Goal: Answer question/provide support: Answer question/provide support

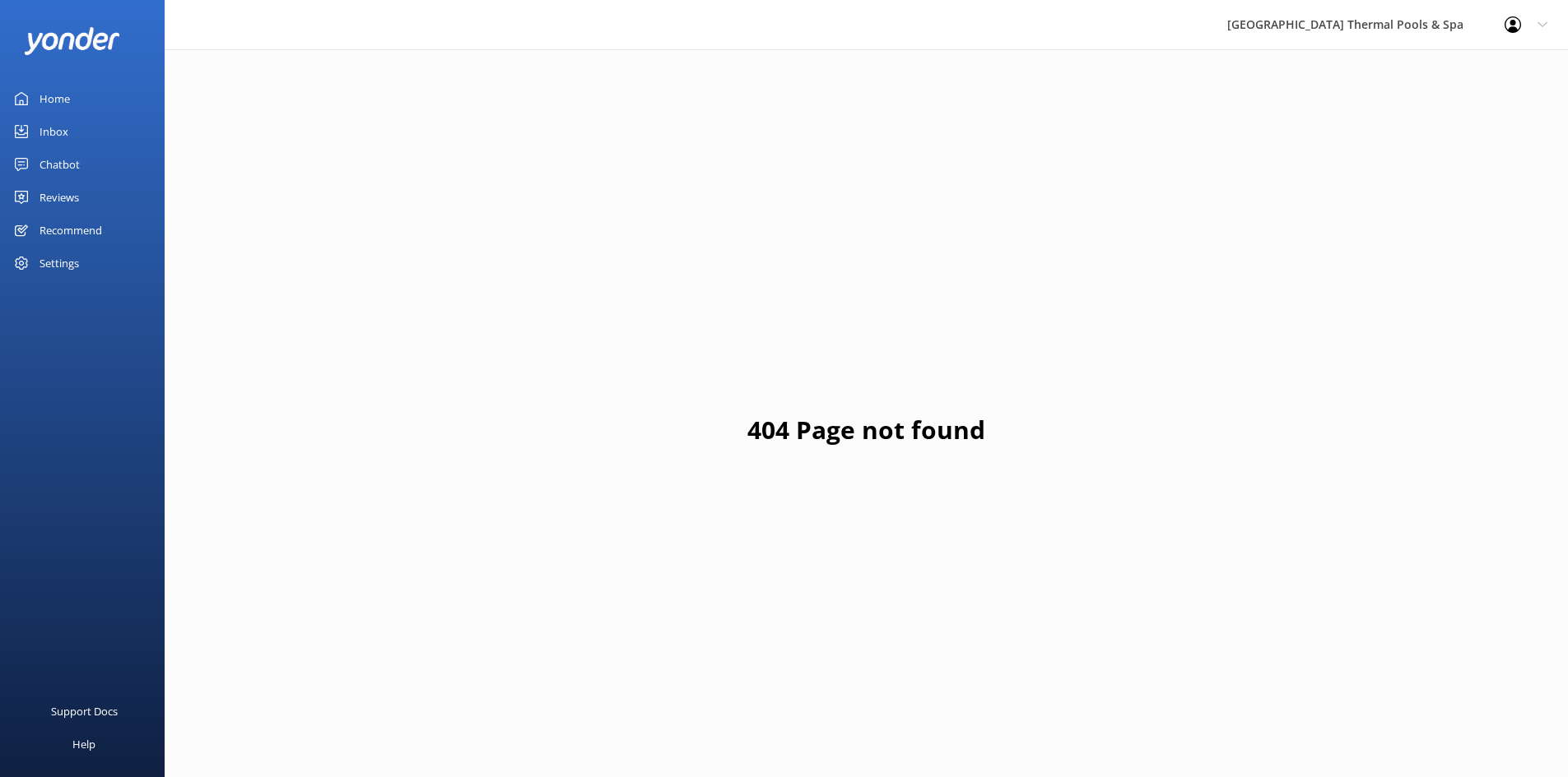
click at [66, 167] on div "Chatbot" at bounding box center [60, 164] width 41 height 33
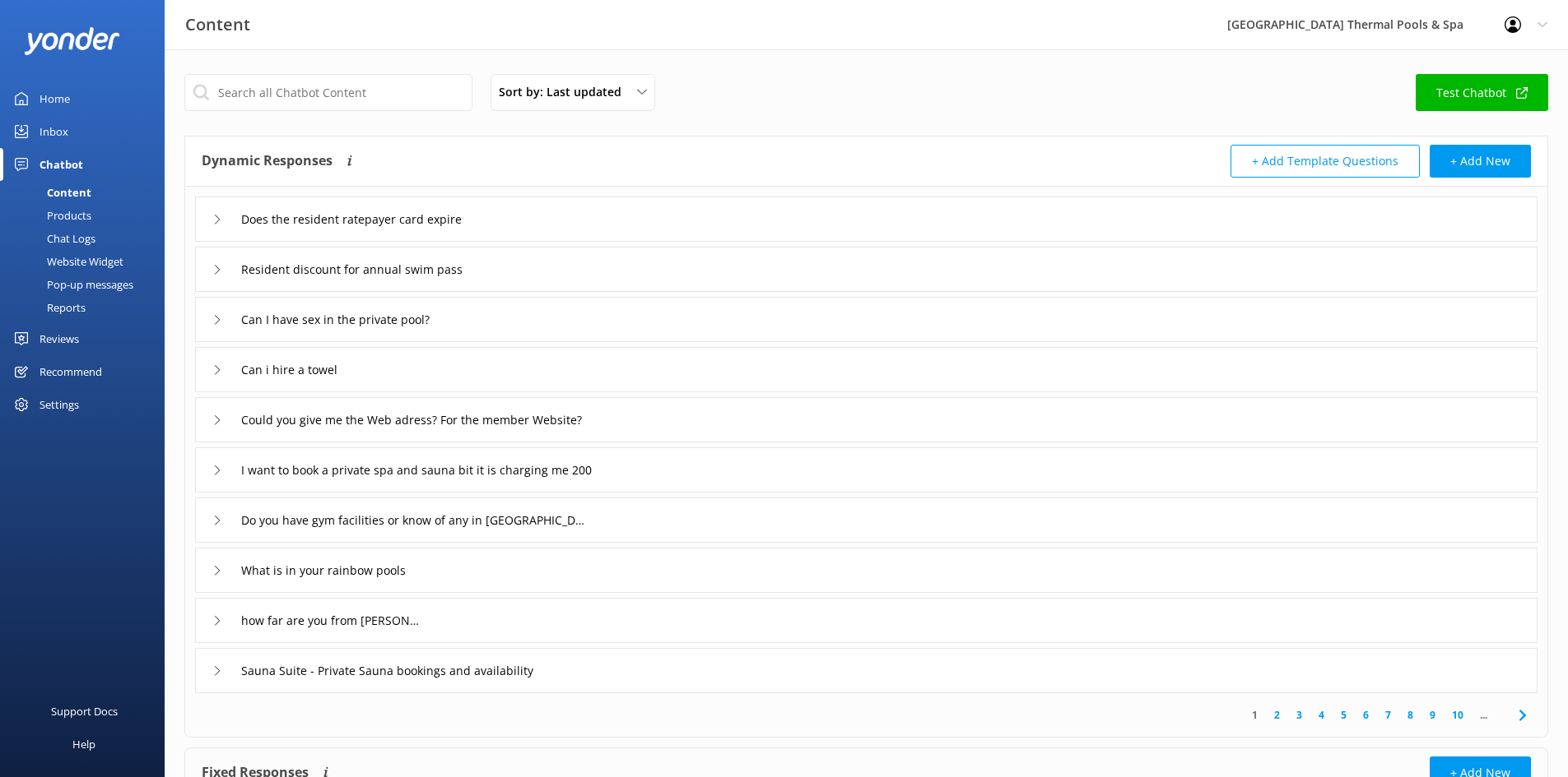
click at [61, 138] on div "Inbox" at bounding box center [54, 131] width 29 height 33
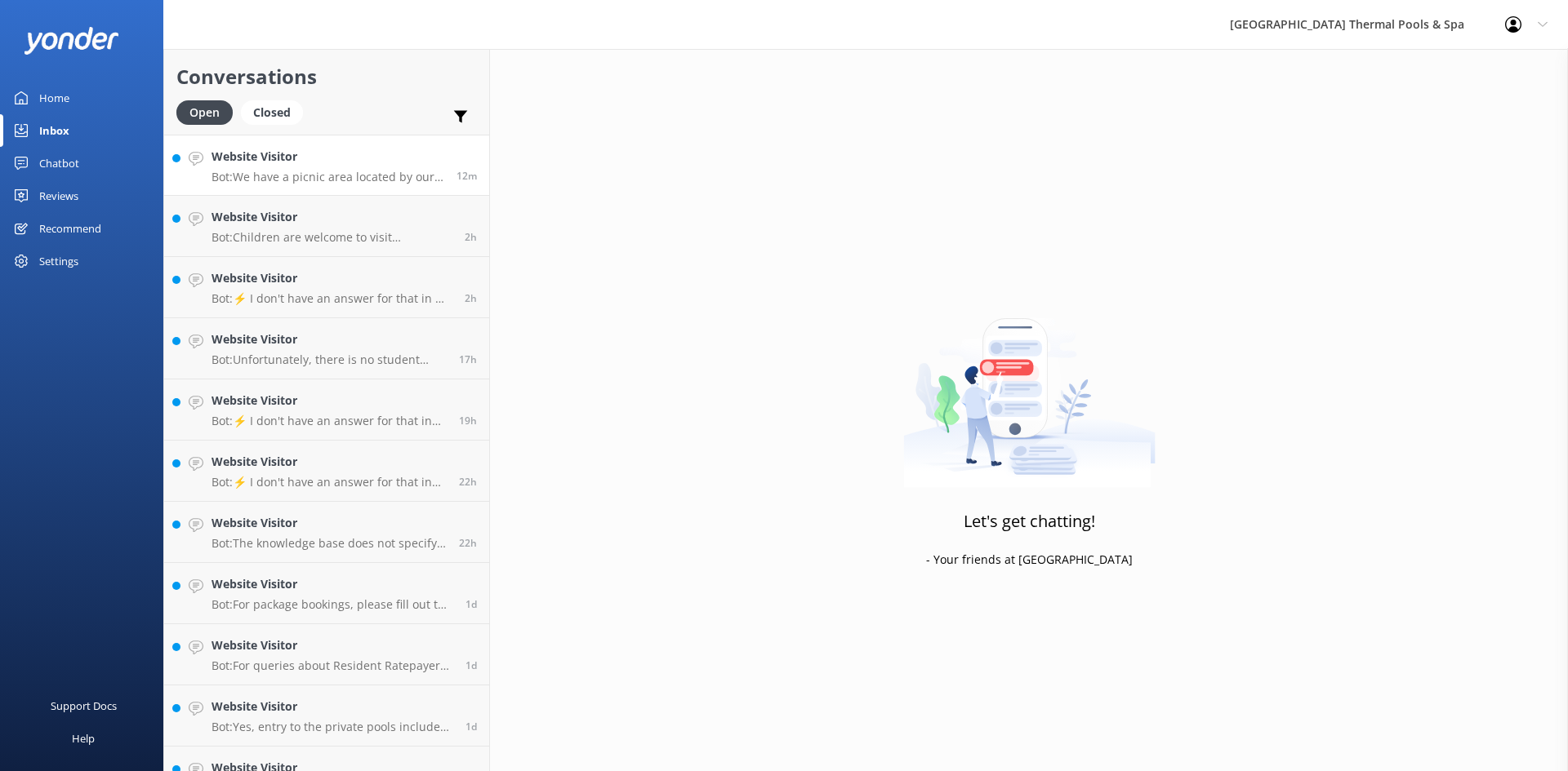
click at [277, 181] on p "Bot: We have a picnic area located by our water slides where you can set up. Pl…" at bounding box center [328, 177] width 233 height 15
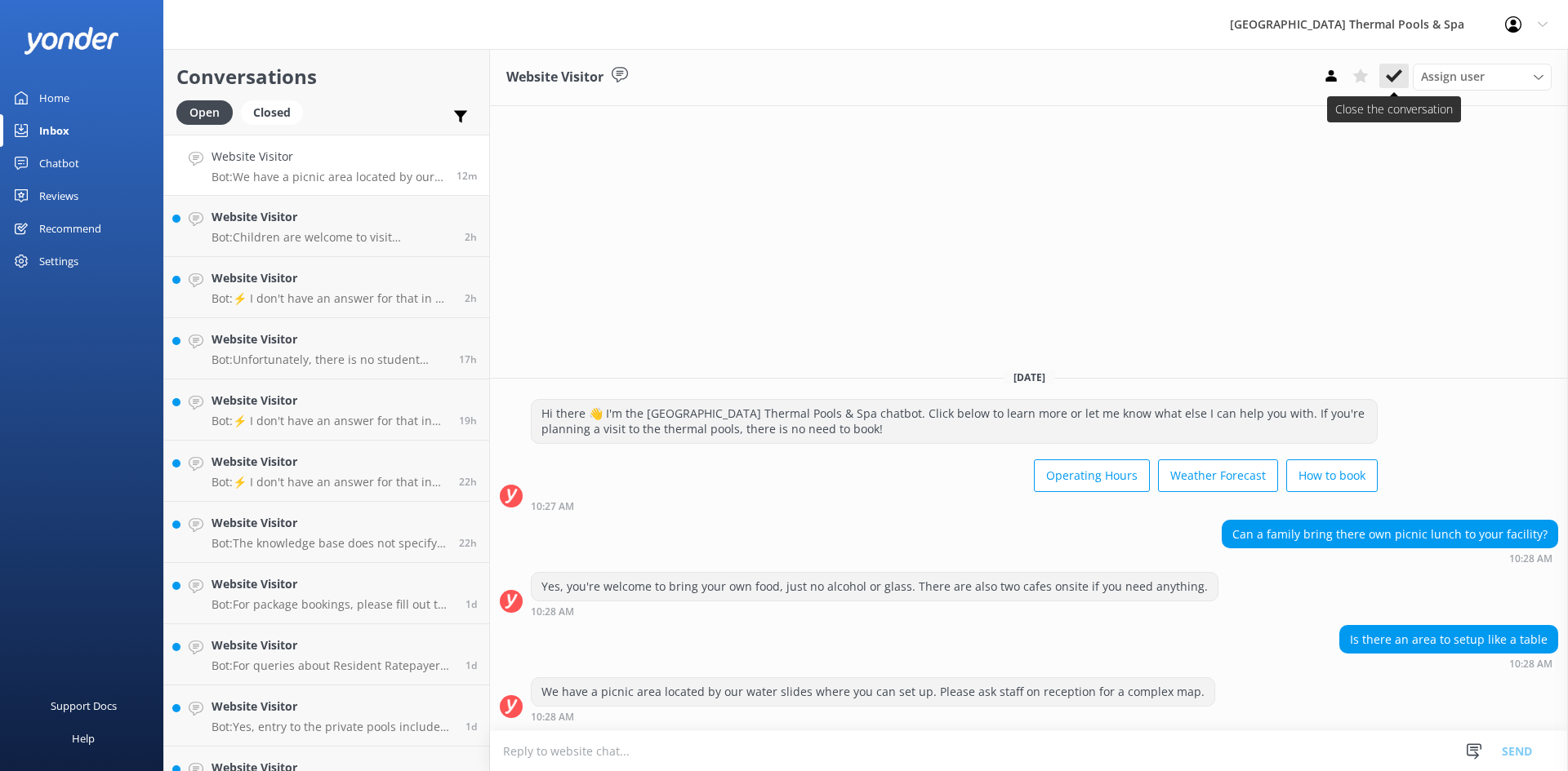
click at [1393, 75] on icon at bounding box center [1394, 75] width 17 height 17
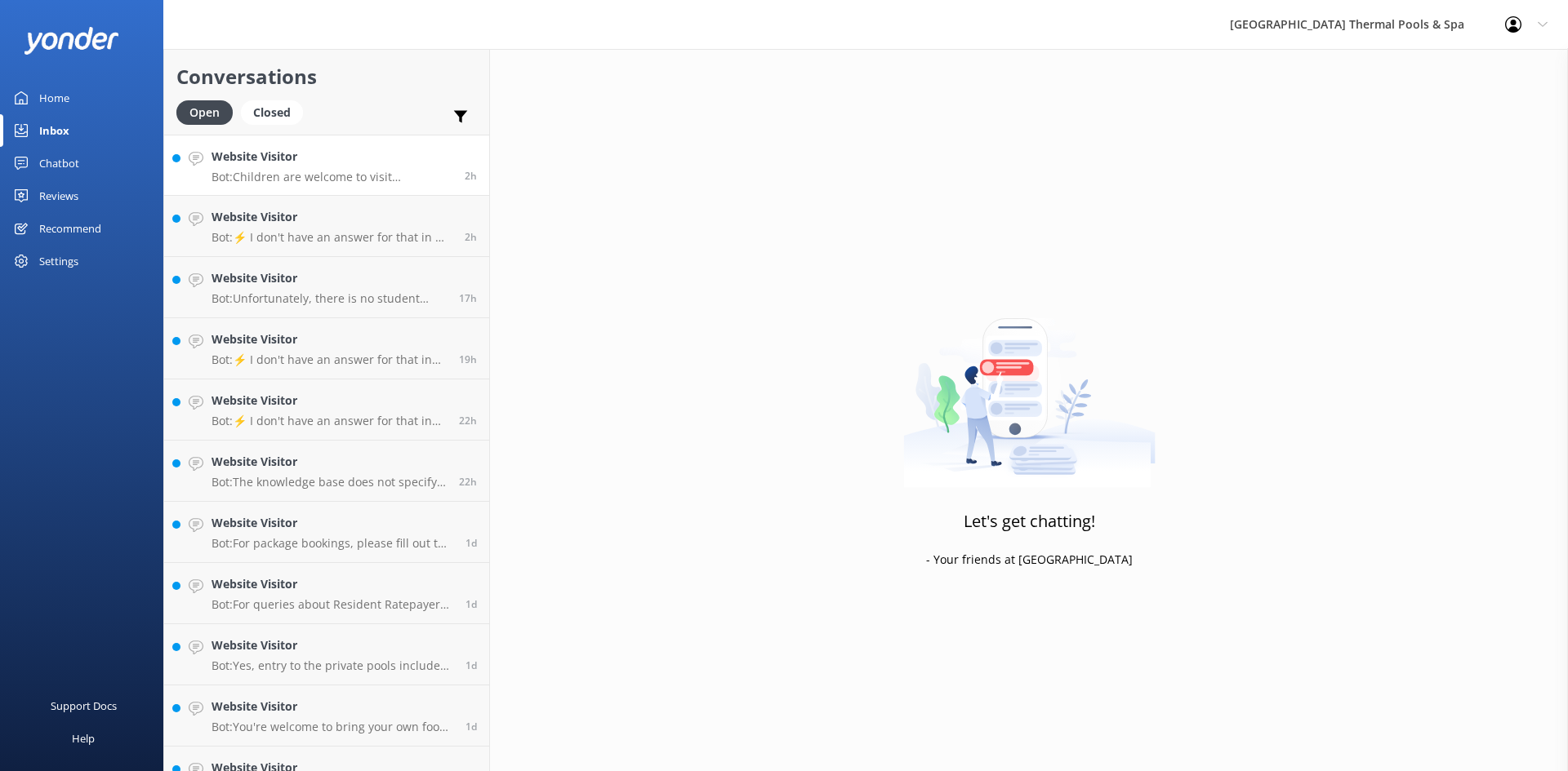
click at [397, 187] on link "Website Visitor Bot: Children are welcome to visit unattended from the age of […" at bounding box center [326, 165] width 325 height 61
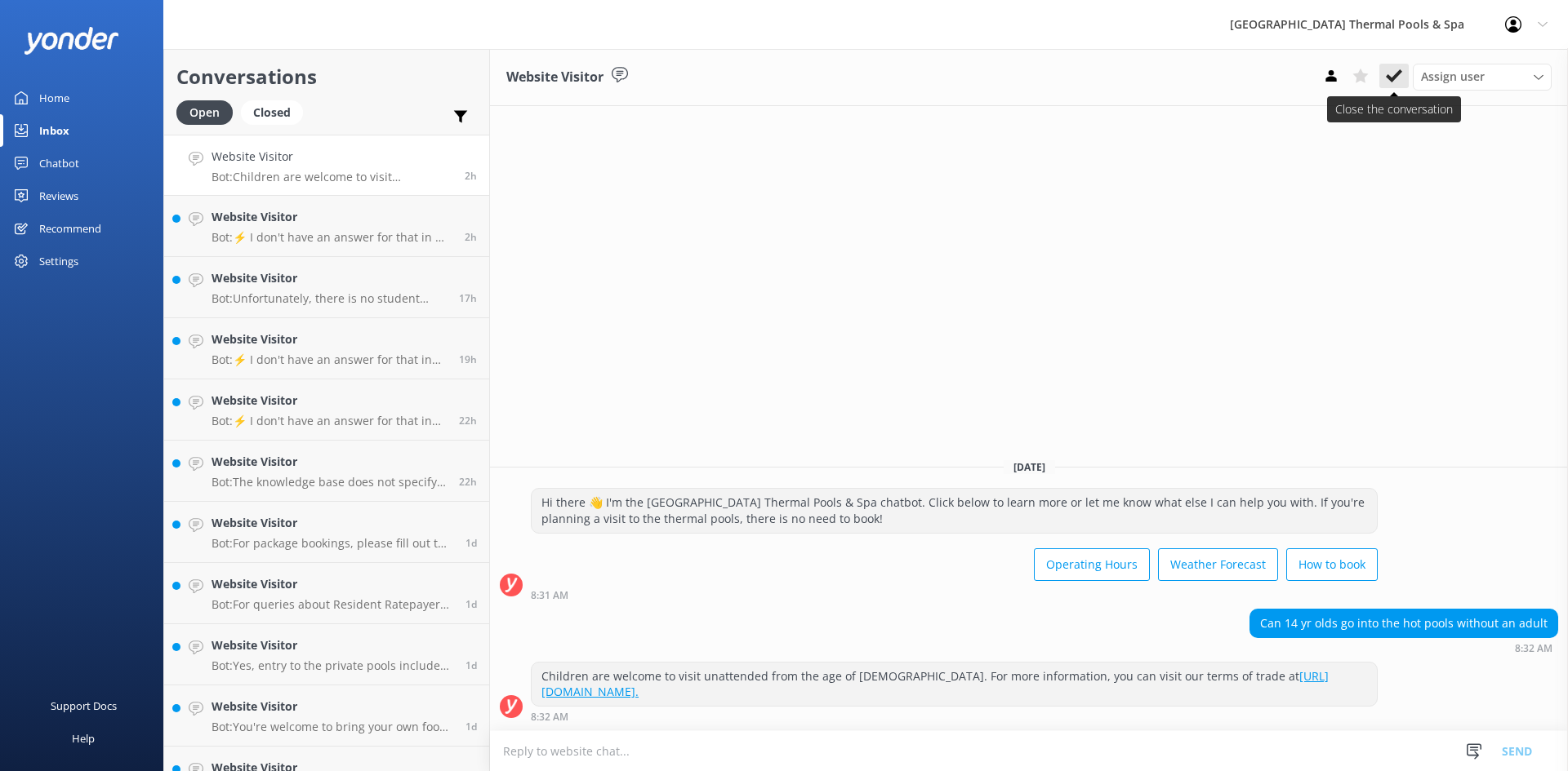
click at [1398, 79] on icon at bounding box center [1394, 75] width 17 height 17
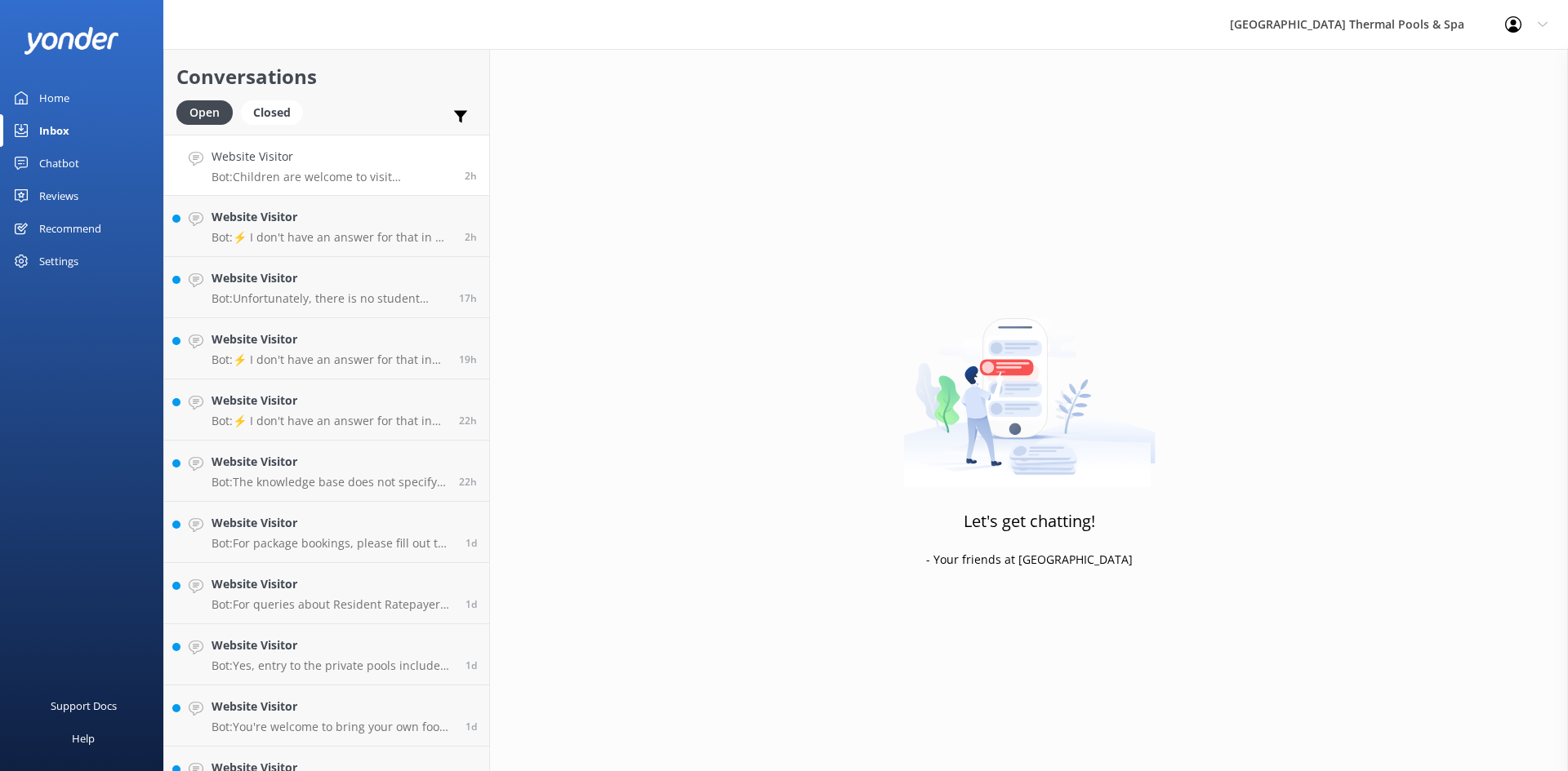
drag, startPoint x: 381, startPoint y: 165, endPoint x: 396, endPoint y: 158, distance: 16.6
click at [381, 165] on h4 "Website Visitor" at bounding box center [332, 157] width 241 height 18
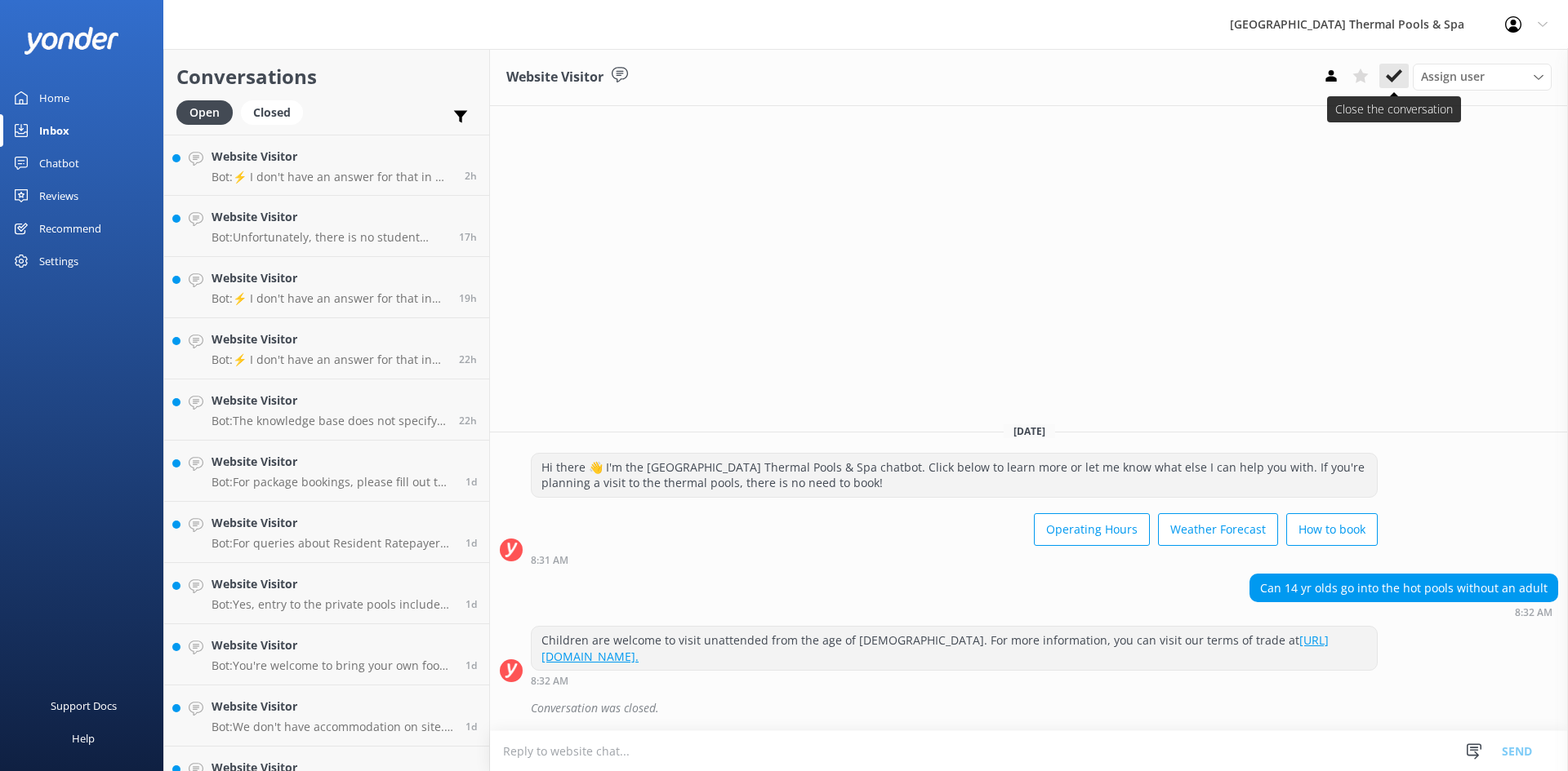
click at [1390, 79] on use at bounding box center [1394, 75] width 17 height 13
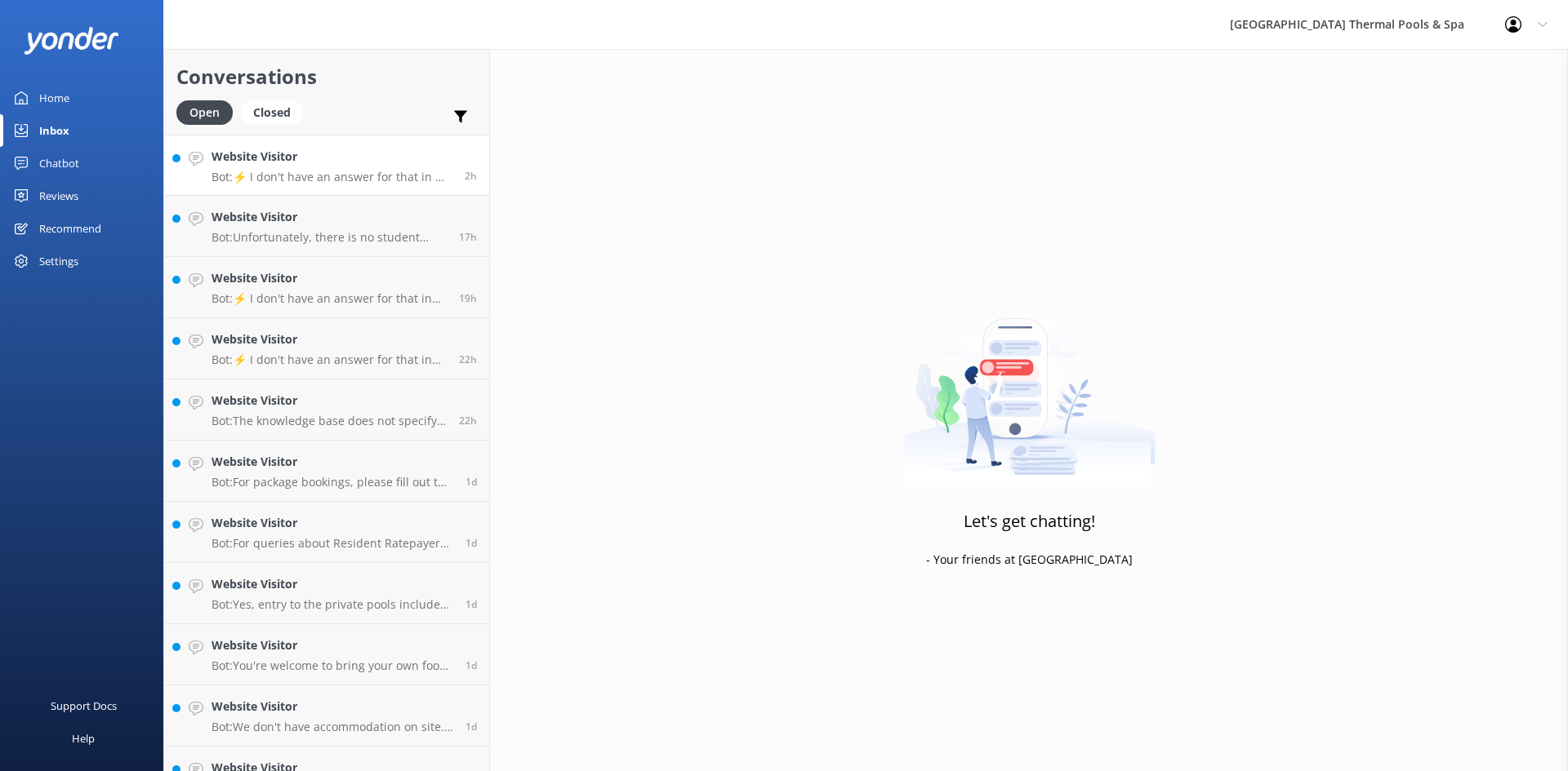
click at [241, 174] on p "Bot: ⚡ I don't have an answer for that in my knowledge base. Please try and rep…" at bounding box center [332, 177] width 241 height 15
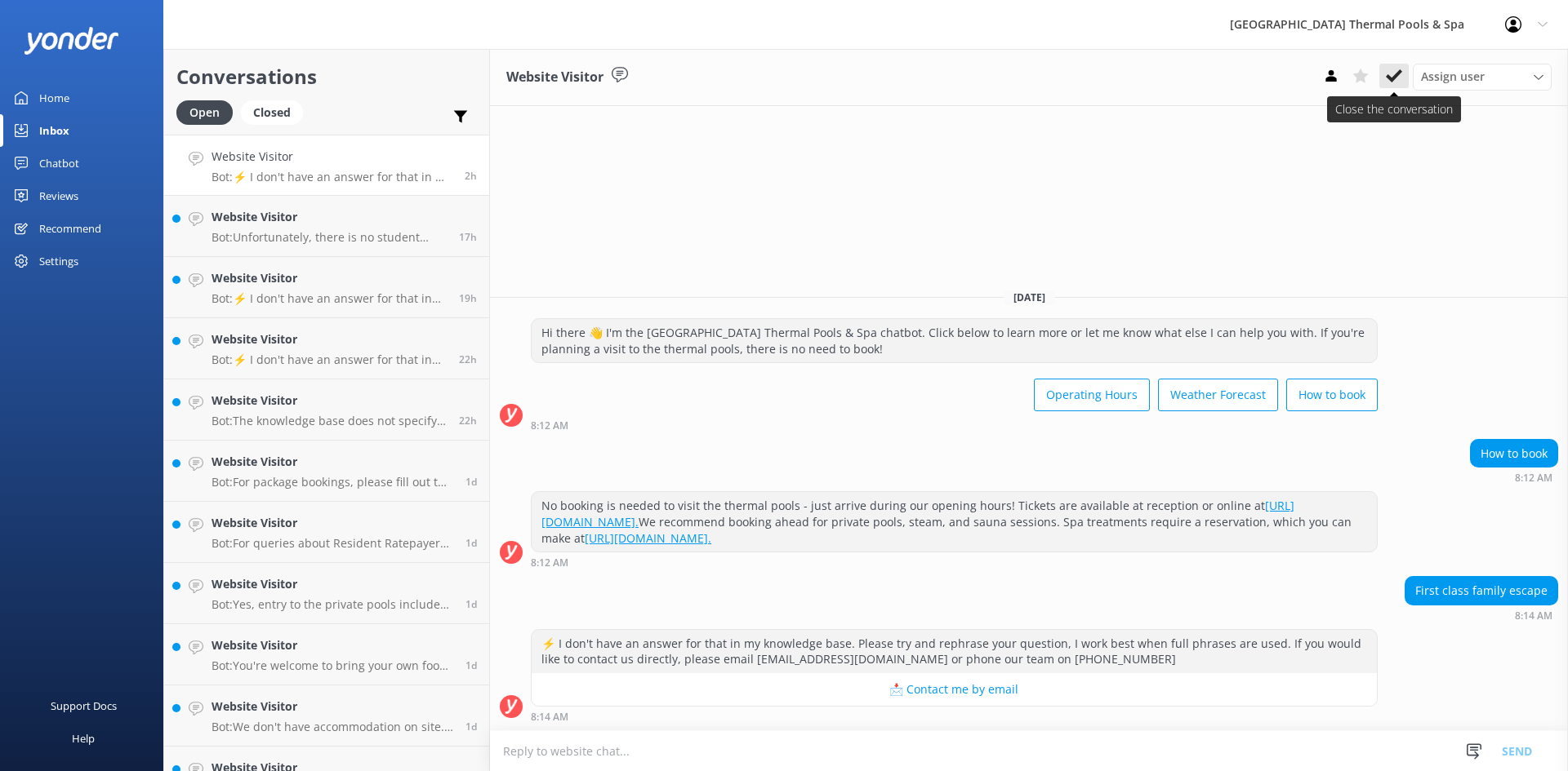
click at [1392, 81] on use at bounding box center [1394, 75] width 17 height 13
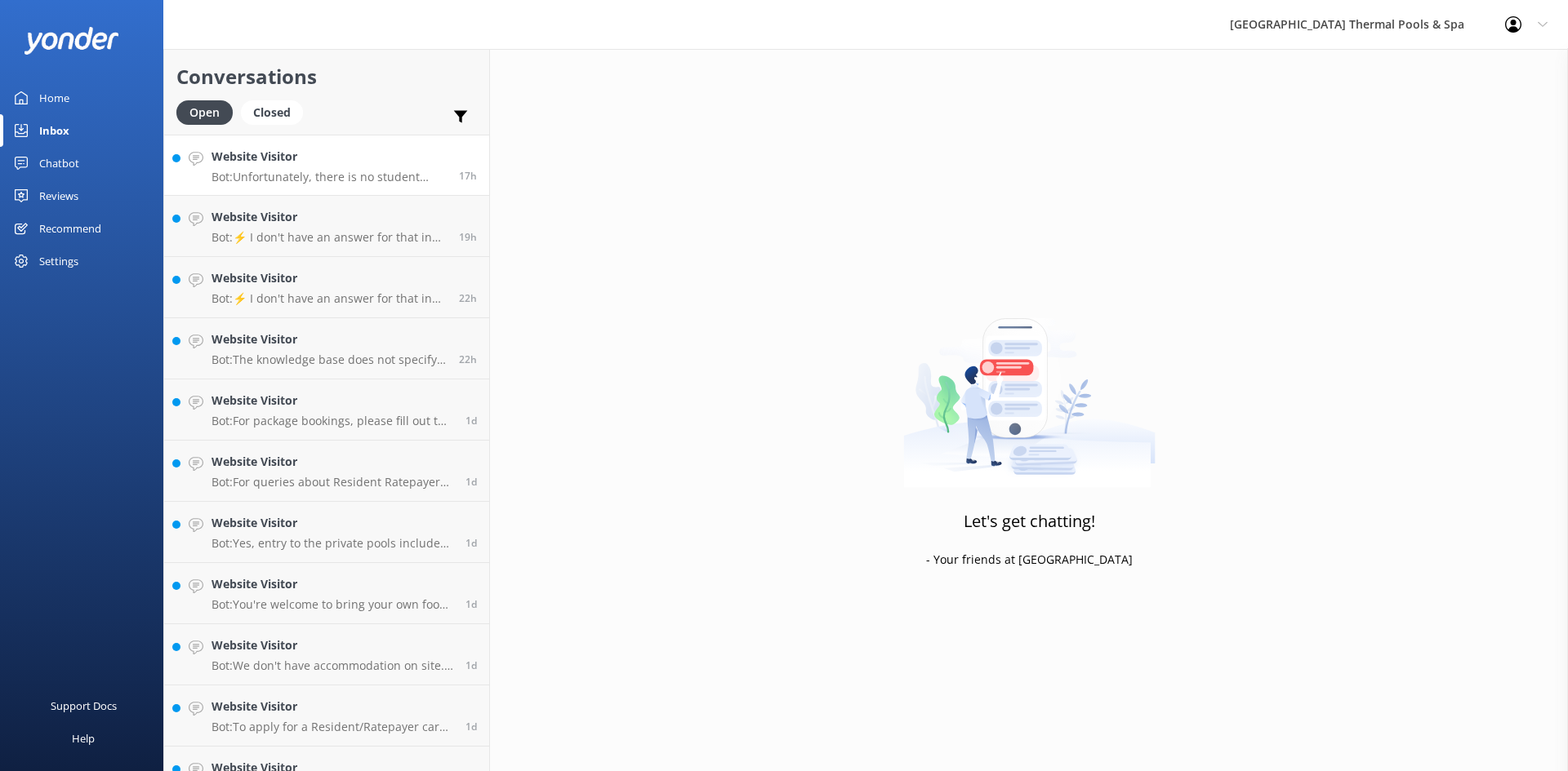
click at [350, 176] on p "Bot: Unfortunately, there is no student discount, but there is a free sign-up f…" at bounding box center [329, 177] width 236 height 15
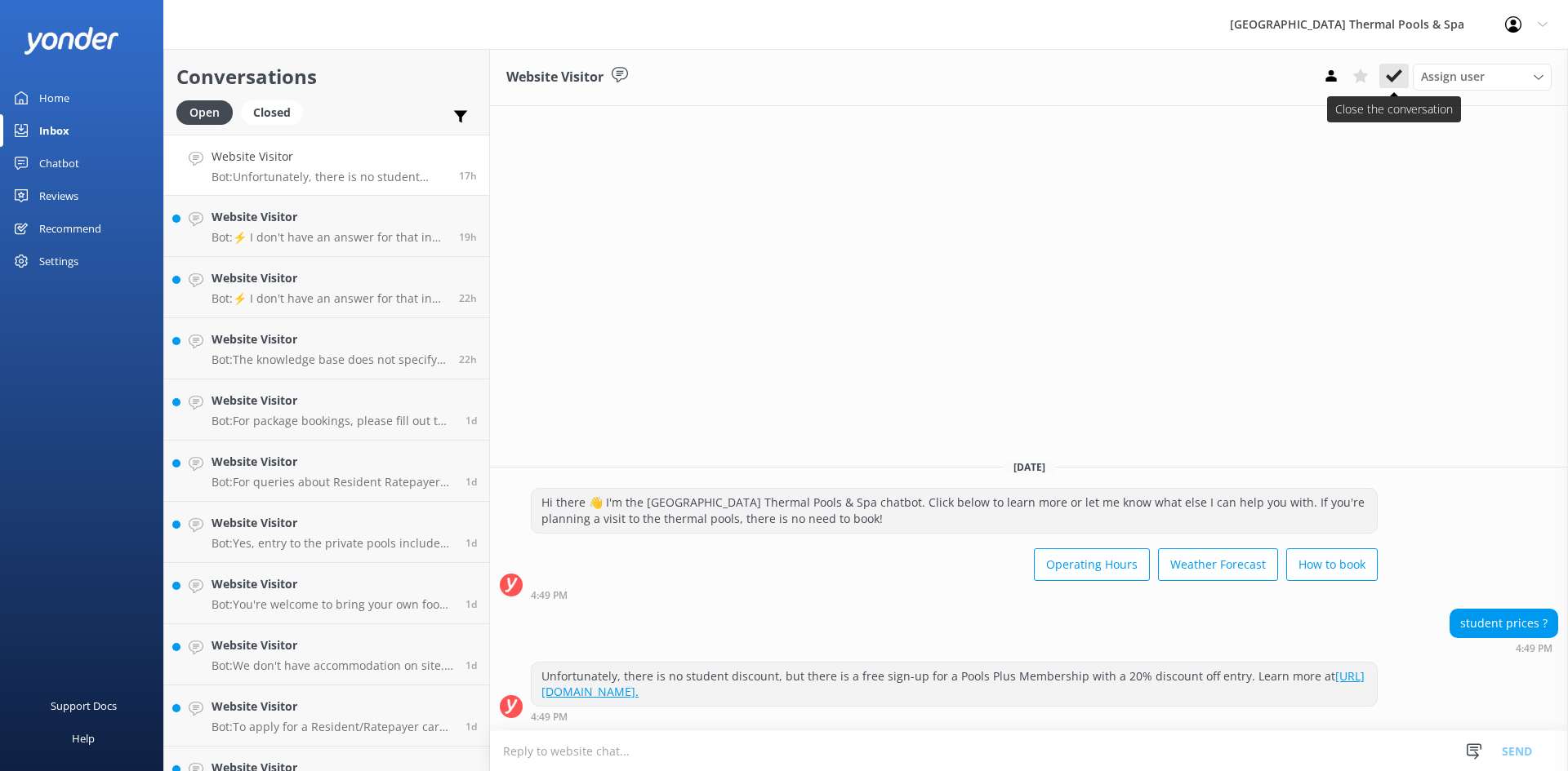
click at [1393, 79] on use at bounding box center [1394, 75] width 17 height 13
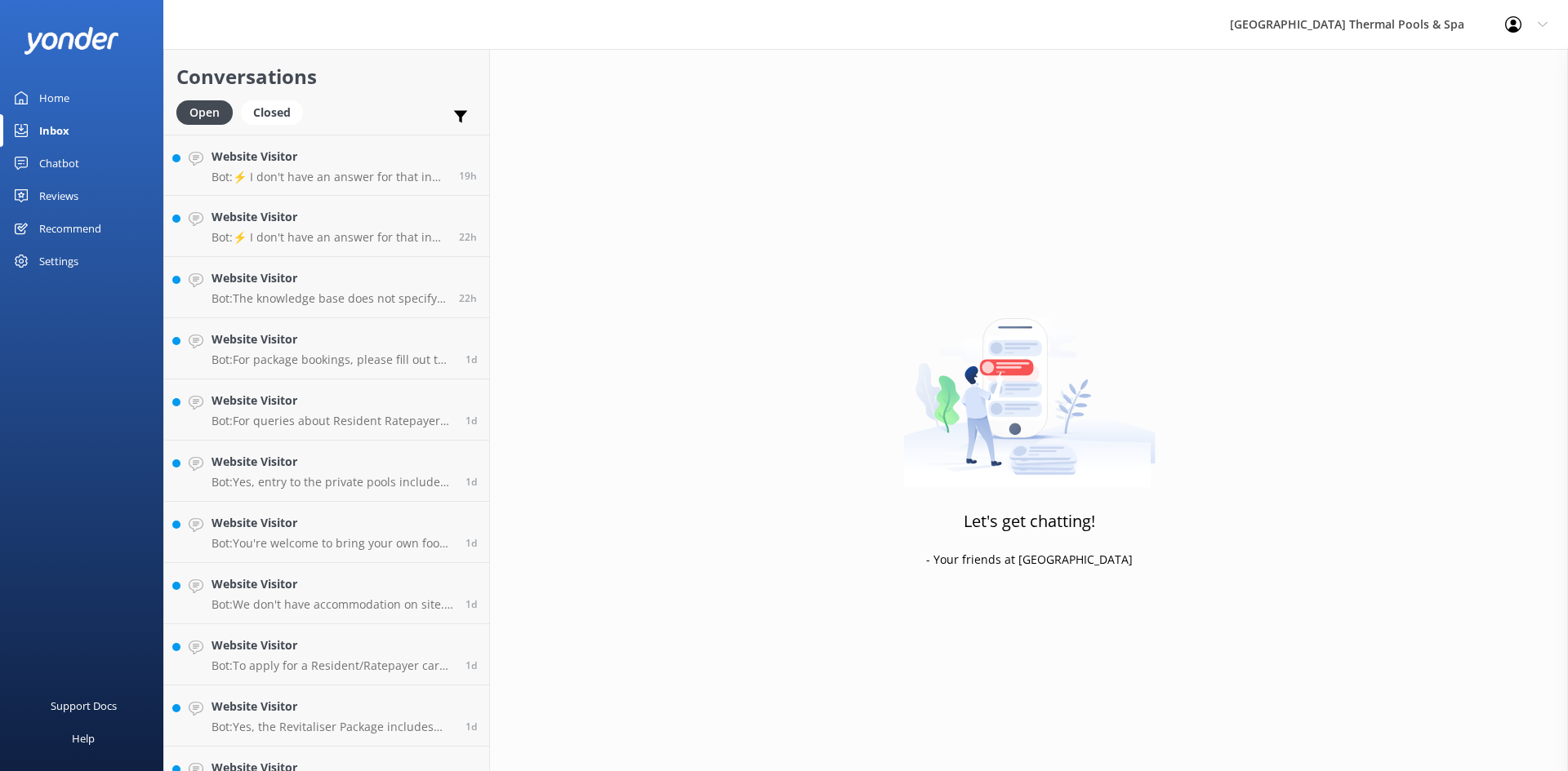
click at [404, 166] on div "Website Visitor Bot: ⚡ I don't have an answer for that in my knowledge base. Pl…" at bounding box center [329, 165] width 236 height 35
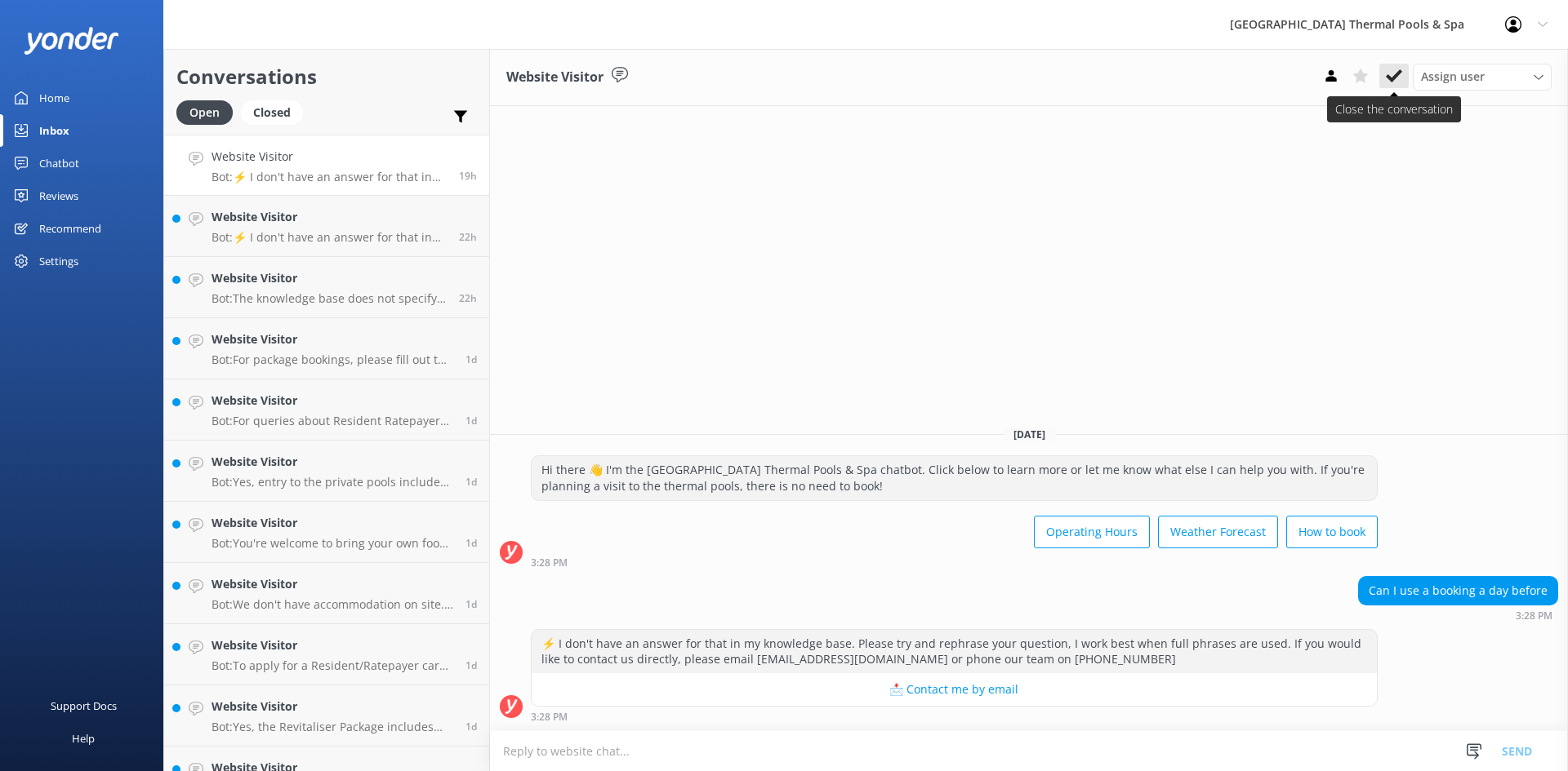
click at [1395, 79] on use at bounding box center [1394, 75] width 17 height 13
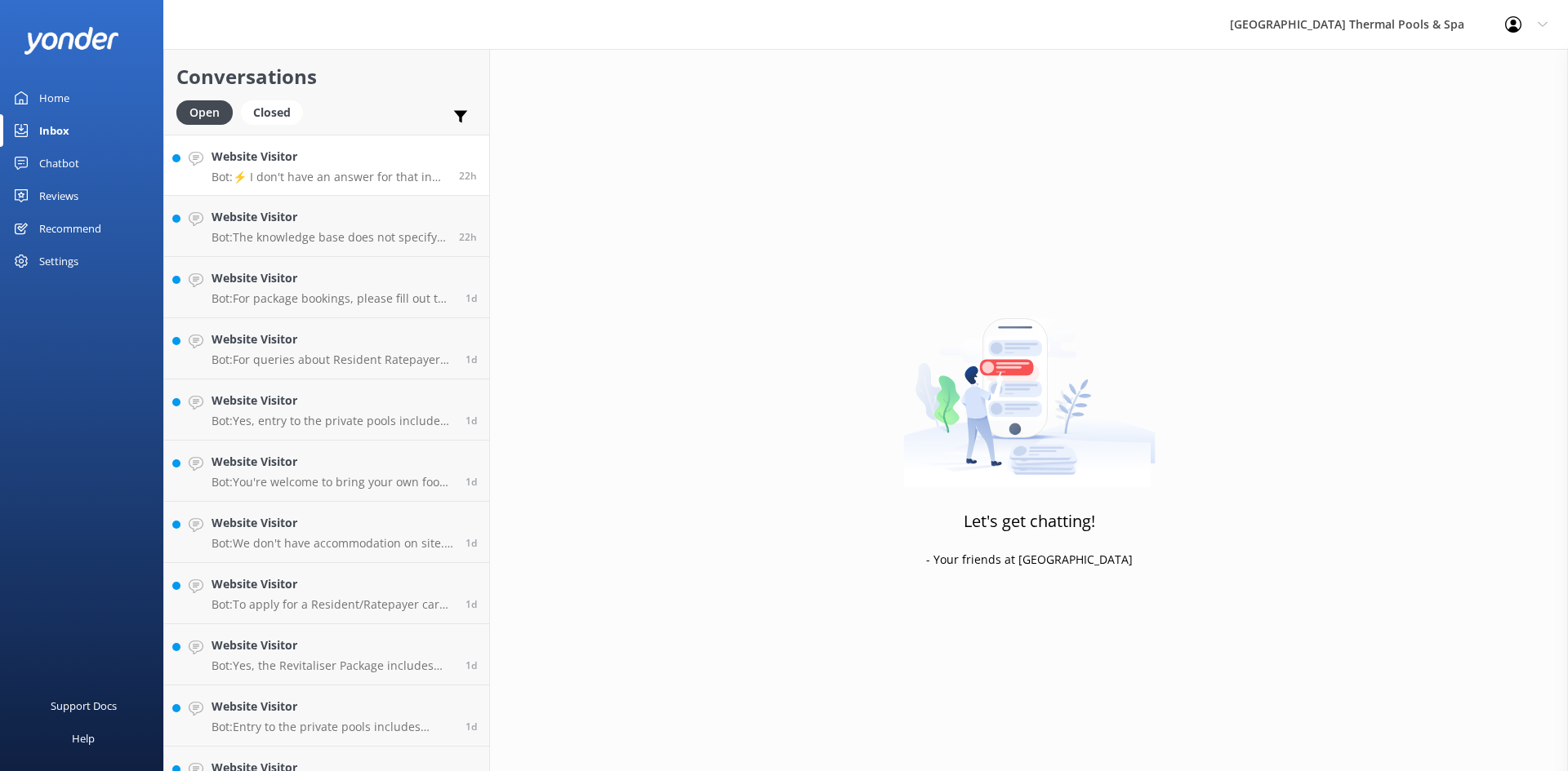
click at [278, 176] on p "Bot: ⚡ I don't have an answer for that in my knowledge base. Please try and rep…" at bounding box center [329, 177] width 236 height 15
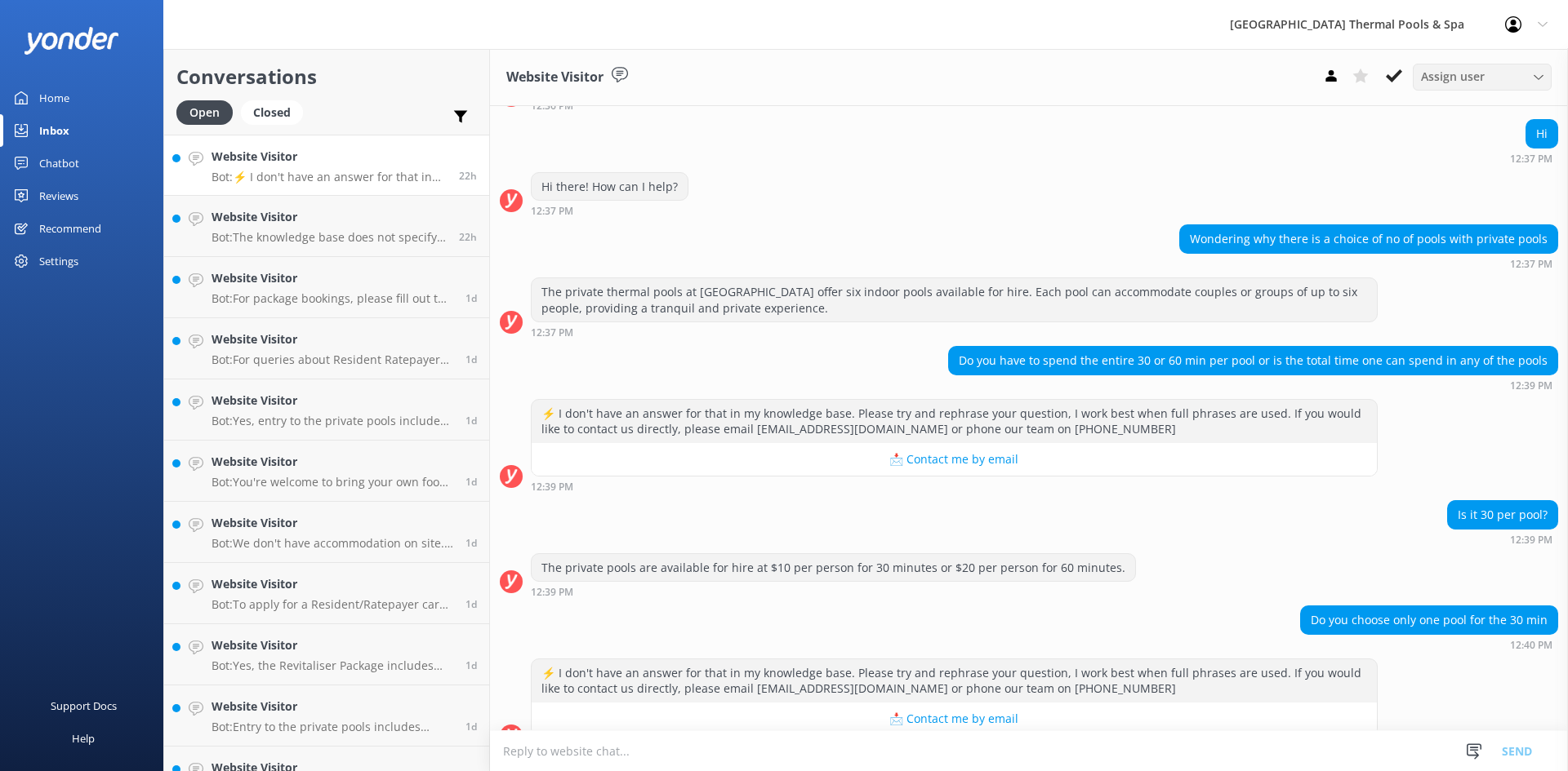
scroll to position [179, 0]
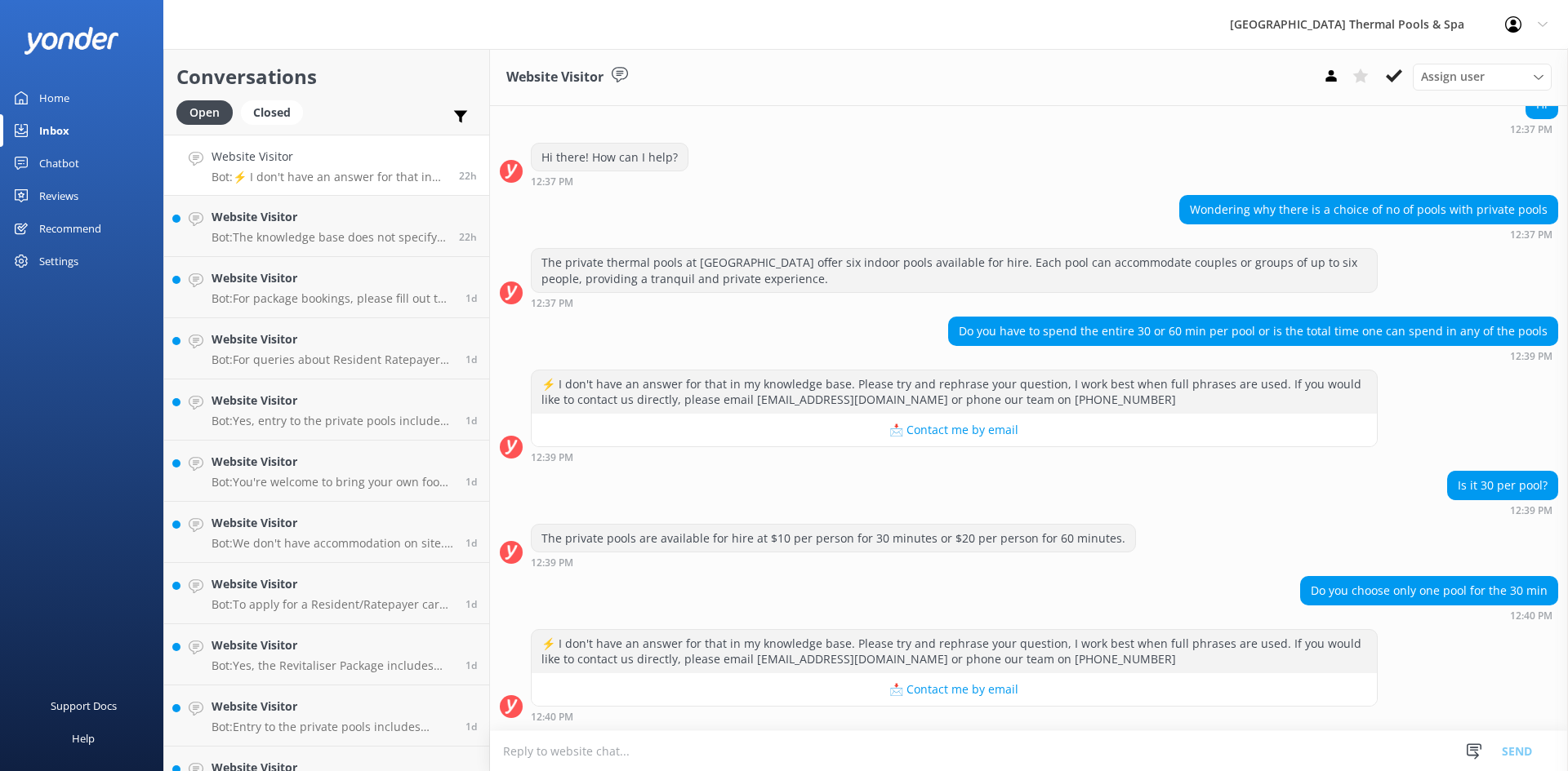
click at [1386, 81] on icon at bounding box center [1394, 75] width 17 height 17
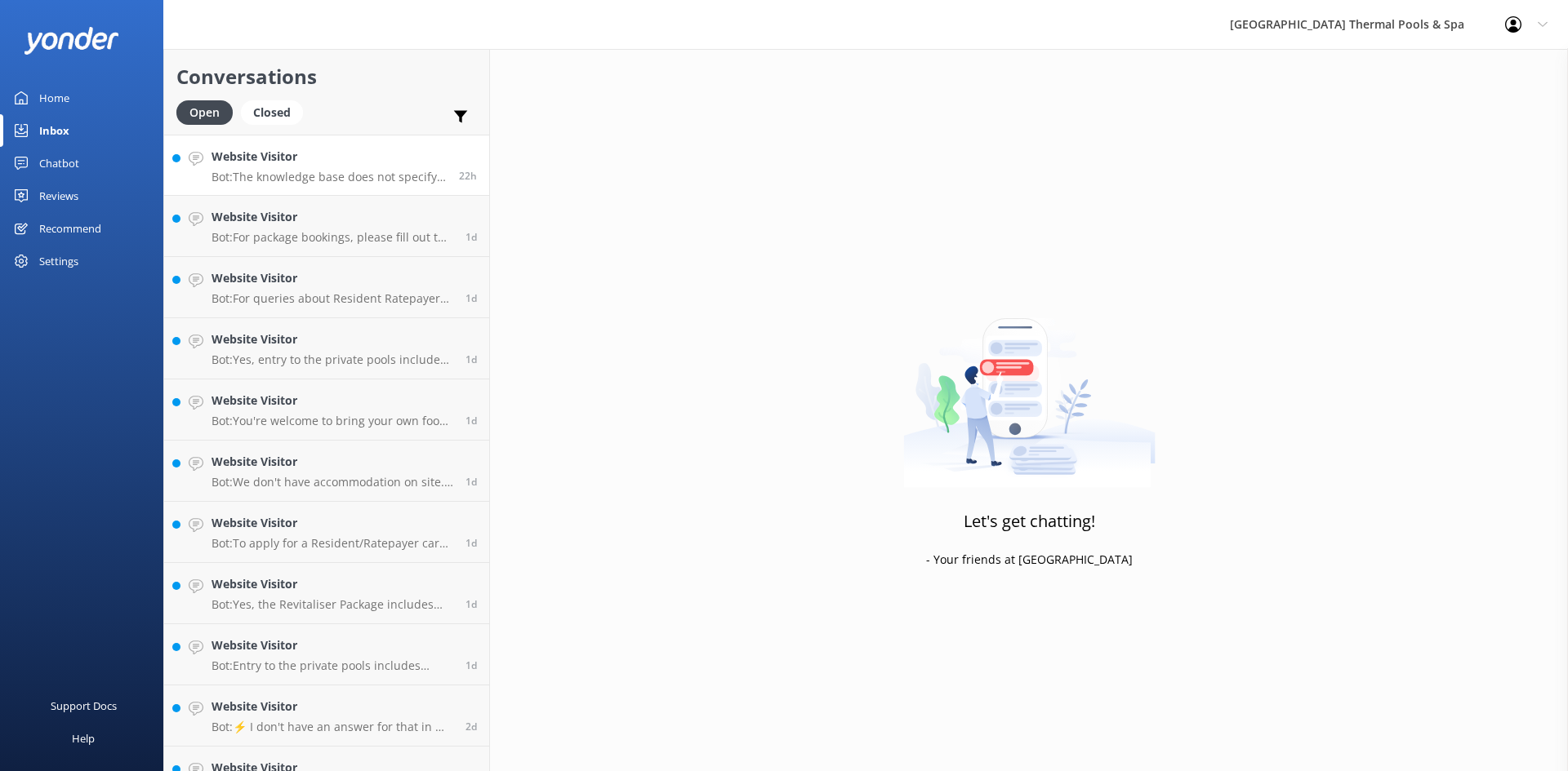
click at [281, 171] on p "Bot: The knowledge base does not specify an age requirement for the private poo…" at bounding box center [329, 177] width 236 height 15
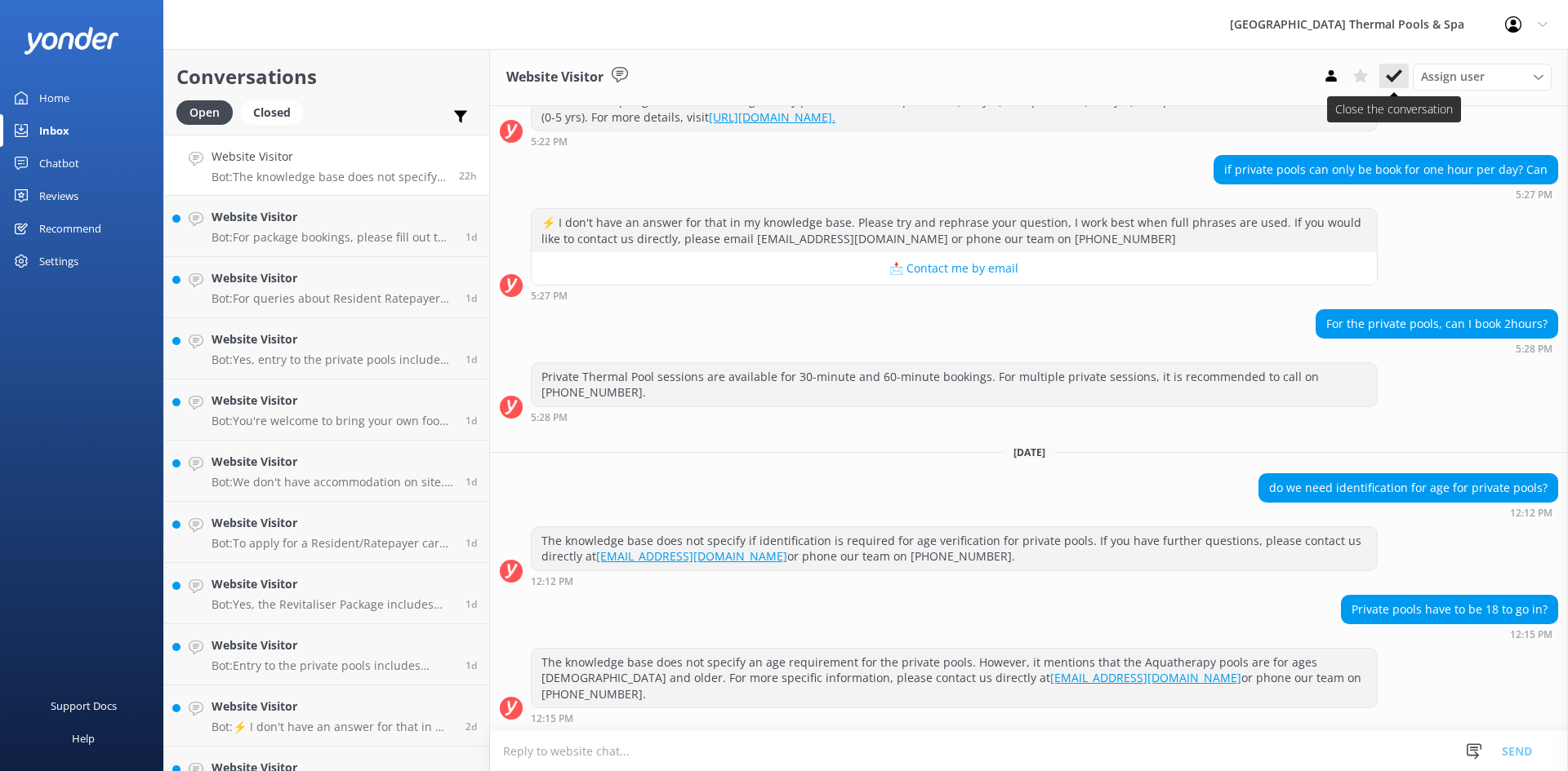
scroll to position [448, 0]
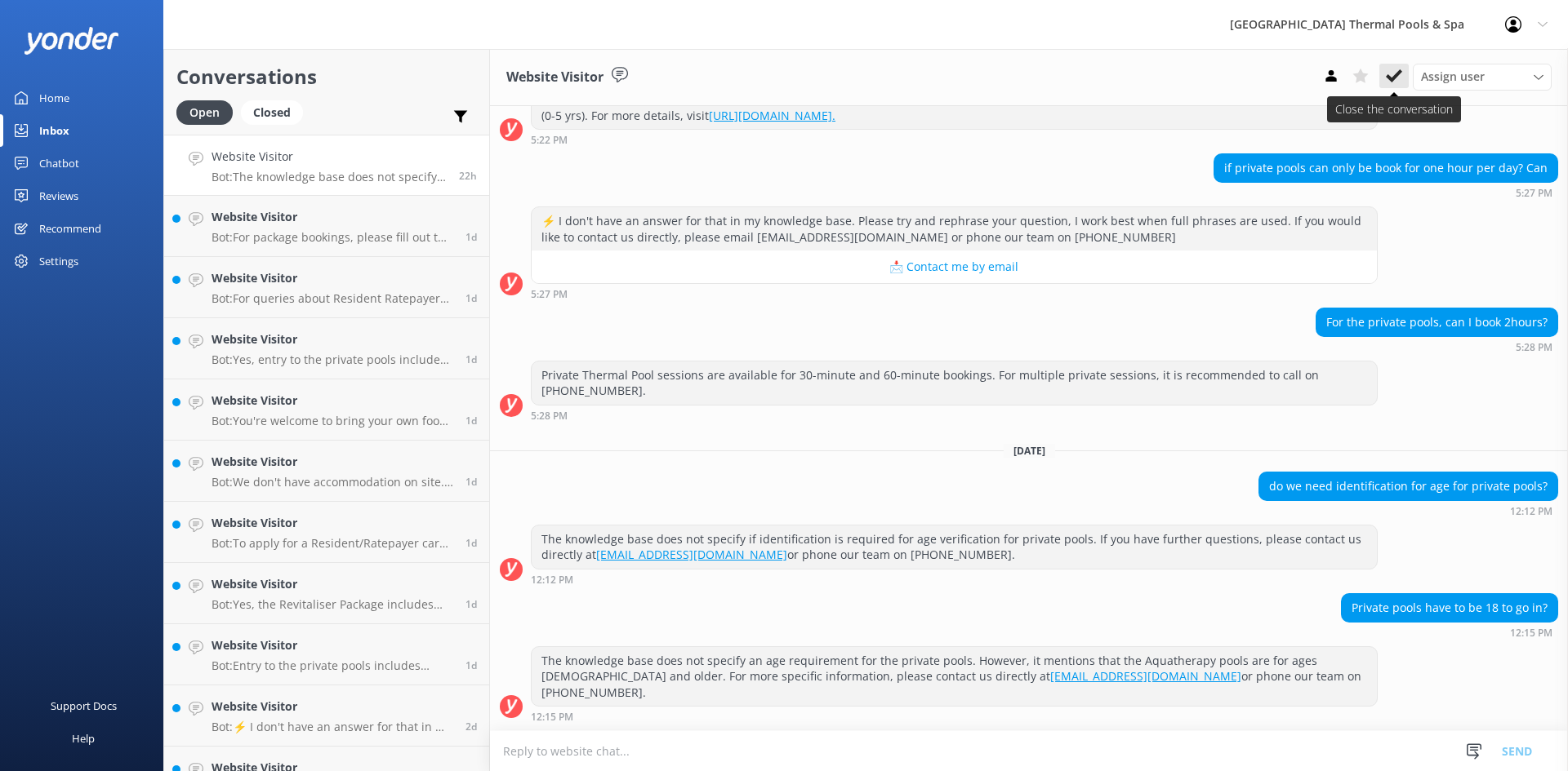
click at [1400, 71] on use at bounding box center [1394, 75] width 17 height 13
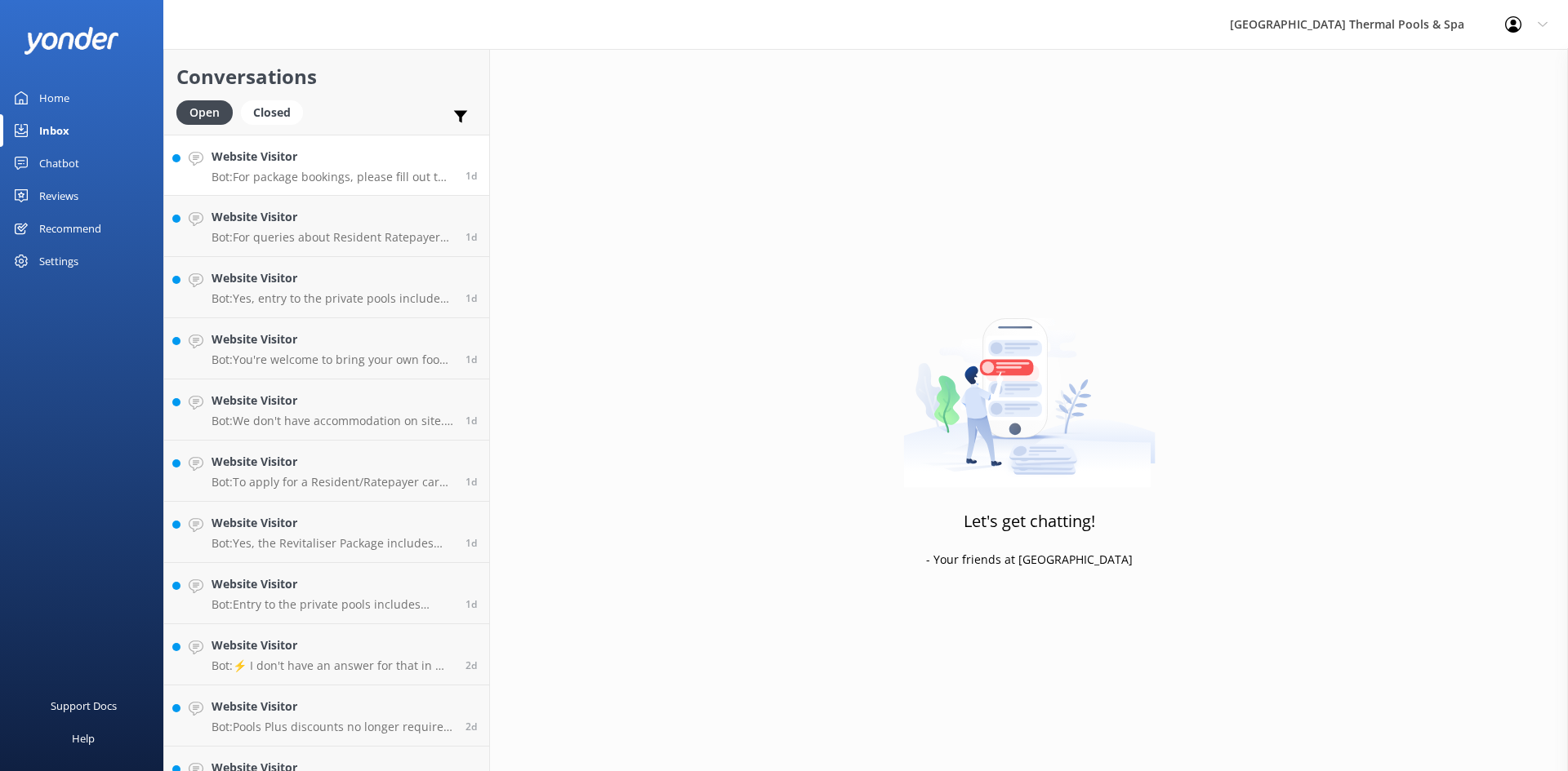
click at [292, 158] on h4 "Website Visitor" at bounding box center [333, 157] width 242 height 18
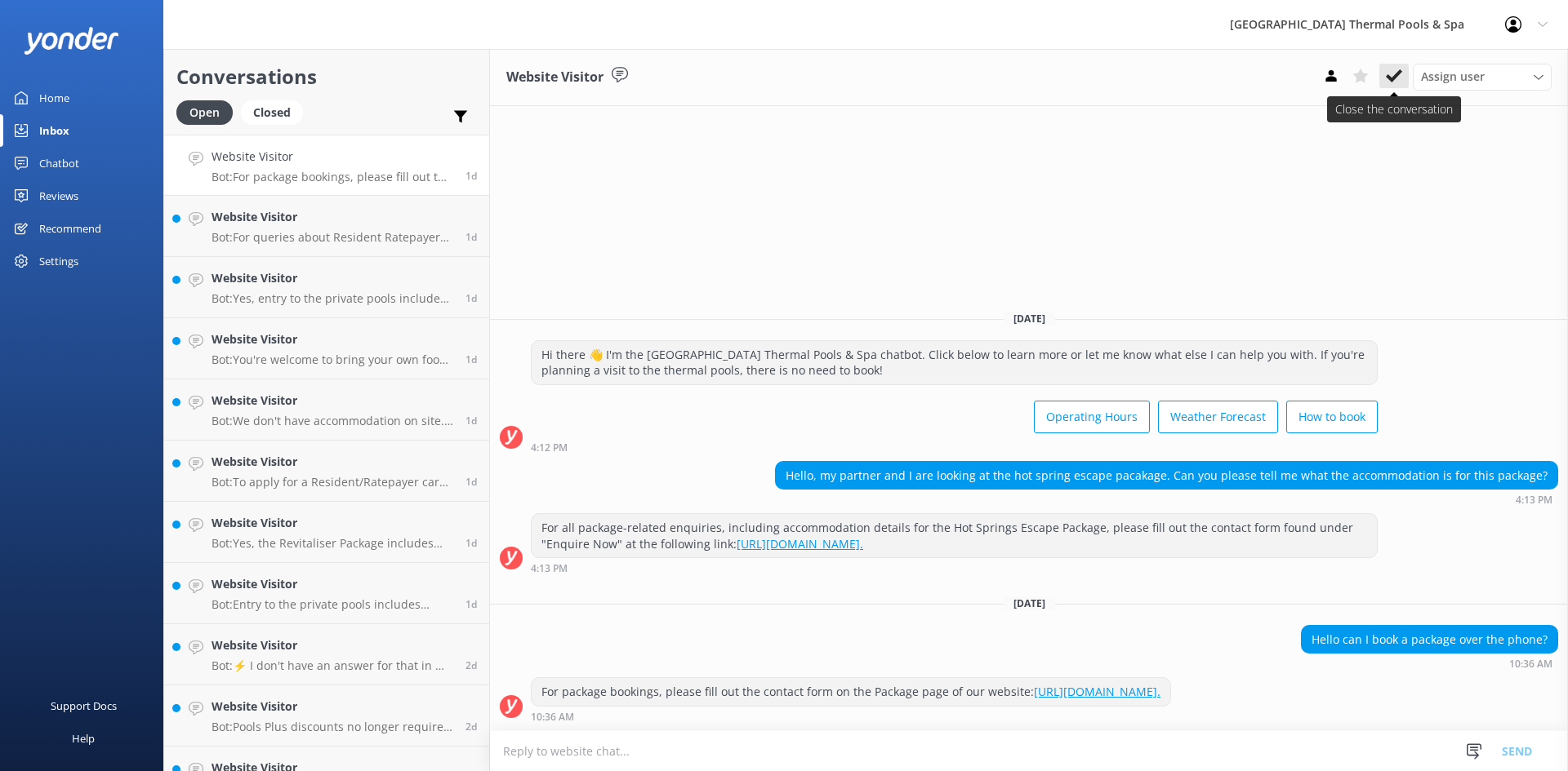
click at [1389, 74] on icon at bounding box center [1394, 75] width 17 height 17
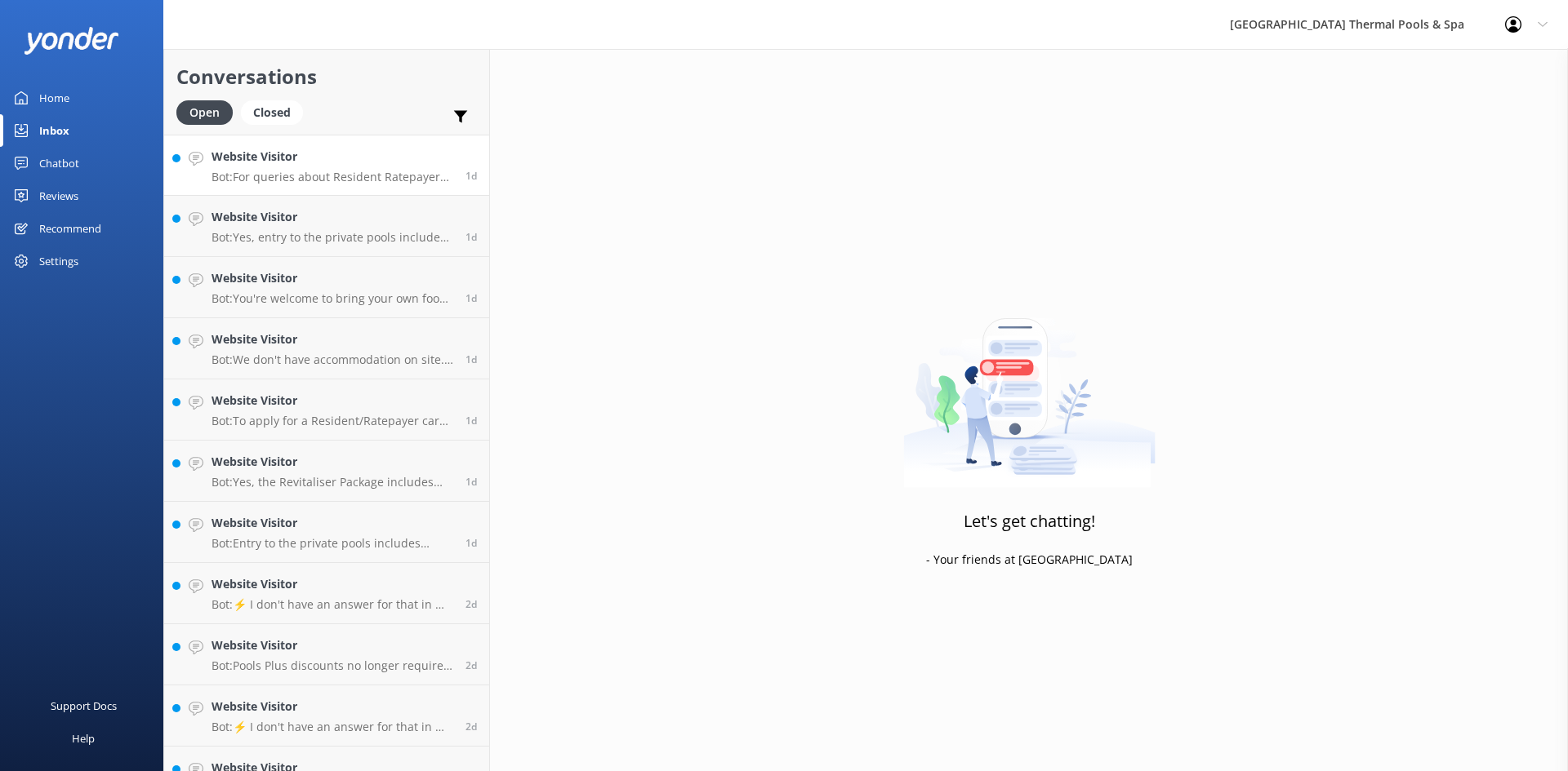
click at [317, 164] on h4 "Website Visitor" at bounding box center [333, 157] width 242 height 18
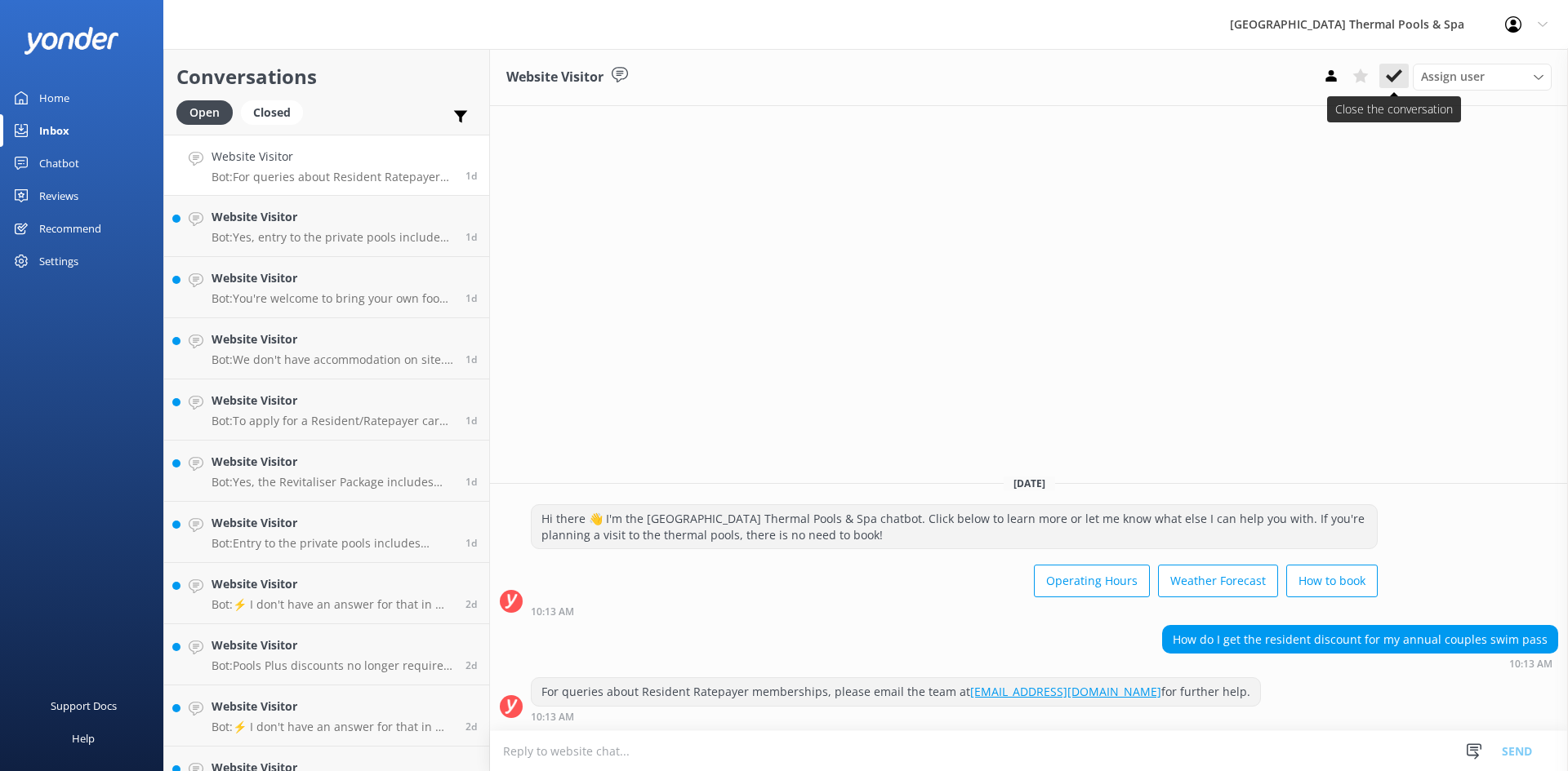
click at [1393, 74] on icon at bounding box center [1394, 75] width 17 height 17
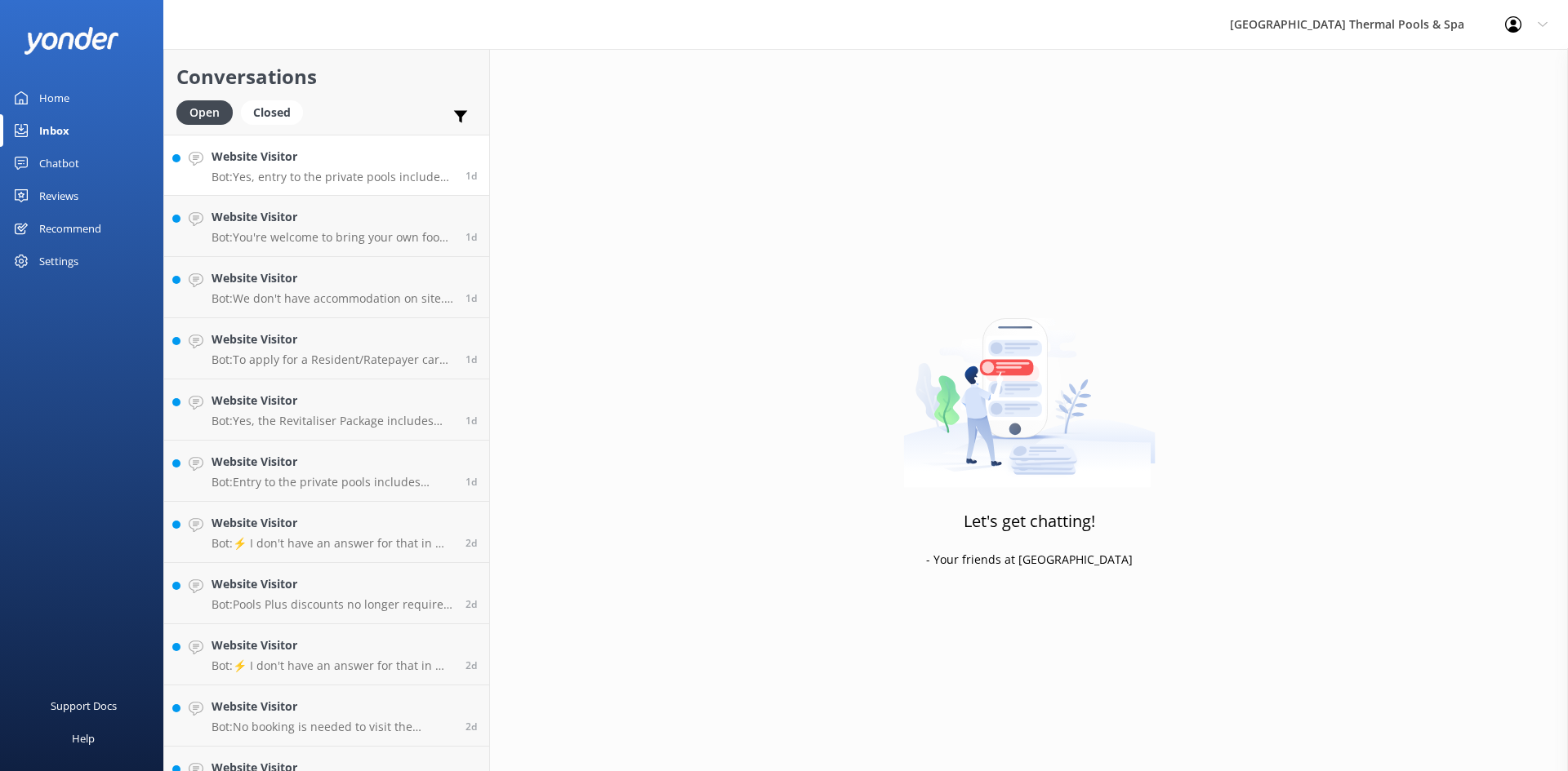
click at [361, 179] on p "Bot: Yes, entry to the private pools includes access to the public outdoor ther…" at bounding box center [333, 177] width 242 height 15
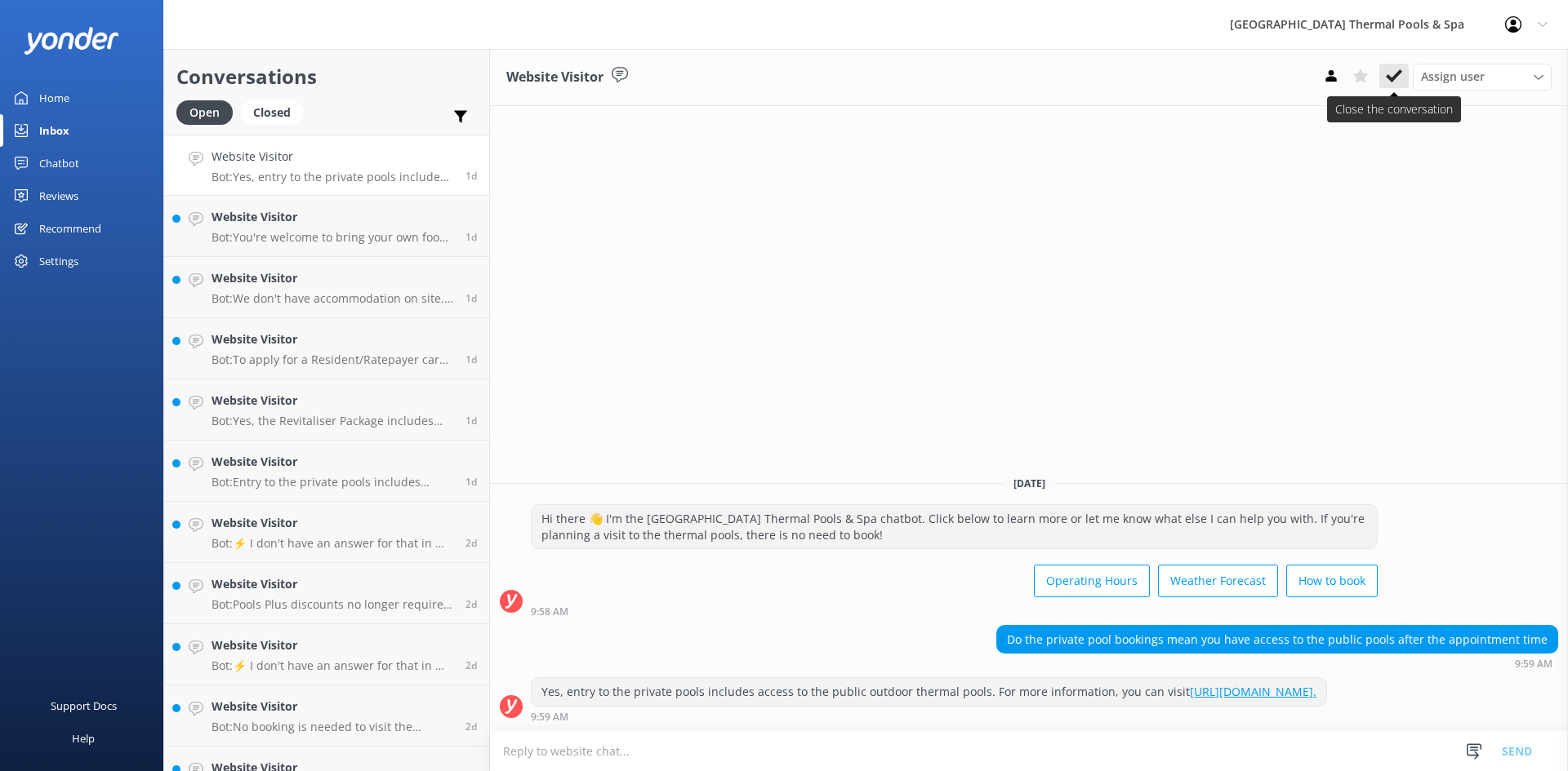
click at [1397, 79] on icon at bounding box center [1394, 75] width 17 height 17
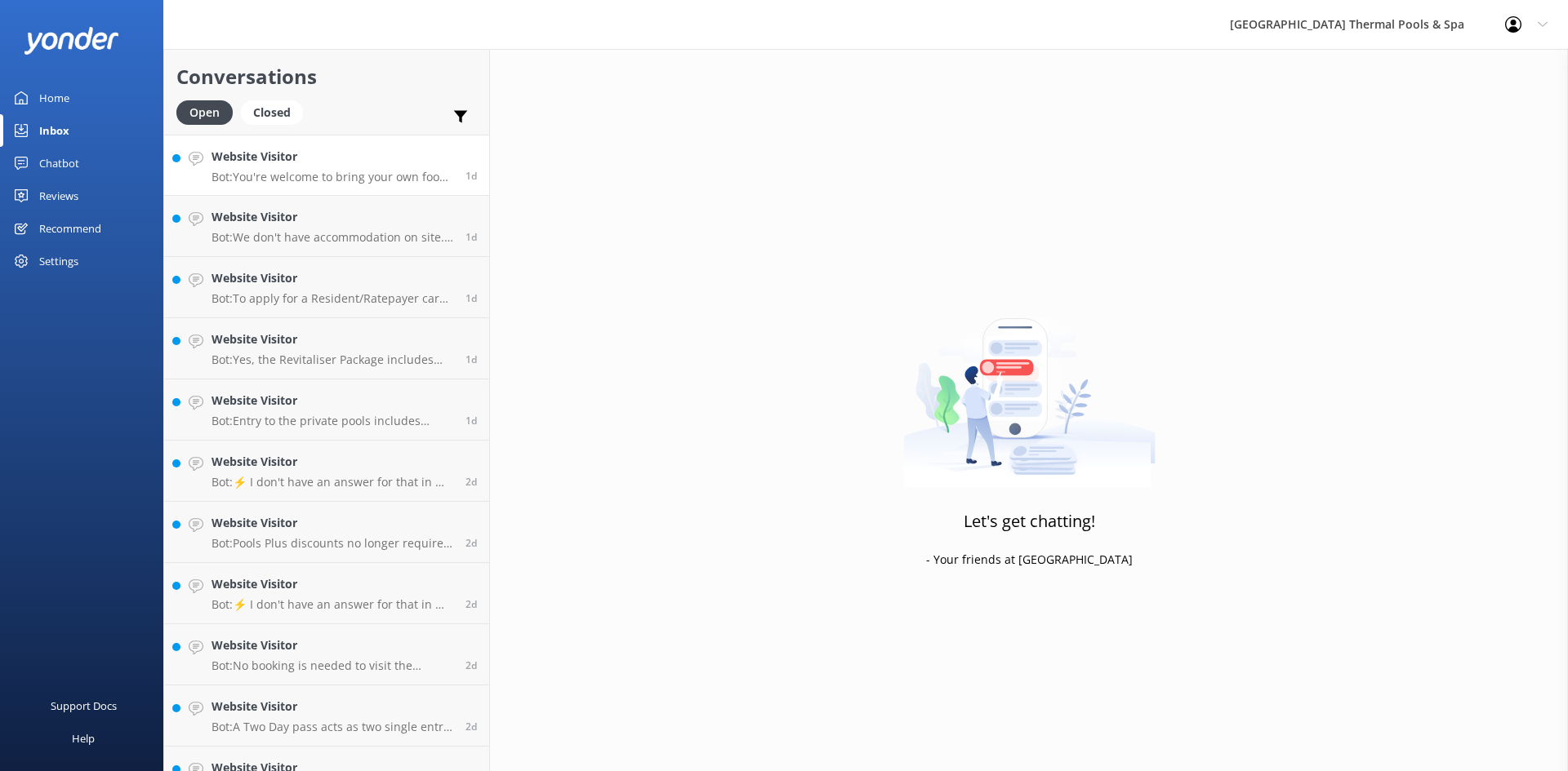
click at [310, 165] on h4 "Website Visitor" at bounding box center [333, 157] width 242 height 18
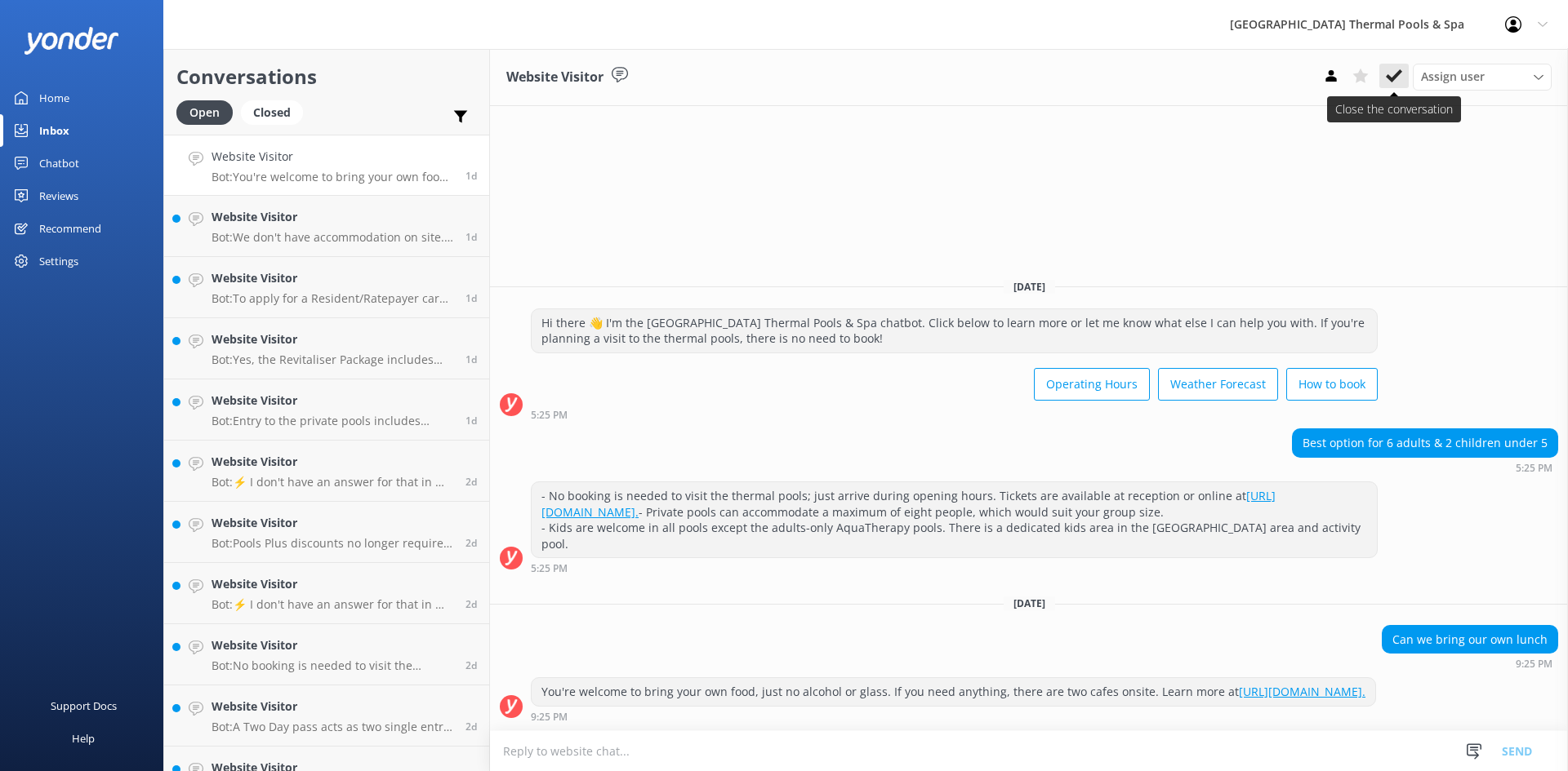
click at [1396, 77] on use at bounding box center [1394, 75] width 17 height 13
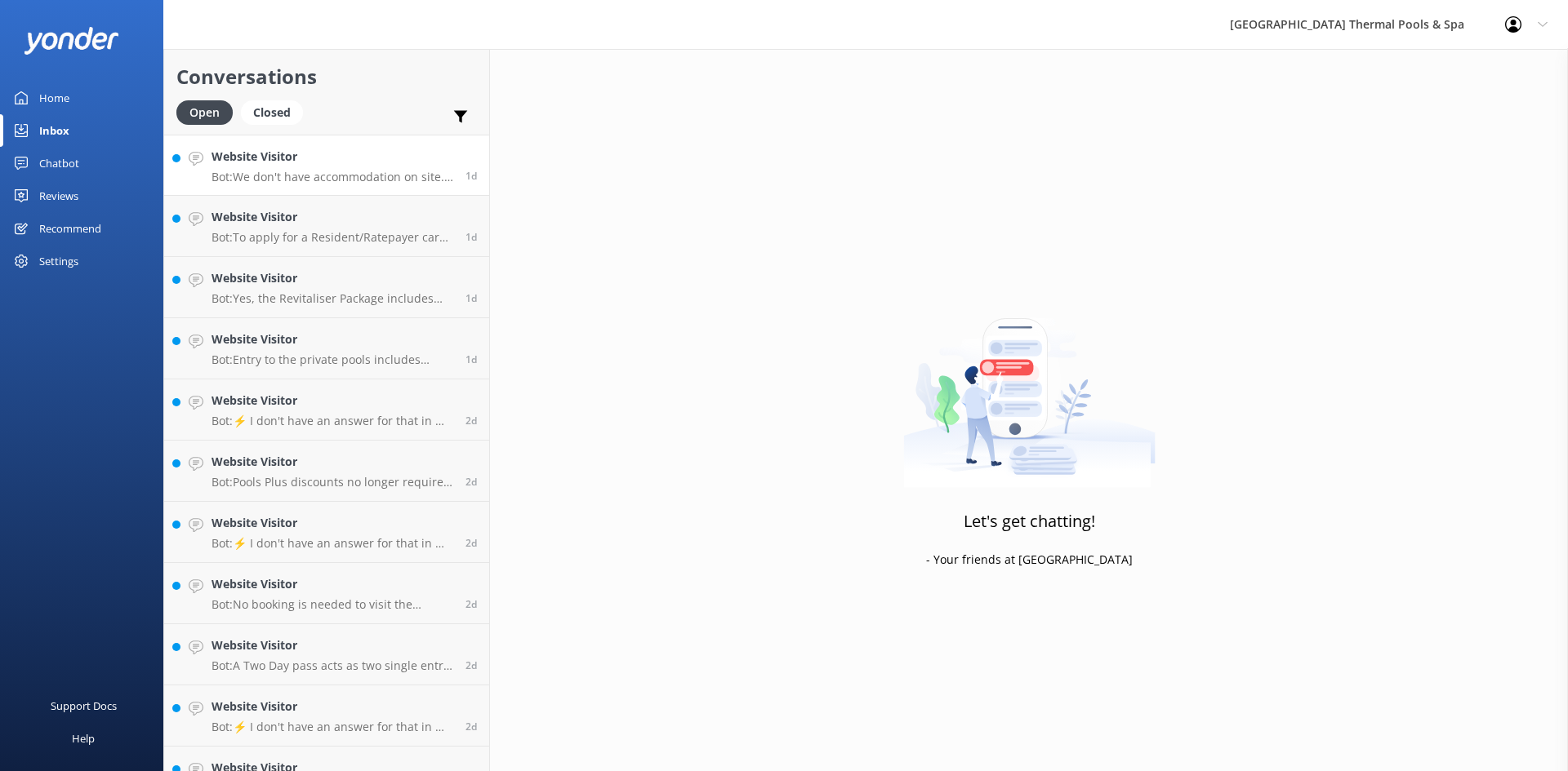
drag, startPoint x: 307, startPoint y: 132, endPoint x: 437, endPoint y: 167, distance: 134.6
click at [321, 166] on div "Website Visitor Bot: We don't have accommodation on site. You can explore accom…" at bounding box center [333, 165] width 242 height 35
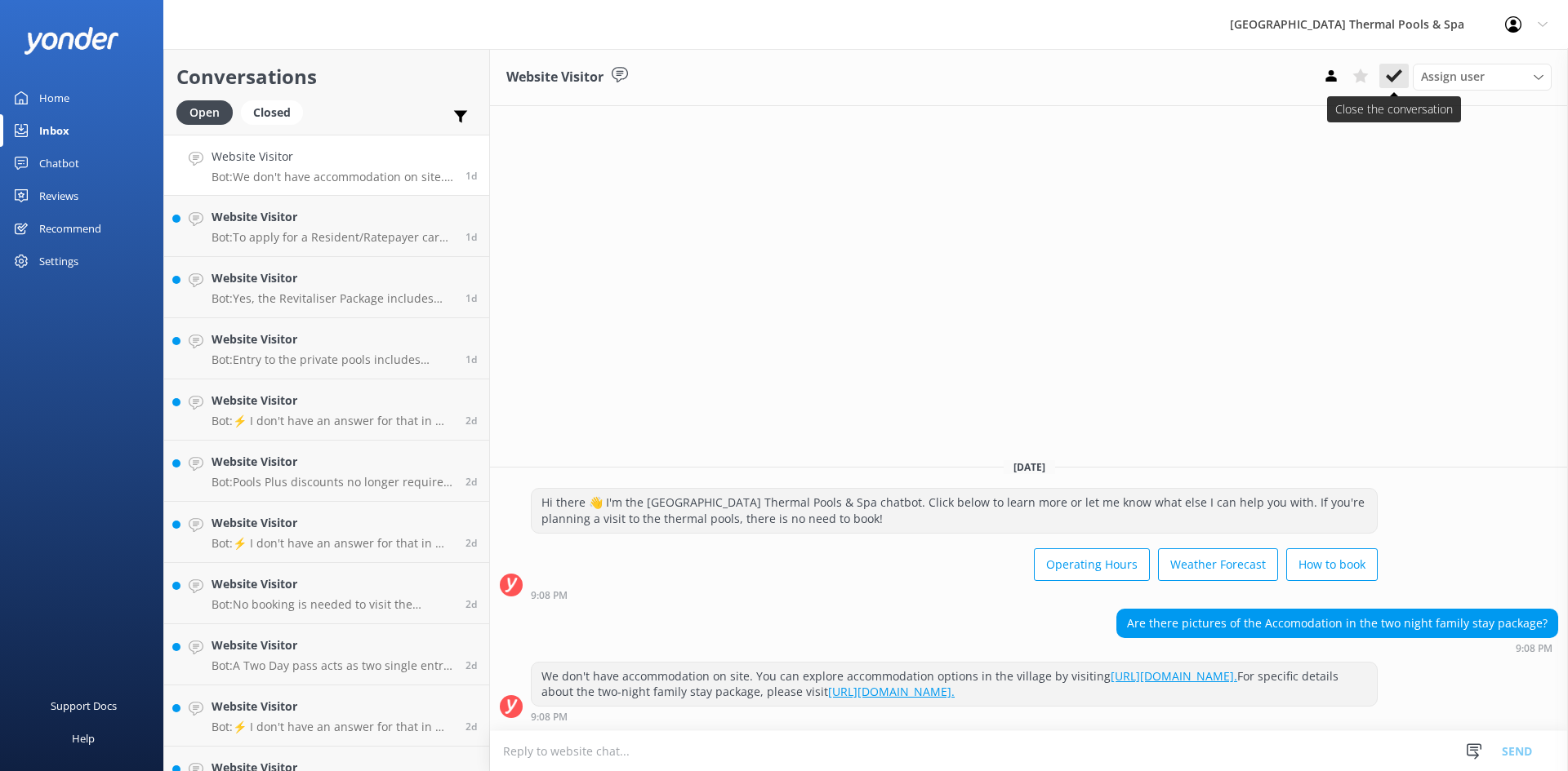
click at [1393, 82] on icon at bounding box center [1394, 75] width 17 height 17
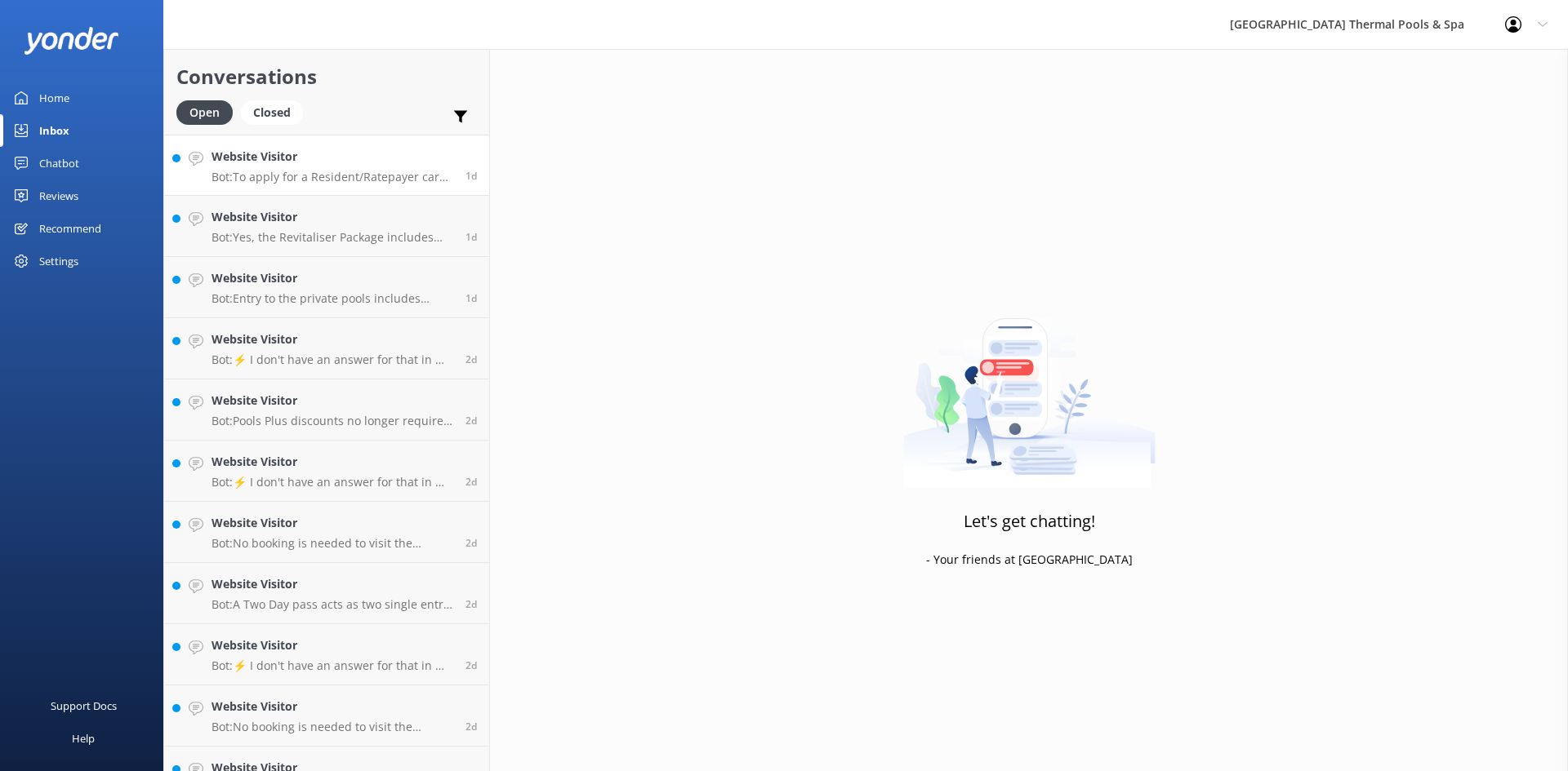
click at [317, 170] on p "Bot: To apply for a Resident/Ratepayer card and view pricing, please visit [URL…" at bounding box center [333, 177] width 242 height 15
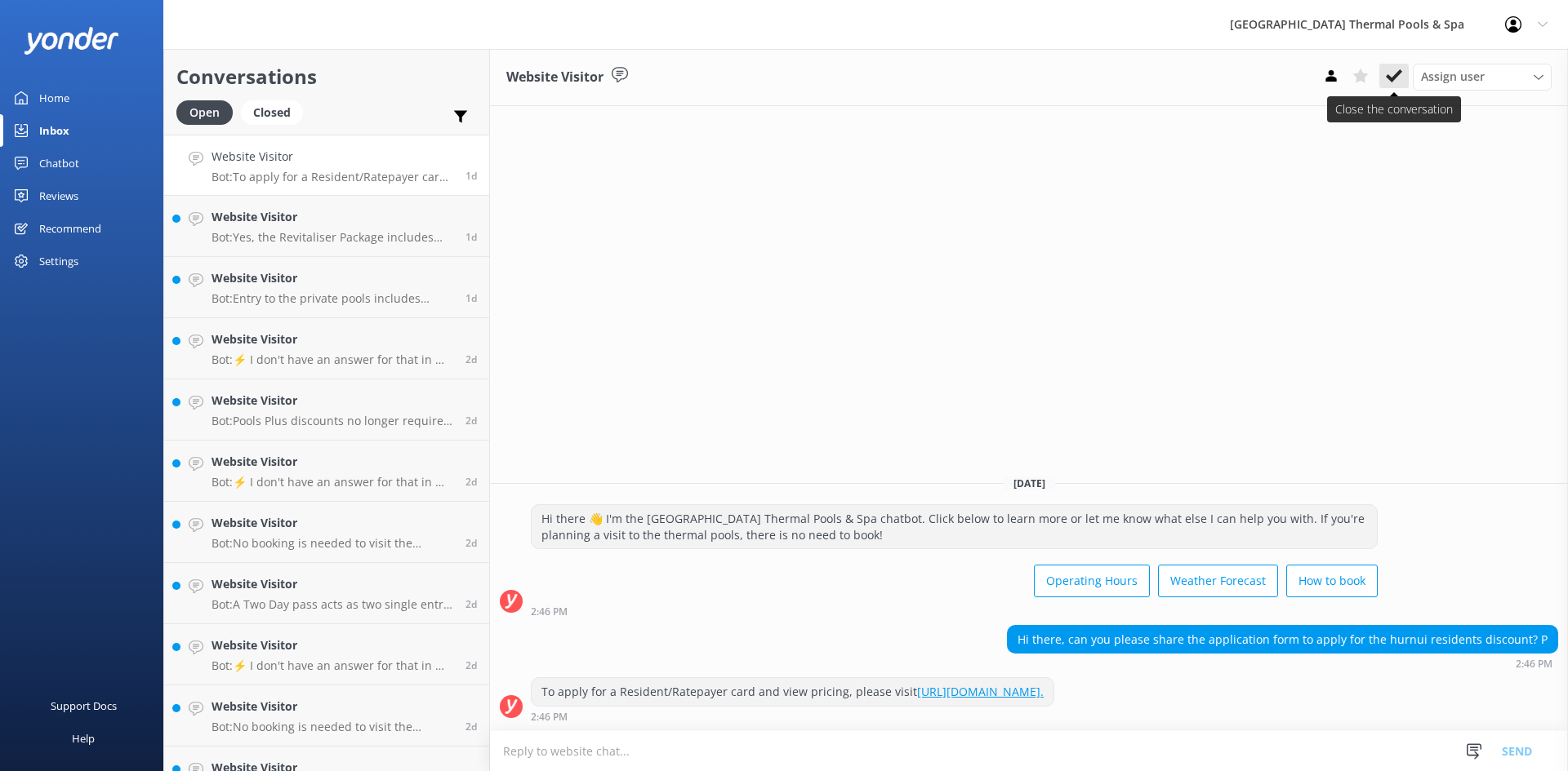
click at [1396, 72] on icon at bounding box center [1394, 75] width 17 height 17
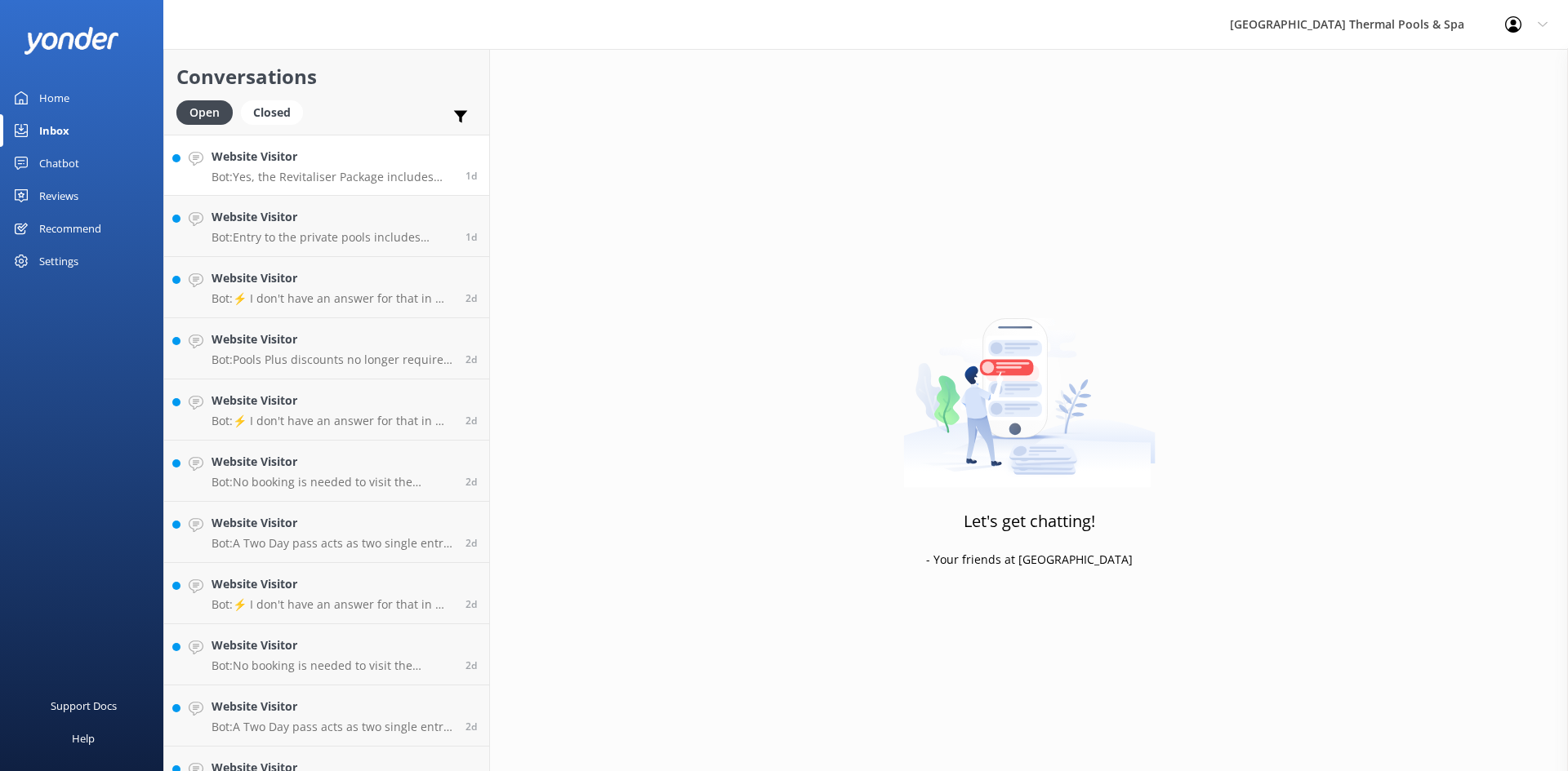
click at [412, 188] on link "Website Visitor Bot: Yes, the Revitaliser Package includes entry to the outdoor…" at bounding box center [326, 165] width 325 height 61
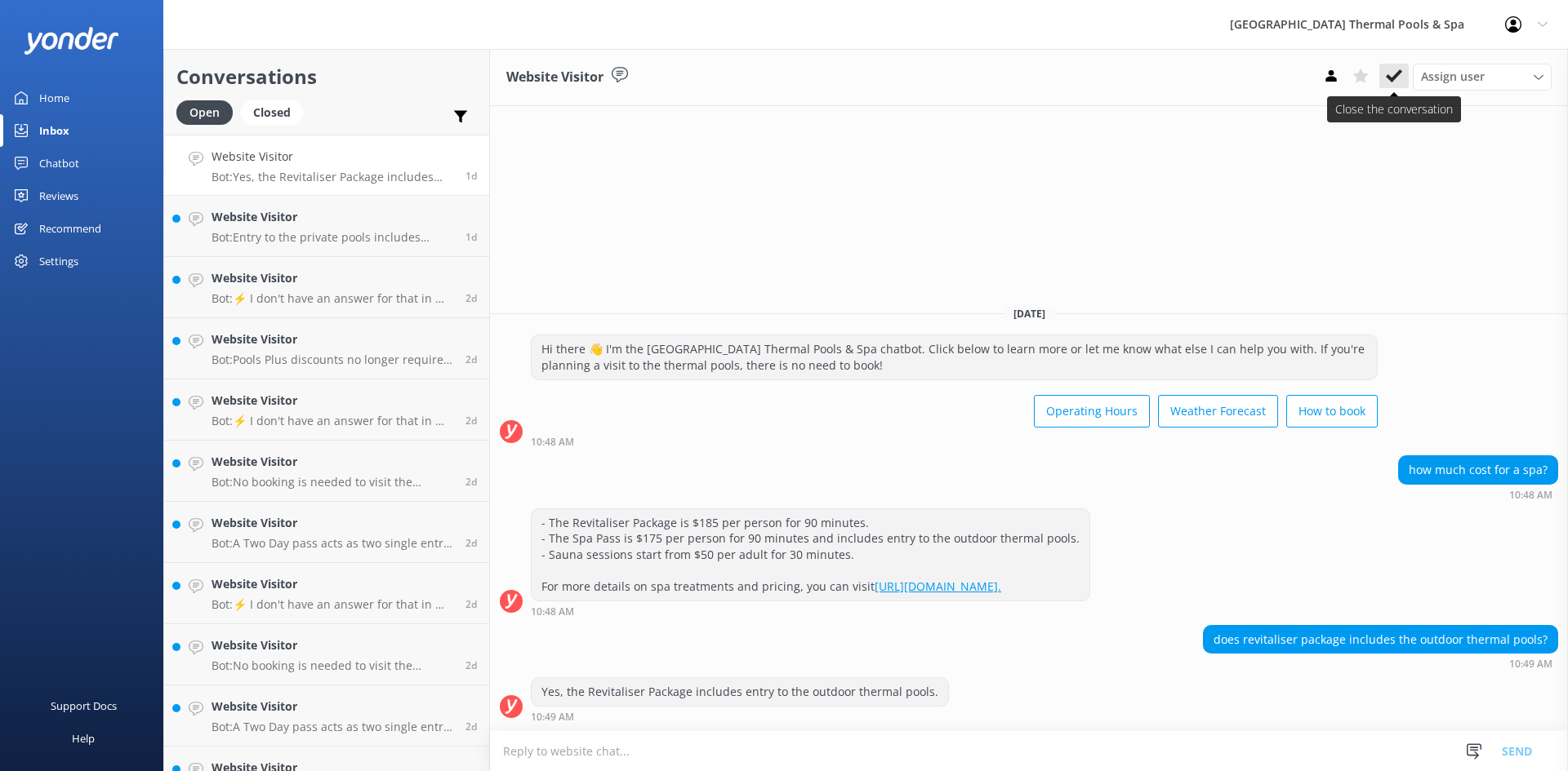
click at [1393, 75] on icon at bounding box center [1394, 75] width 17 height 17
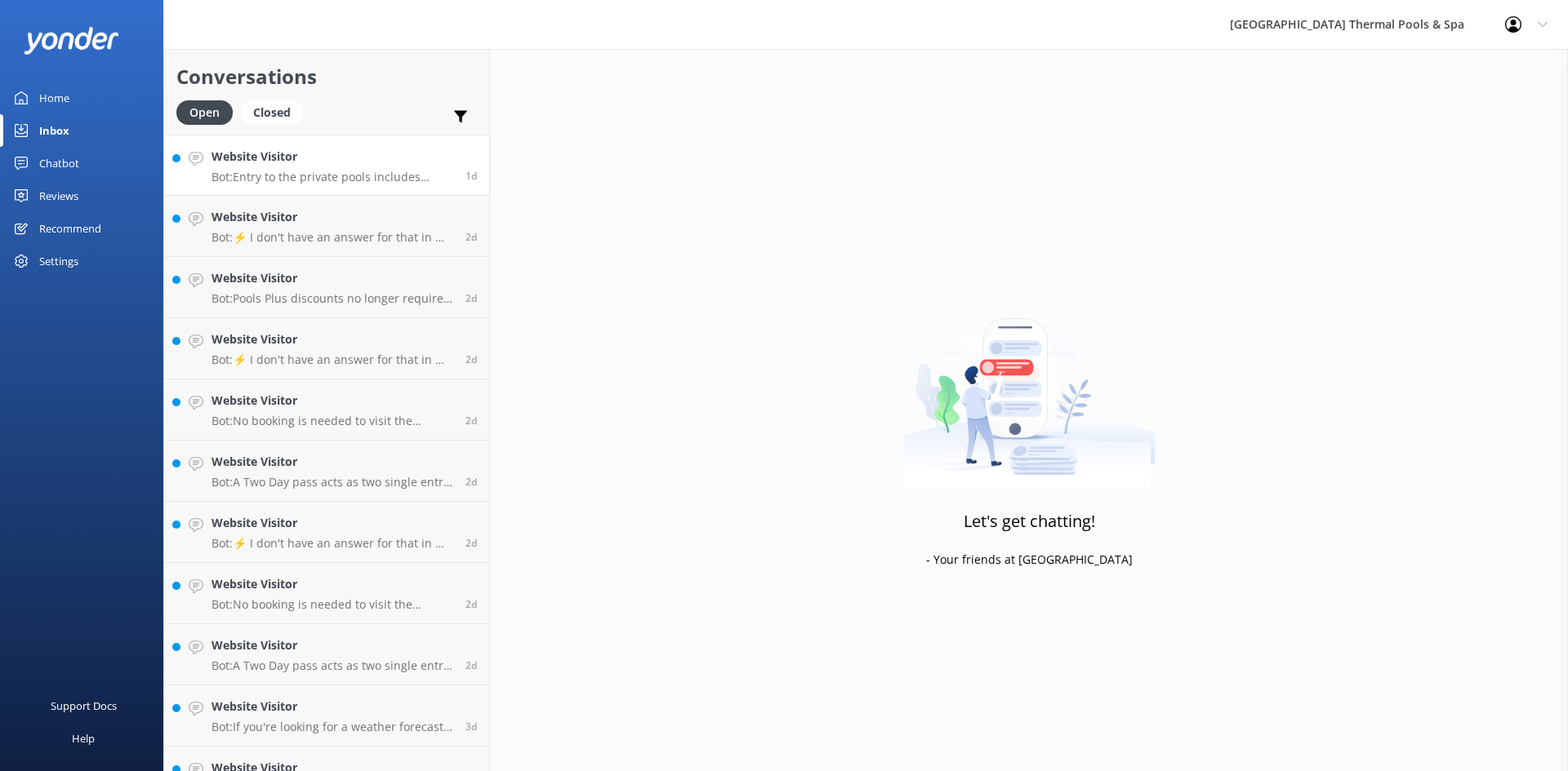
click at [392, 181] on p "Bot: Entry to the private pools includes access to the public outdoor thermal p…" at bounding box center [333, 177] width 242 height 15
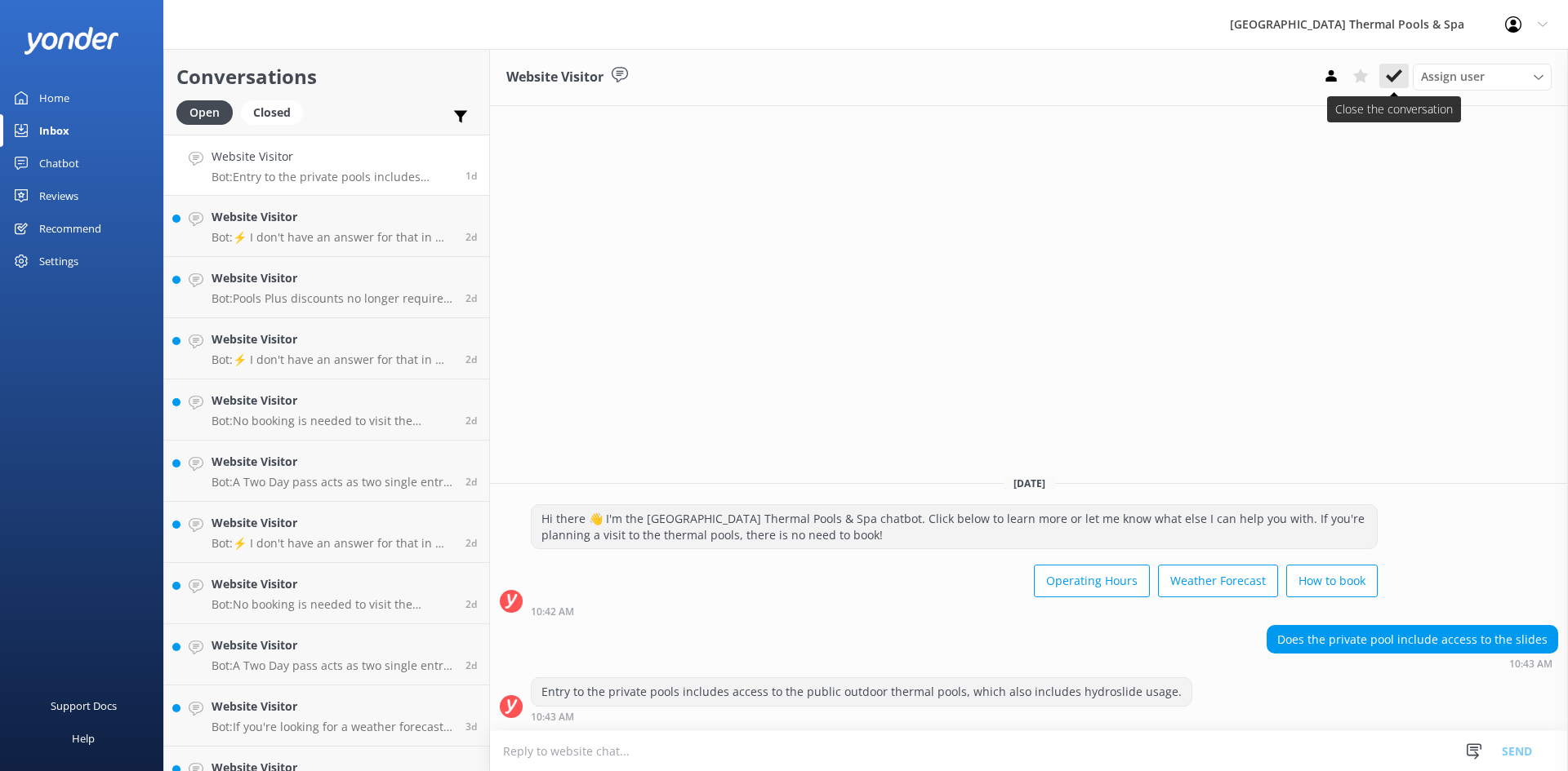
click at [1396, 76] on use at bounding box center [1394, 75] width 17 height 13
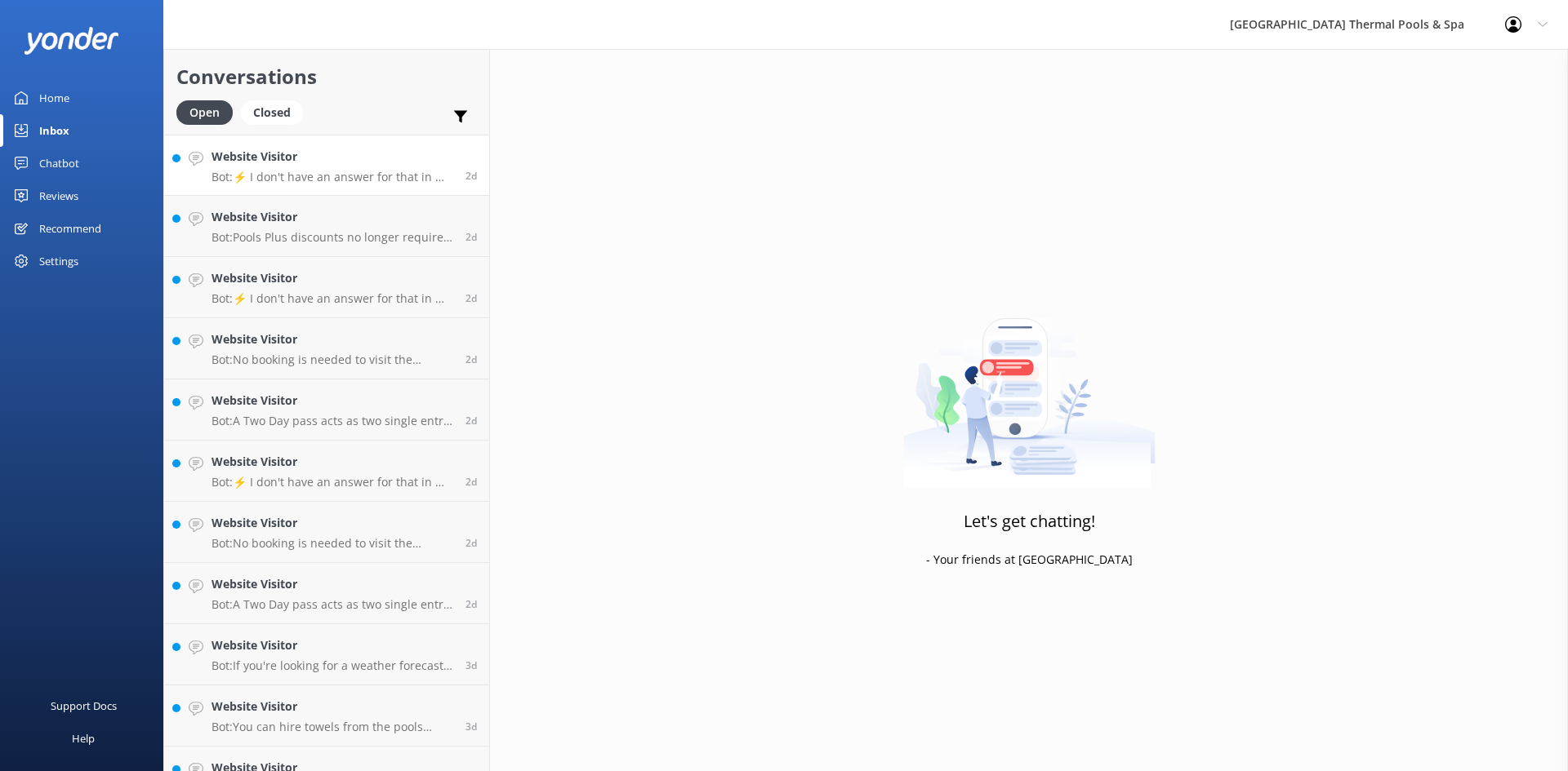
click at [401, 180] on p "Bot: ⚡ I don't have an answer for that in my knowledge base. Please try and rep…" at bounding box center [333, 177] width 242 height 15
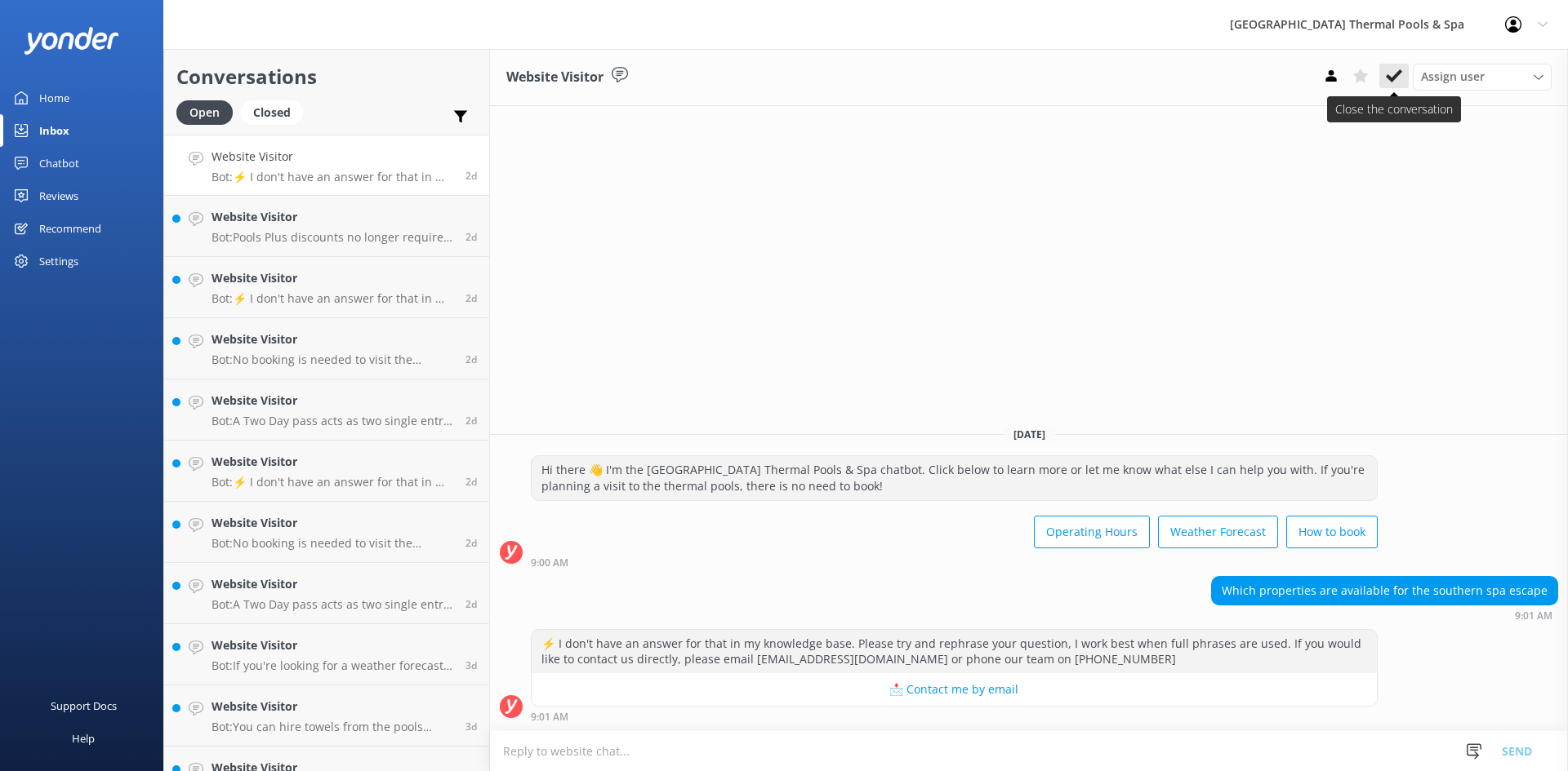
click at [1403, 80] on button at bounding box center [1394, 76] width 30 height 25
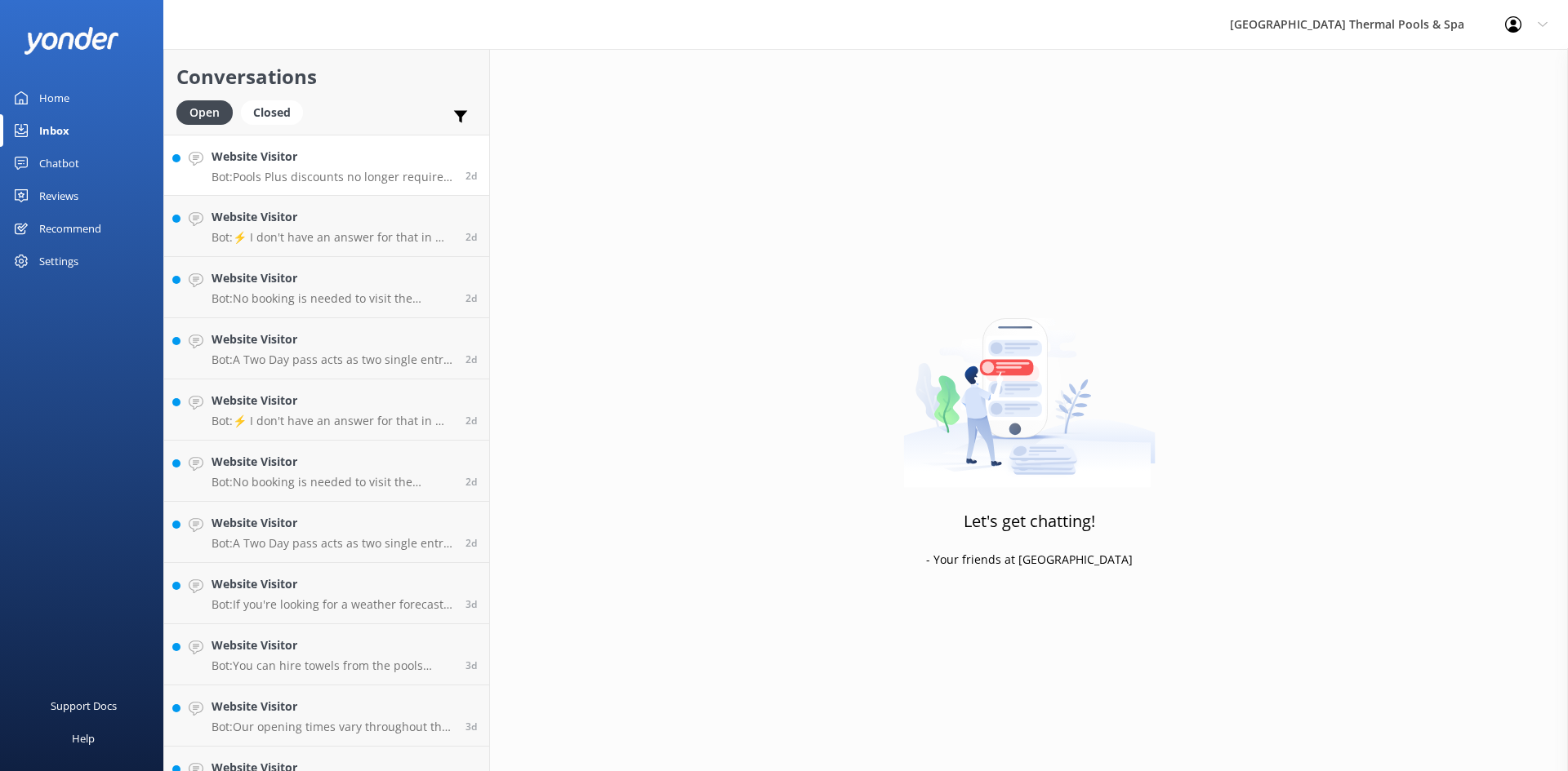
click at [342, 176] on p "Bot: Pools Plus discounts no longer require a monthly code. You can simply log …" at bounding box center [333, 177] width 242 height 15
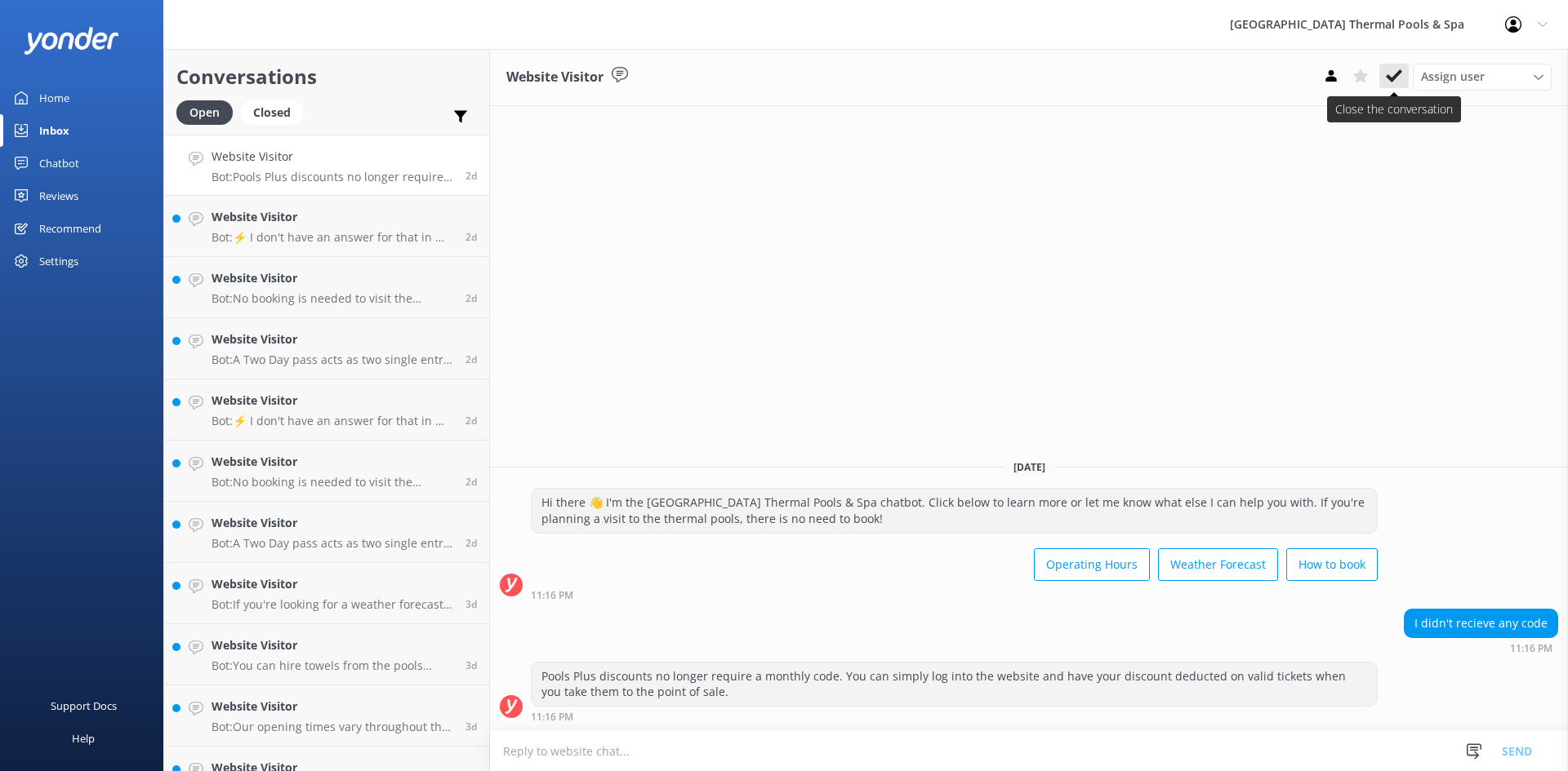
click at [1405, 75] on button at bounding box center [1394, 76] width 30 height 25
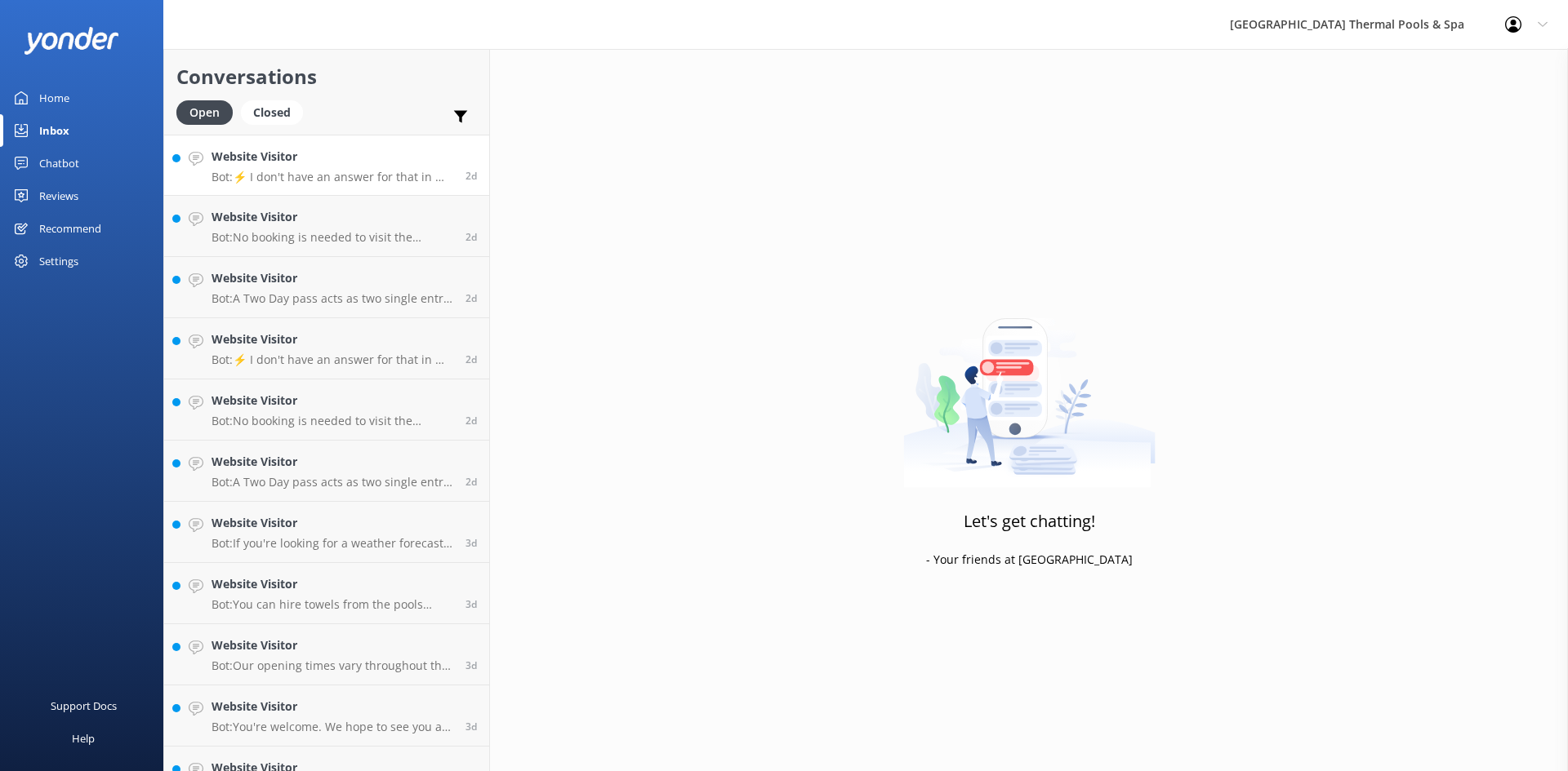
click at [412, 162] on h4 "Website Visitor" at bounding box center [333, 157] width 242 height 18
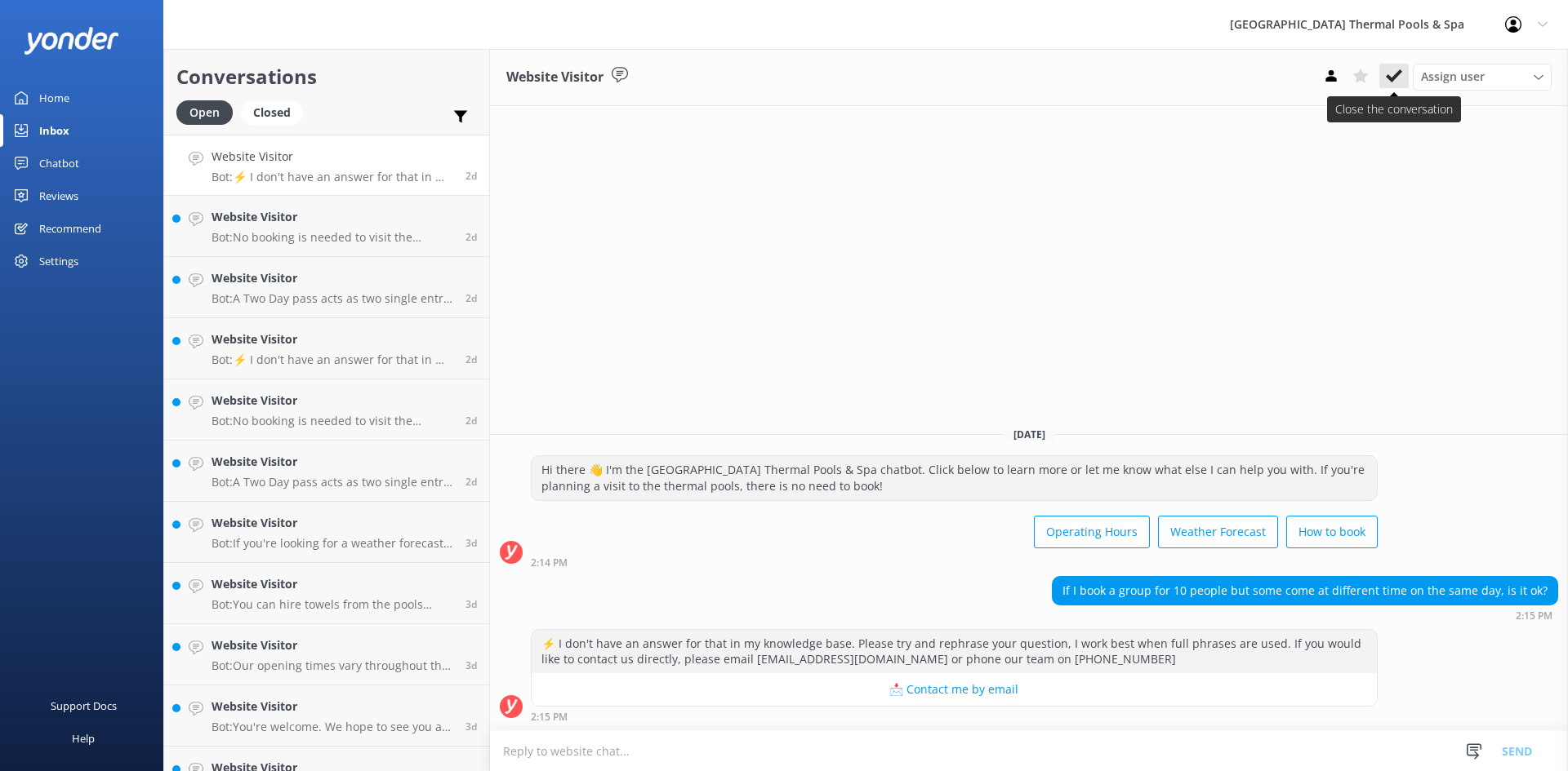
click at [1385, 78] on button at bounding box center [1394, 76] width 30 height 25
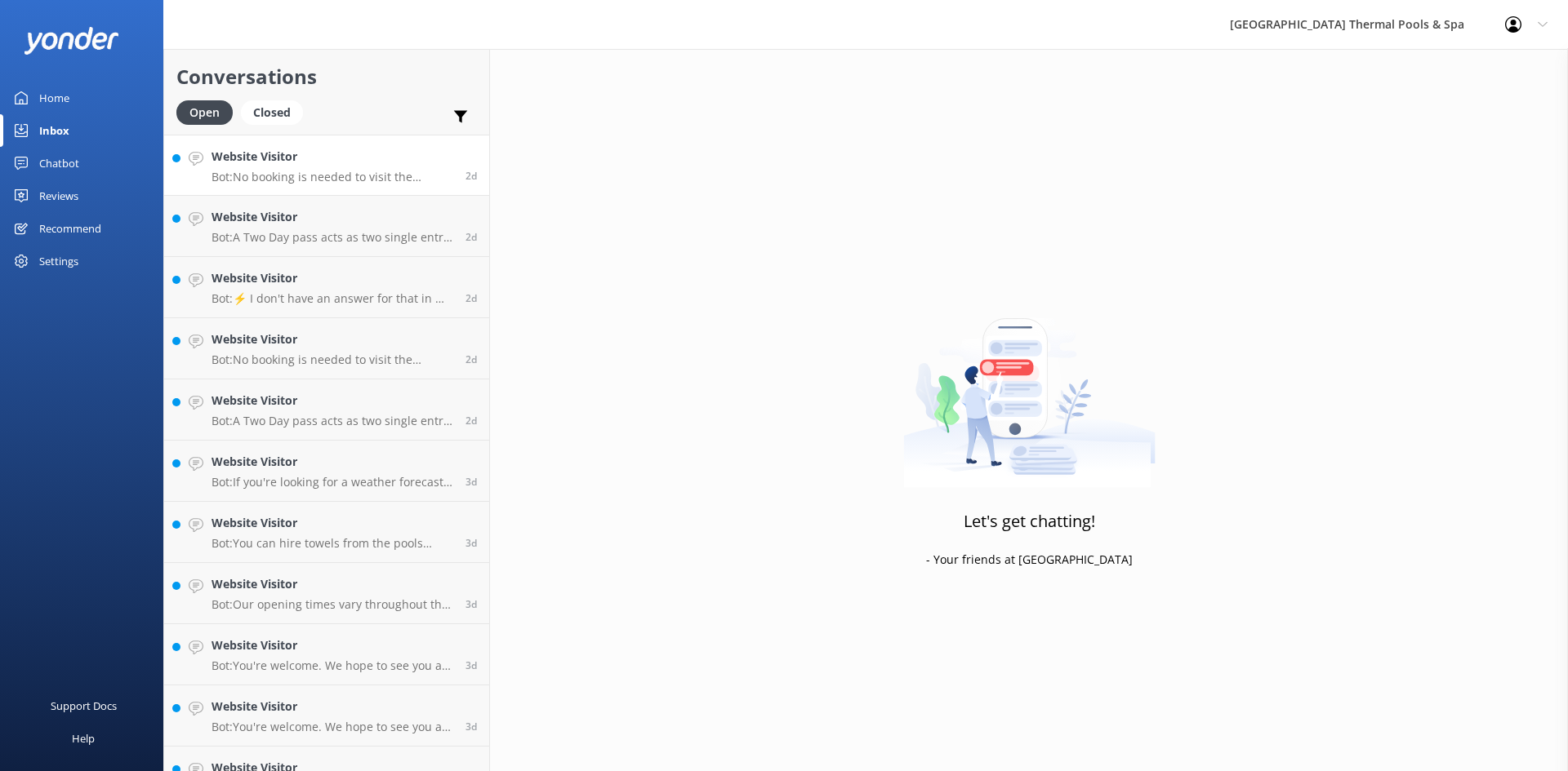
click at [370, 172] on p "Bot: No booking is needed to visit the thermal pools - just arrive during our o…" at bounding box center [333, 177] width 242 height 15
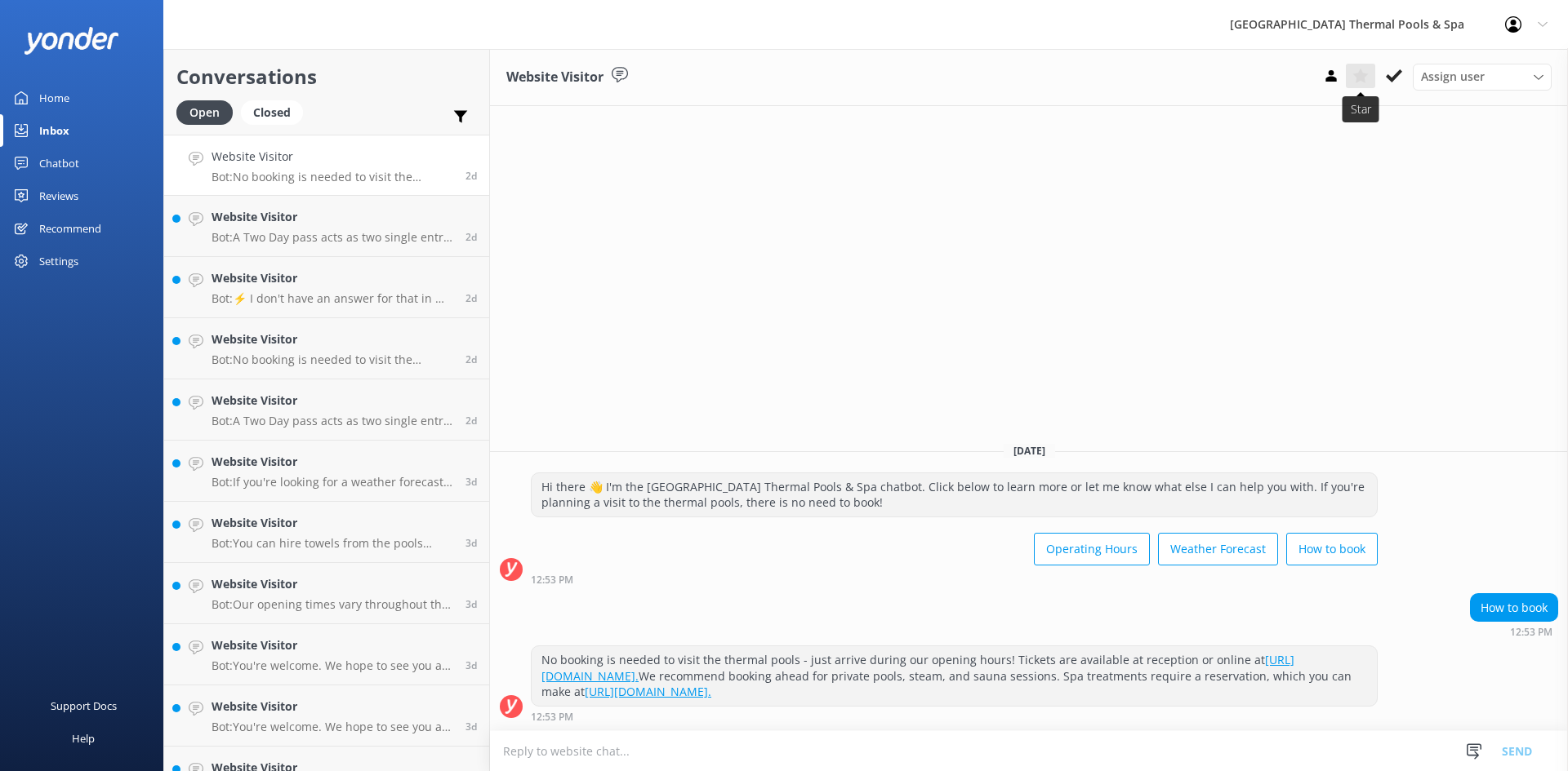
drag, startPoint x: 1389, startPoint y: 81, endPoint x: 1366, endPoint y: 88, distance: 24.0
click at [1389, 83] on icon at bounding box center [1394, 75] width 17 height 17
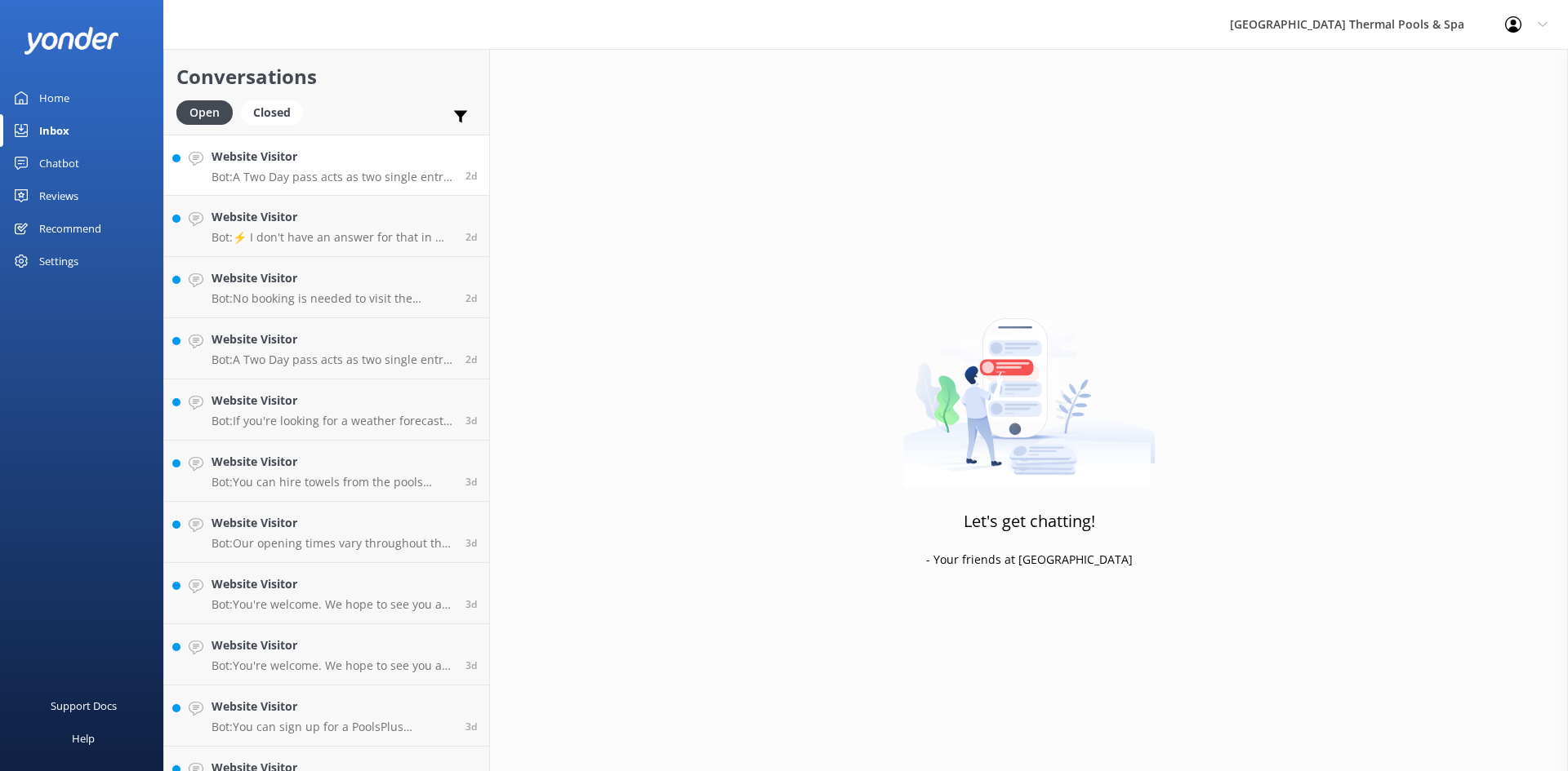
click at [398, 185] on link "Website Visitor Bot: A Two Day pass acts as two single entry tickets which must…" at bounding box center [326, 165] width 325 height 61
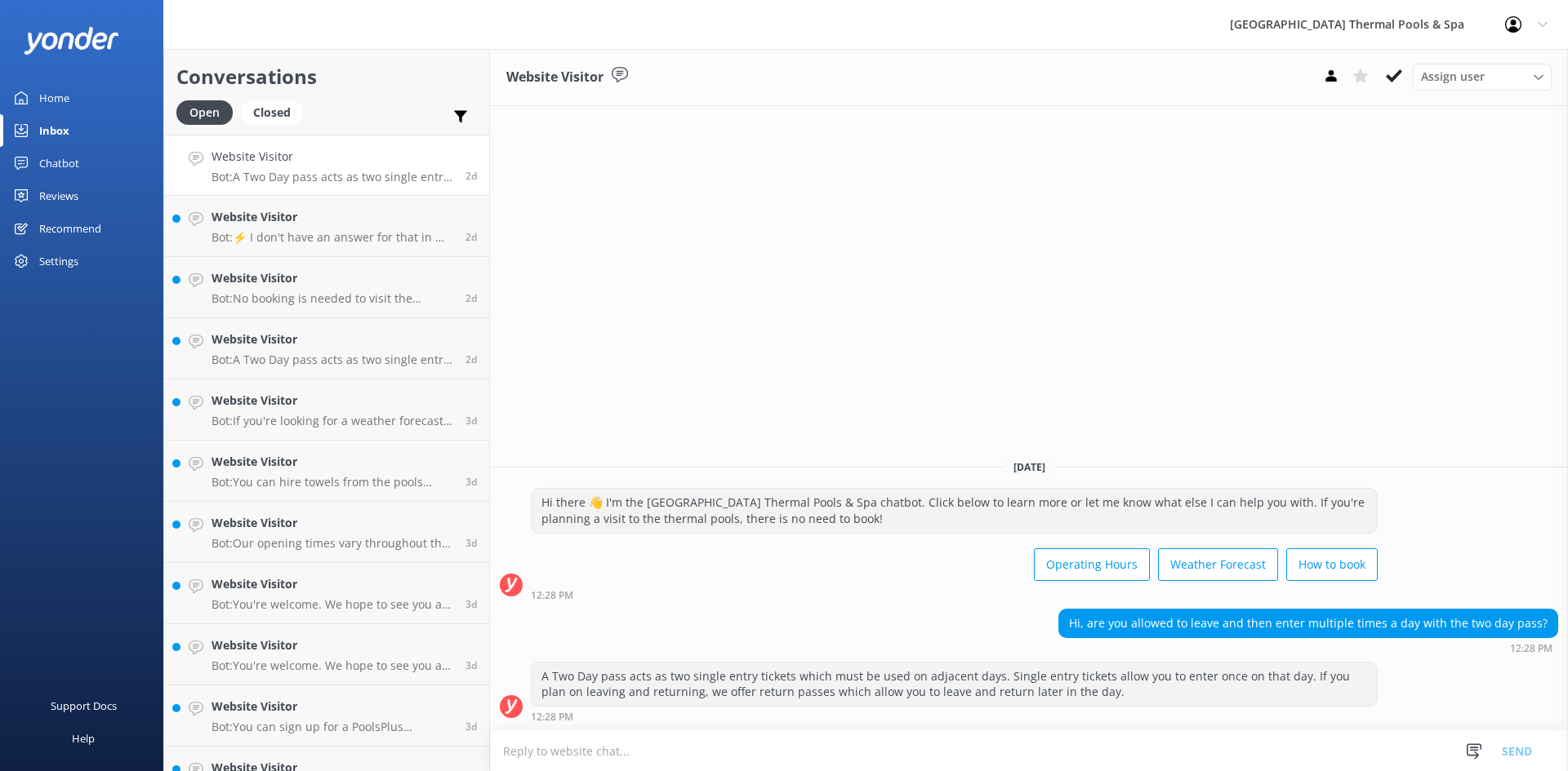
drag, startPoint x: 1394, startPoint y: 76, endPoint x: 1085, endPoint y: 106, distance: 310.5
click at [1389, 76] on use at bounding box center [1394, 75] width 17 height 13
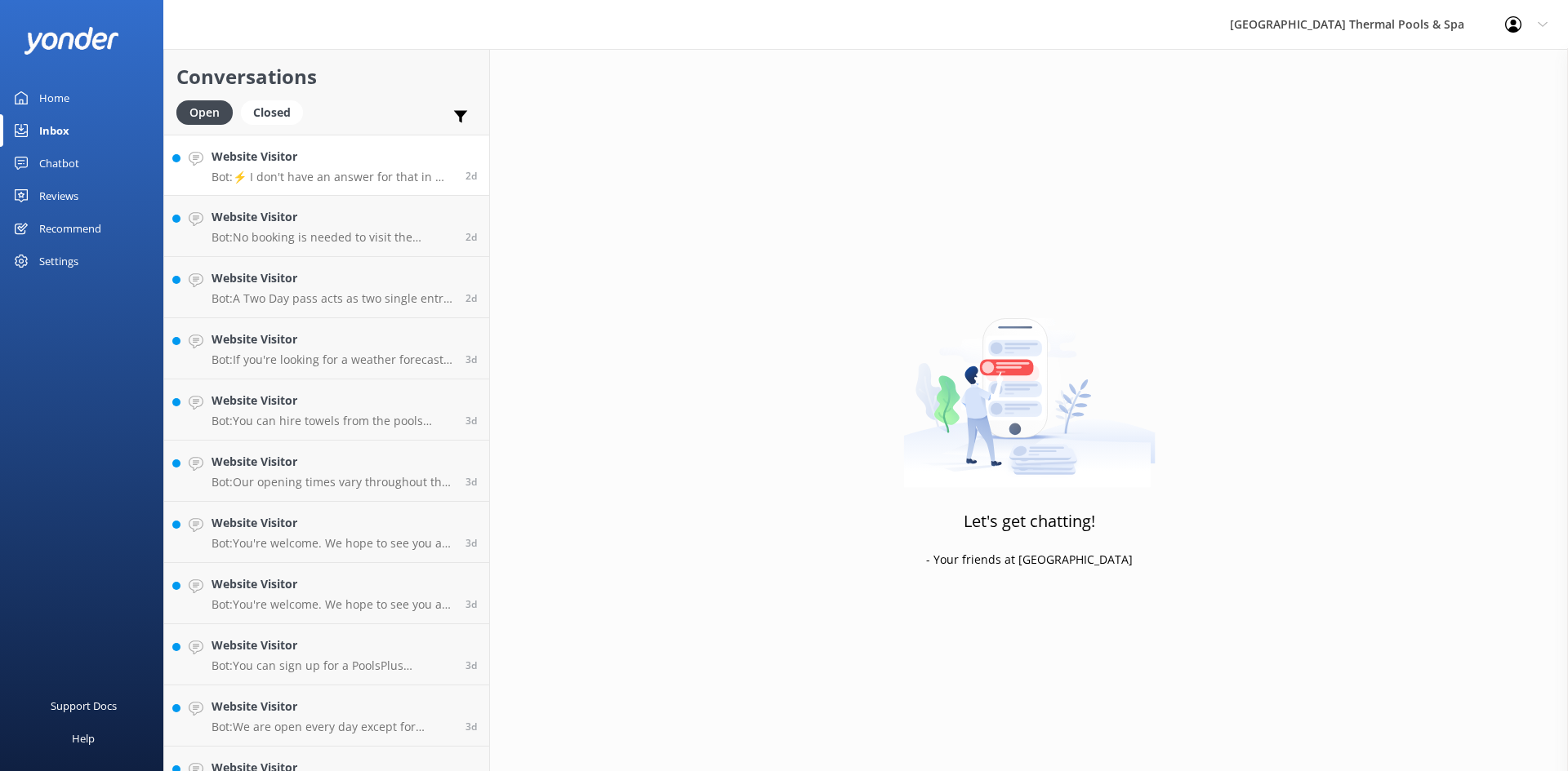
click at [360, 151] on h4 "Website Visitor" at bounding box center [333, 157] width 242 height 18
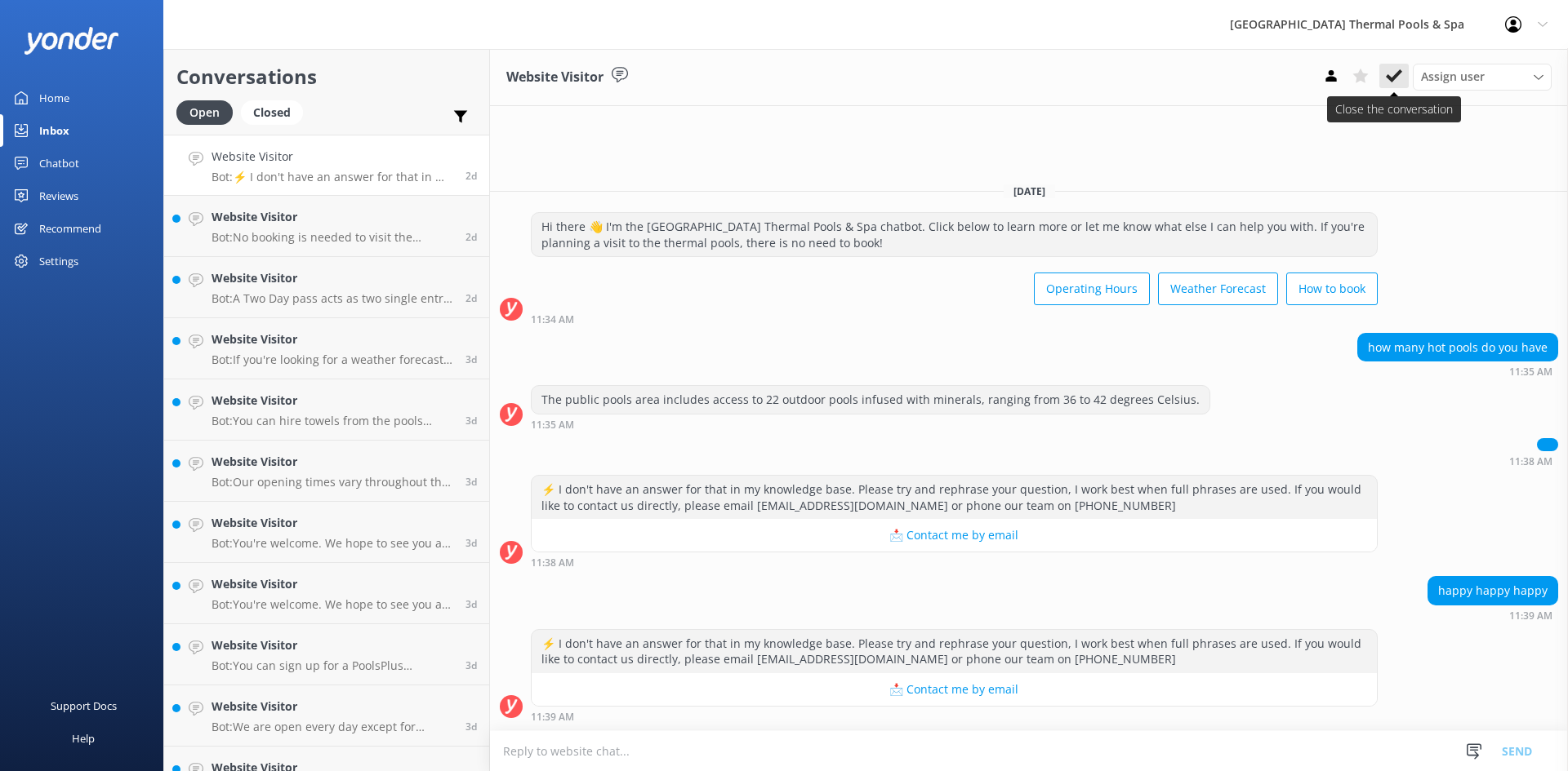
click at [1396, 81] on icon at bounding box center [1394, 75] width 17 height 17
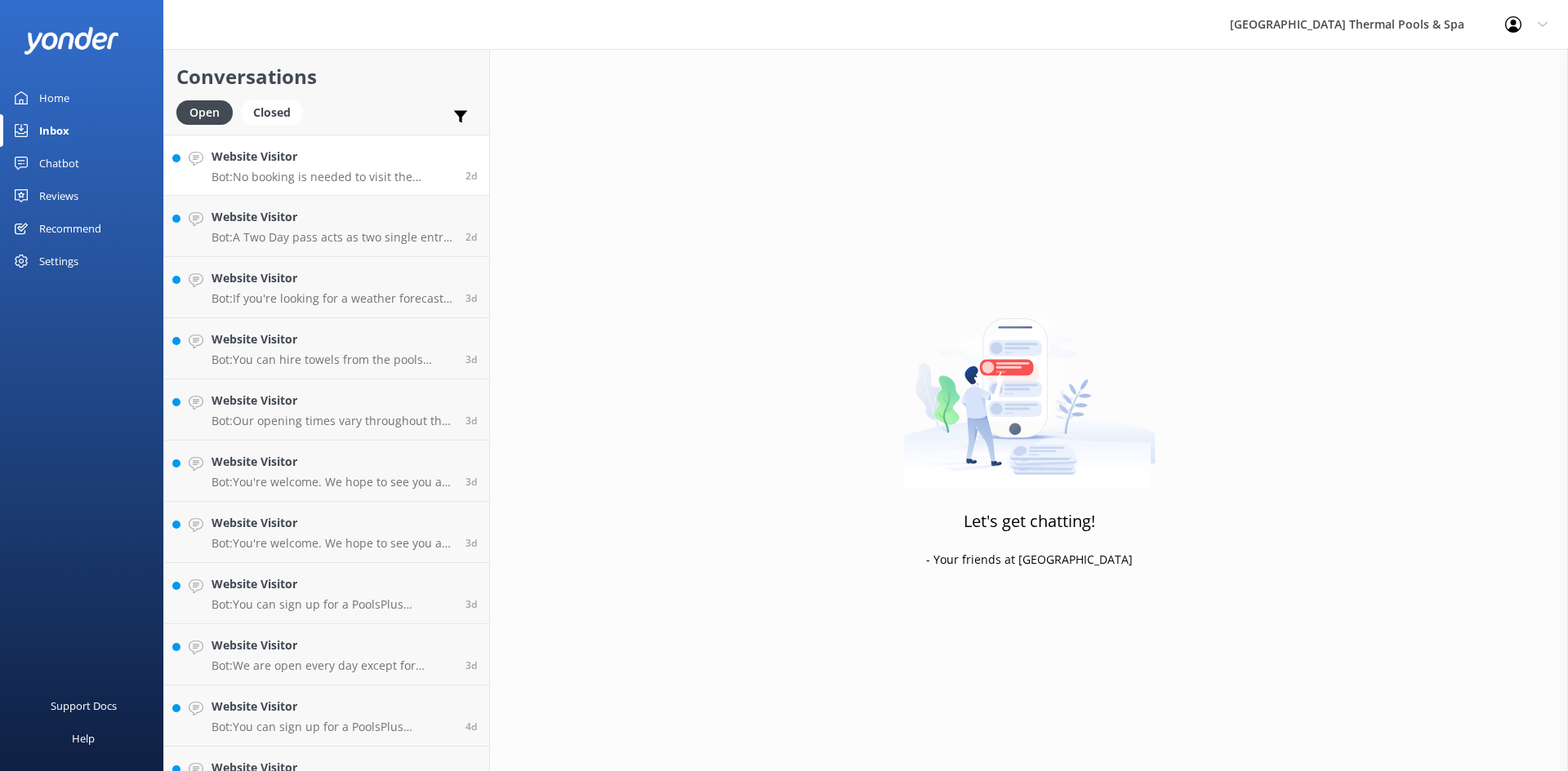
click at [336, 193] on link "Website Visitor Bot: No booking is needed to visit the thermal pools. You can p…" at bounding box center [326, 165] width 325 height 61
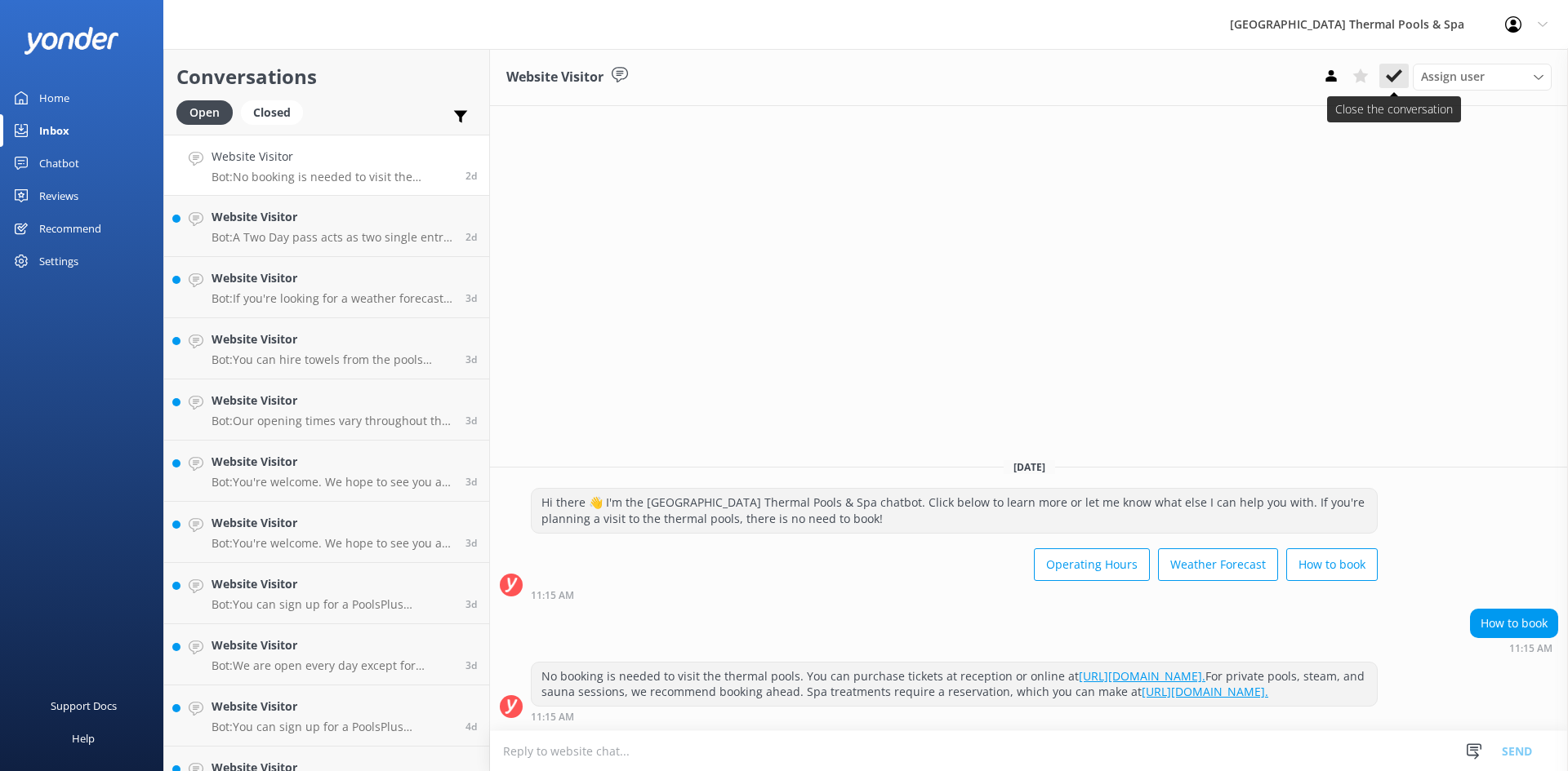
click at [1400, 76] on icon at bounding box center [1394, 75] width 17 height 17
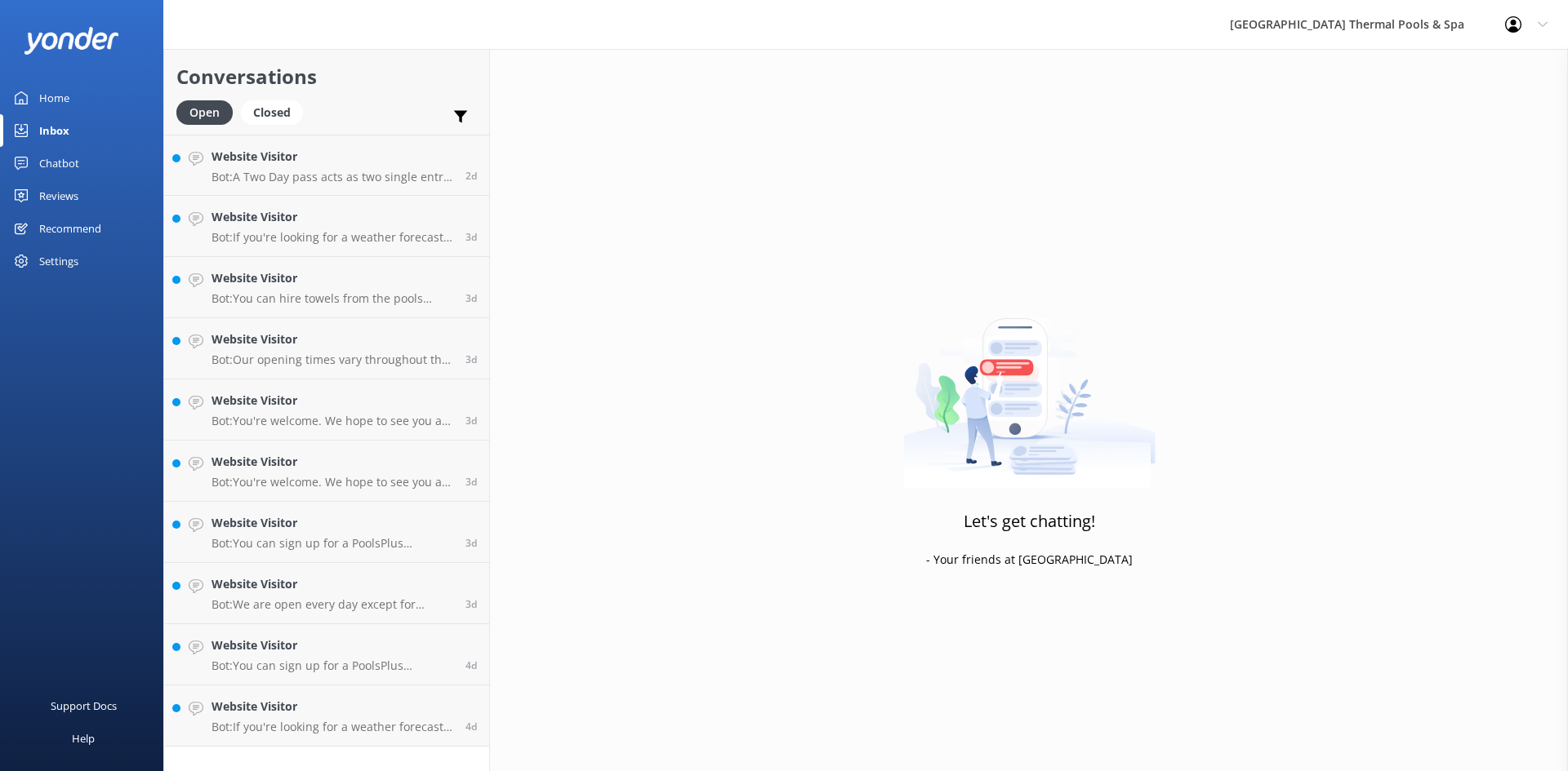
click at [346, 181] on p "Bot: A Two Day pass acts as two single entry tickets which must be used on adja…" at bounding box center [333, 177] width 242 height 15
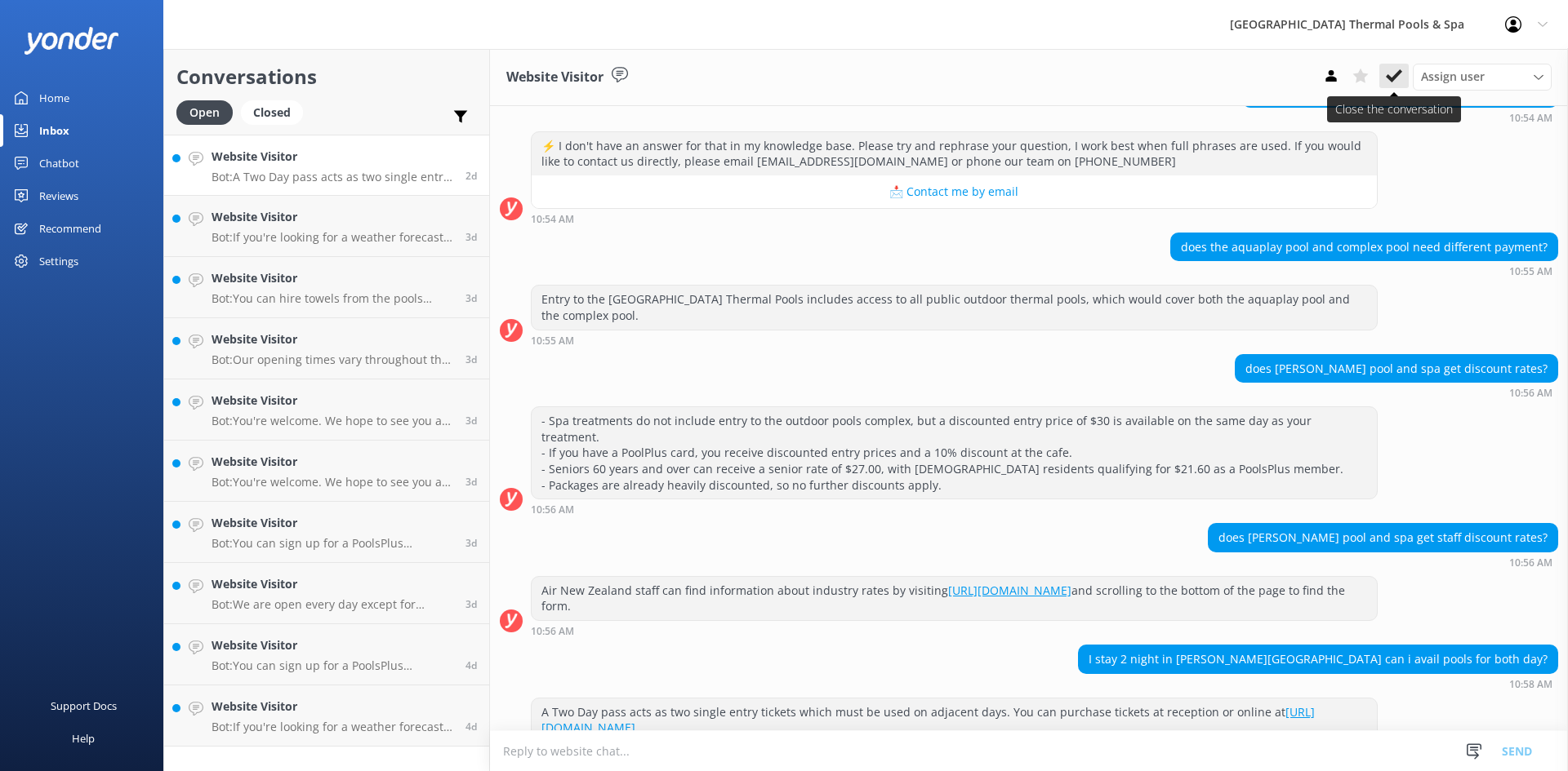
scroll to position [664, 0]
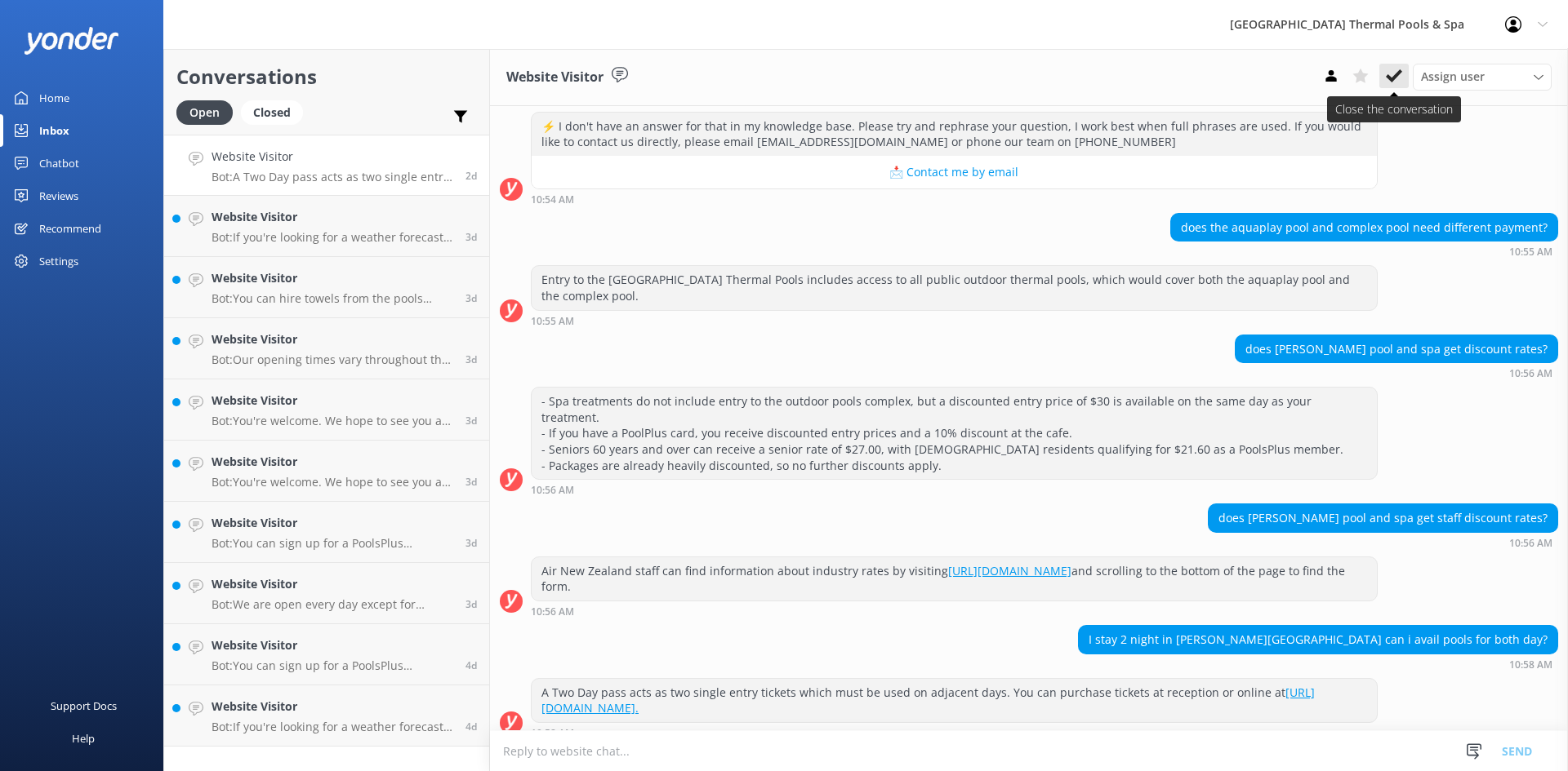
click at [1388, 75] on use at bounding box center [1394, 75] width 17 height 13
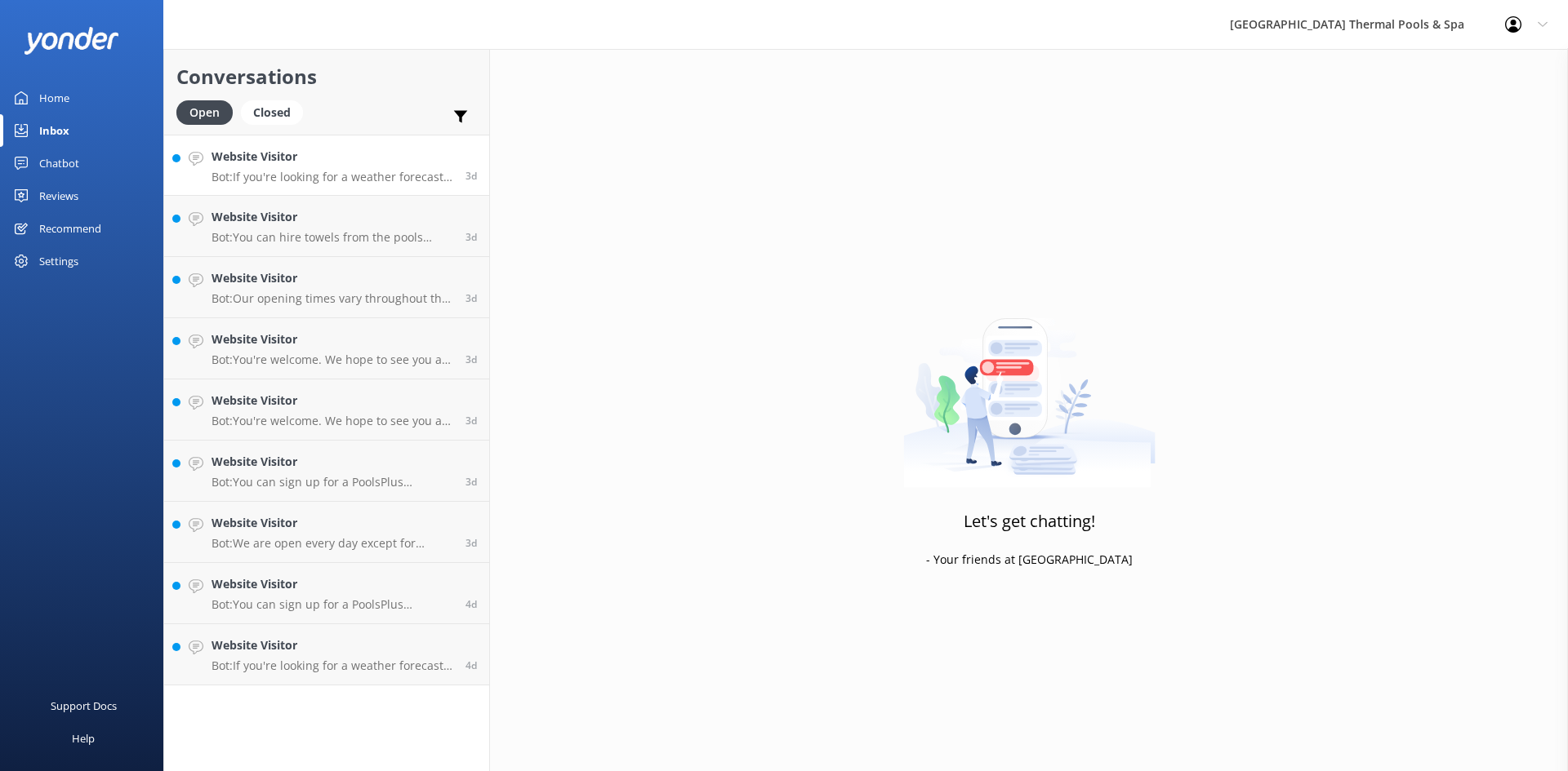
click at [325, 172] on p "Bot: If you're looking for a weather forecast, we recommend visiting [URL][DOMA…" at bounding box center [333, 177] width 242 height 15
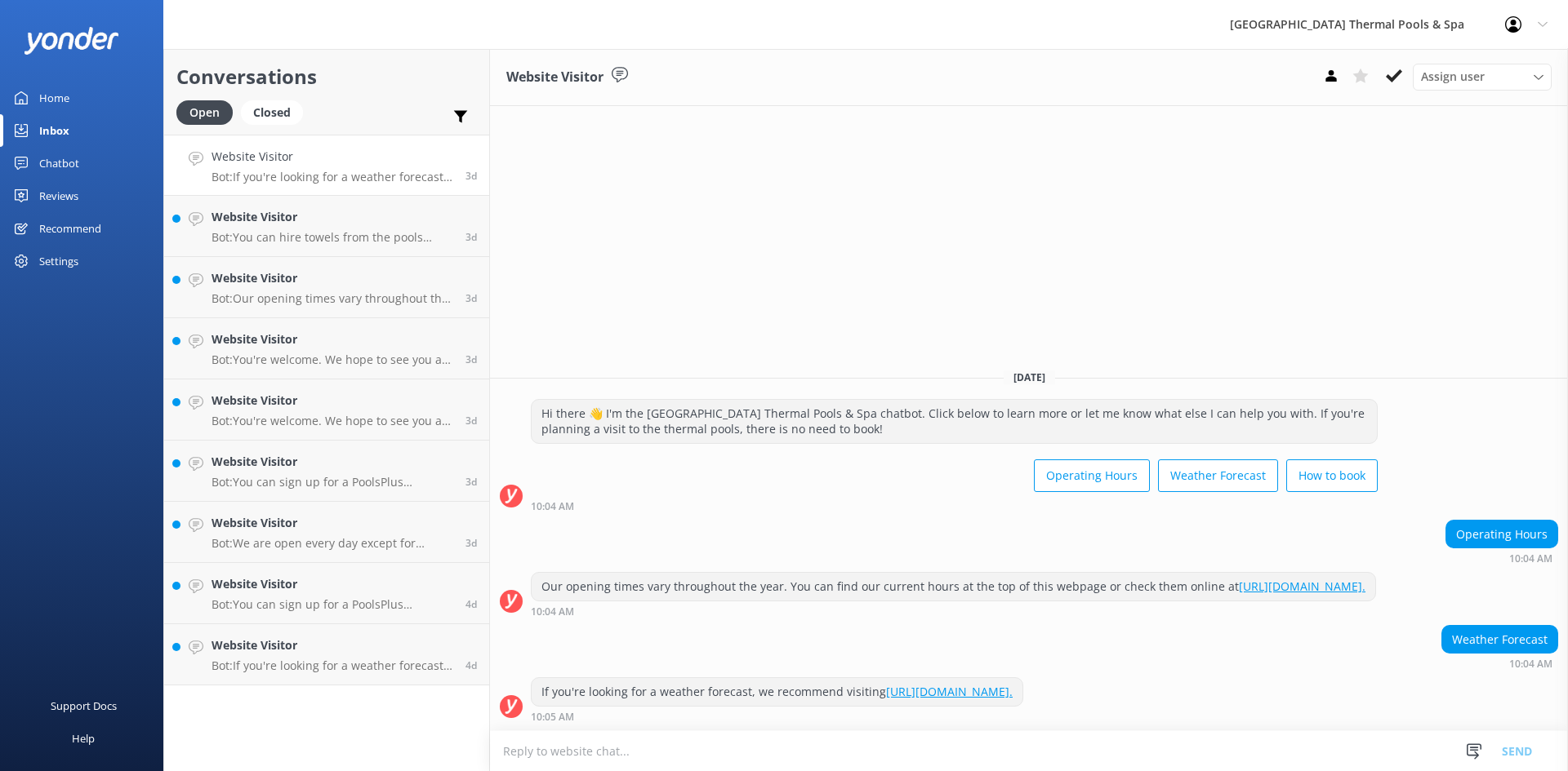
drag, startPoint x: 1396, startPoint y: 73, endPoint x: 1308, endPoint y: 93, distance: 90.2
click at [1389, 78] on icon at bounding box center [1394, 75] width 17 height 17
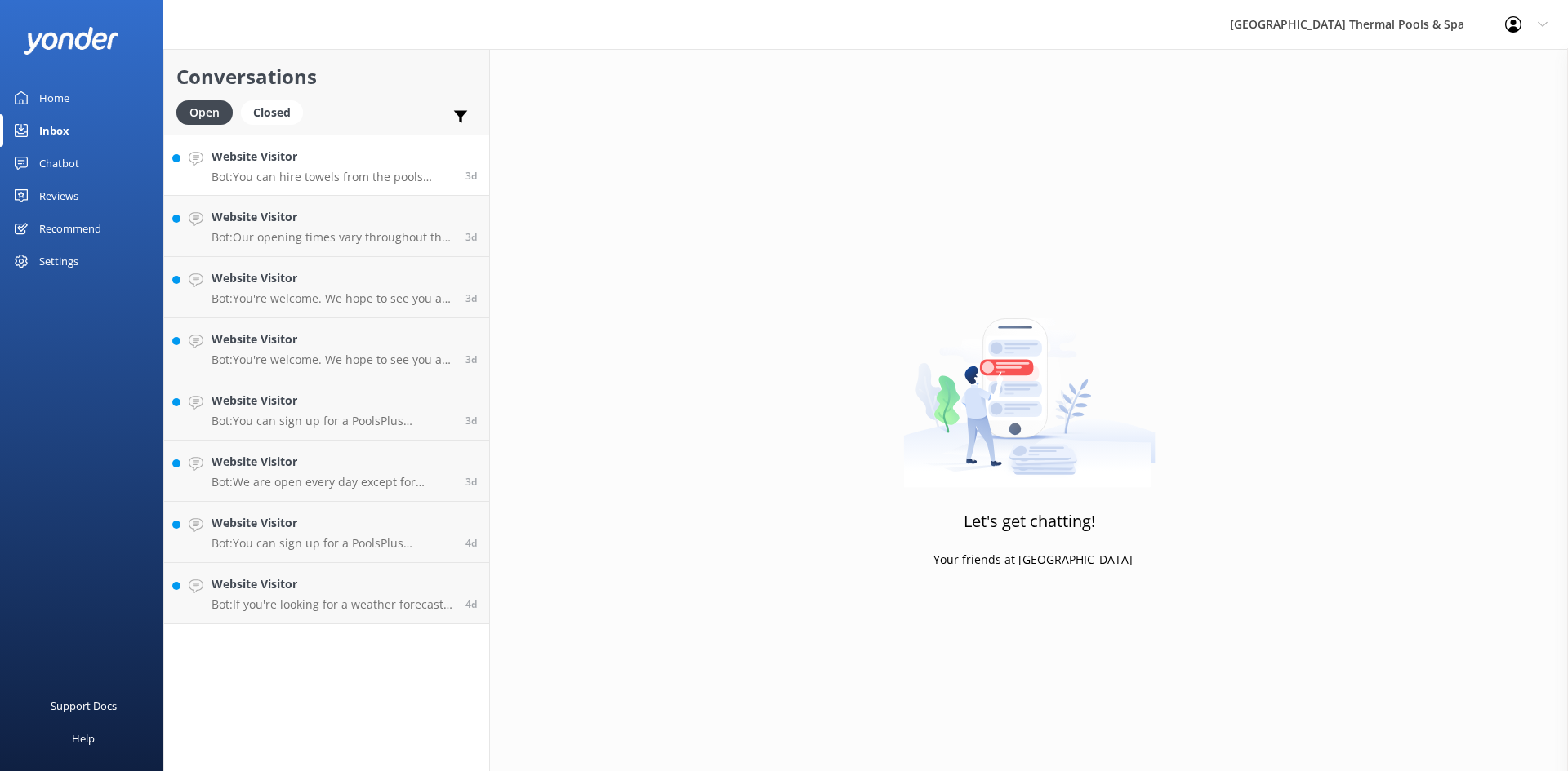
click at [399, 164] on h4 "Website Visitor" at bounding box center [333, 157] width 242 height 18
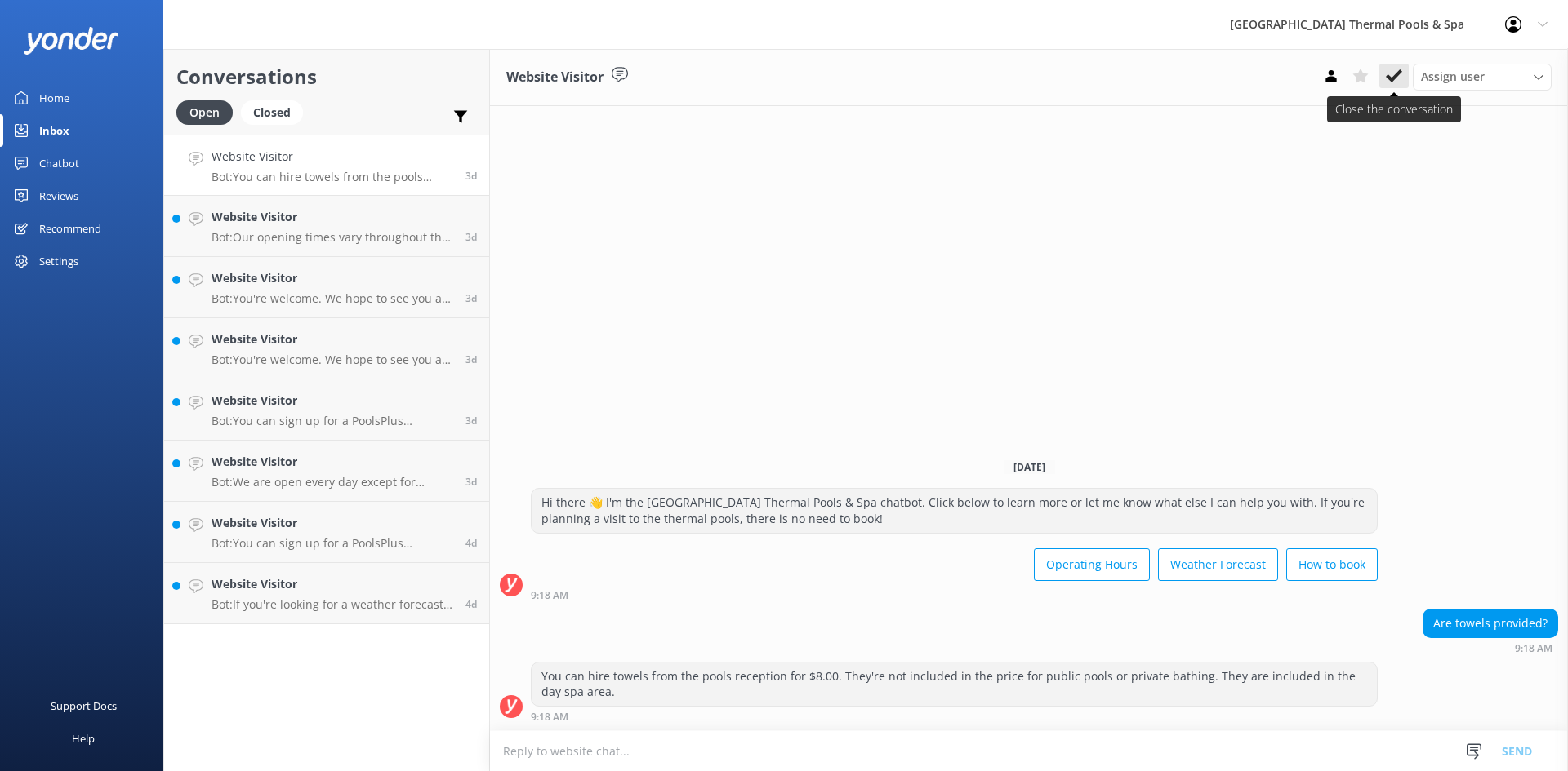
click at [1390, 83] on icon at bounding box center [1394, 75] width 17 height 17
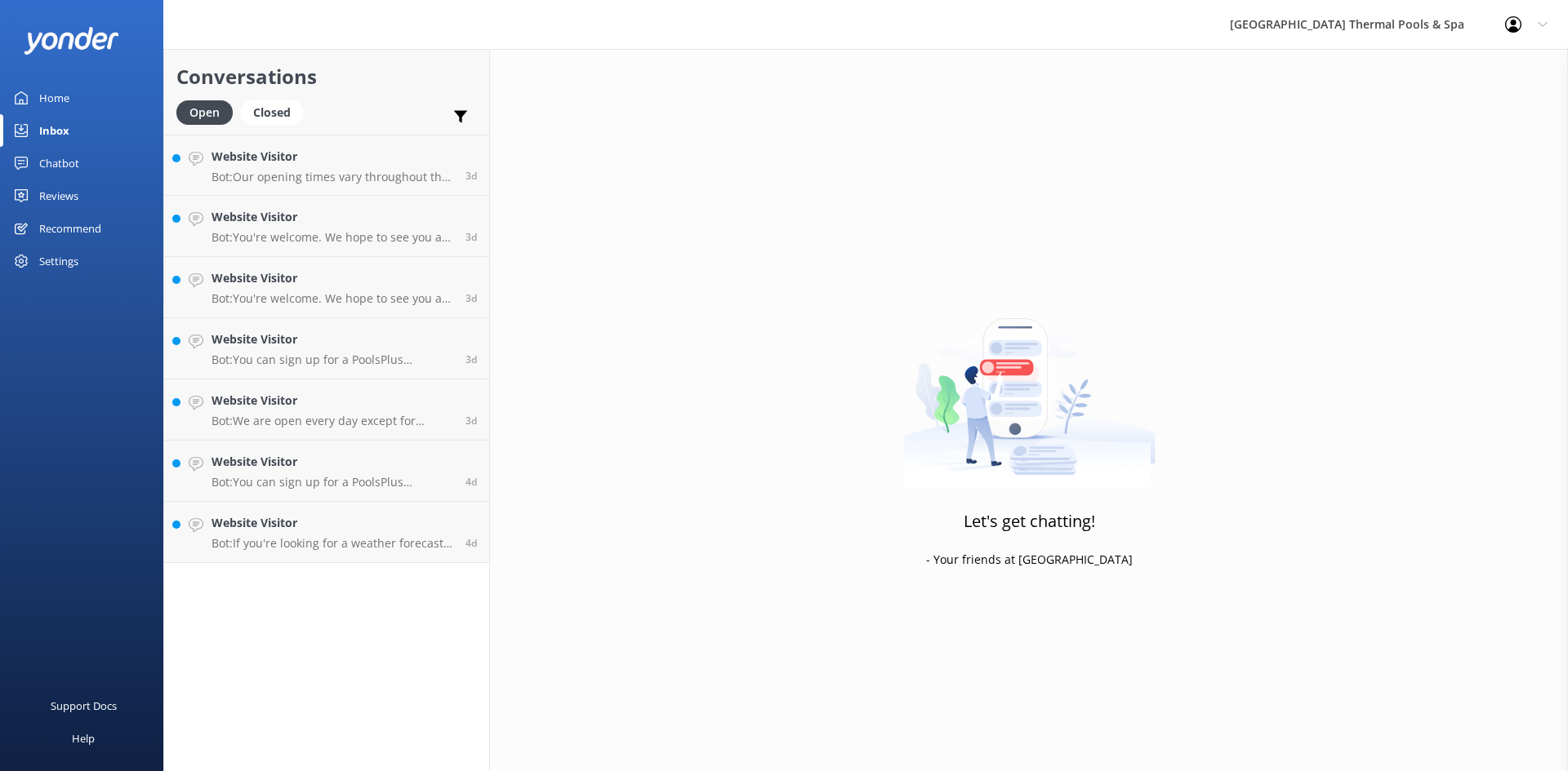
click at [421, 176] on p "Bot: Our opening times vary throughout the year. You can find our current hours…" at bounding box center [333, 177] width 242 height 15
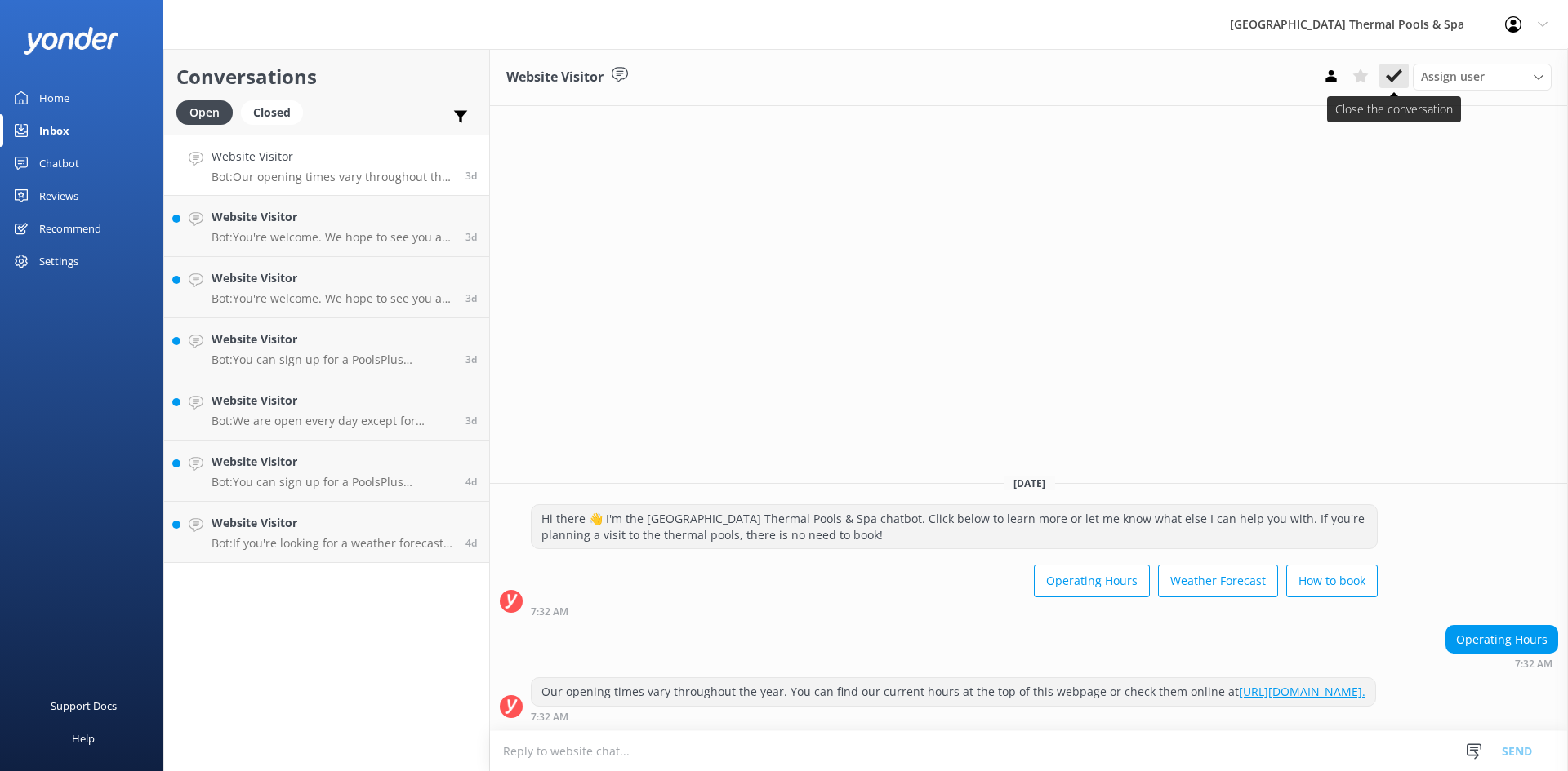
click at [1385, 79] on button at bounding box center [1394, 76] width 30 height 25
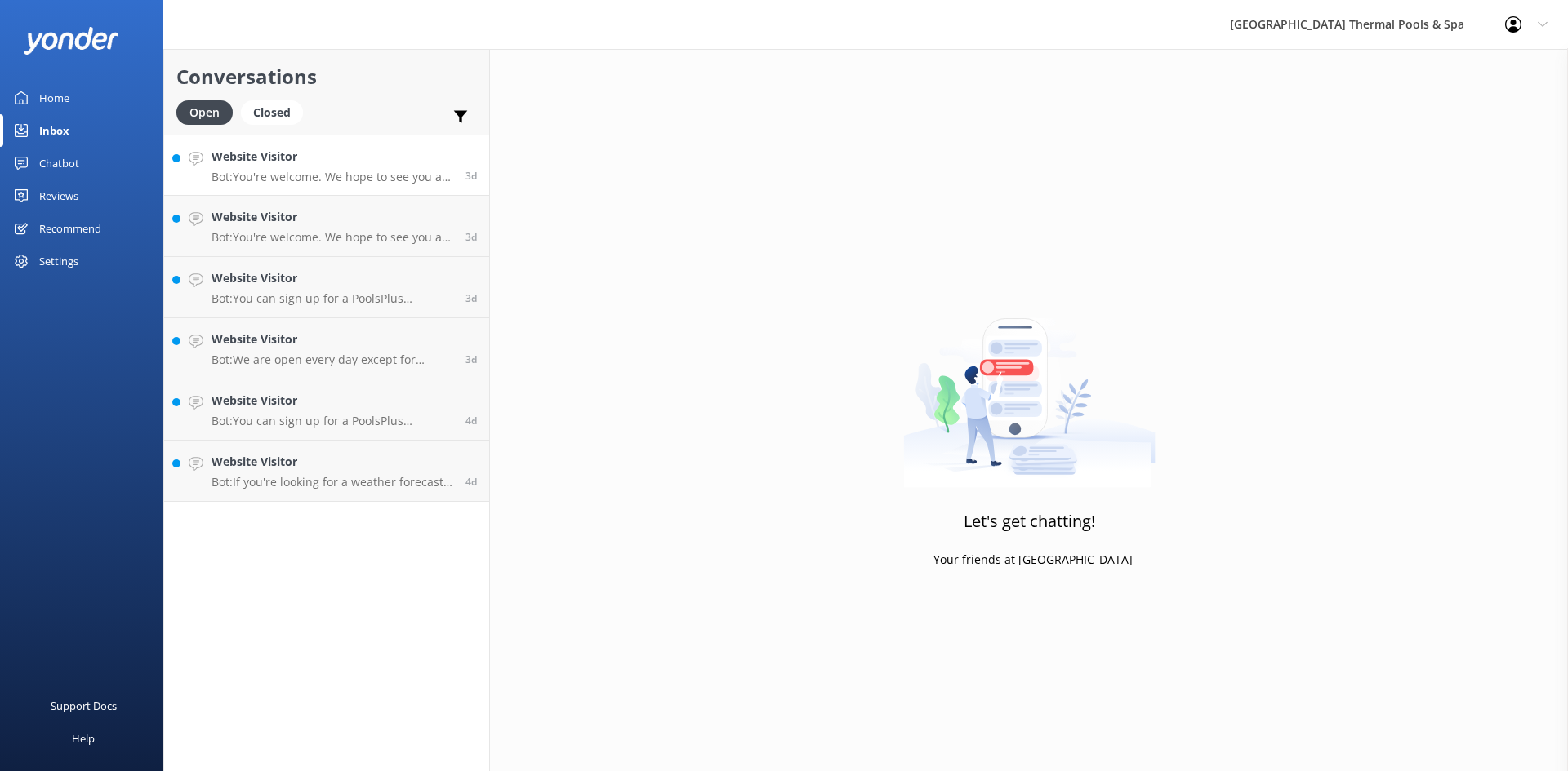
click at [354, 177] on p "Bot: You're welcome. We hope to see you at [GEOGRAPHIC_DATA] Thermal Pools & Sp…" at bounding box center [333, 177] width 242 height 15
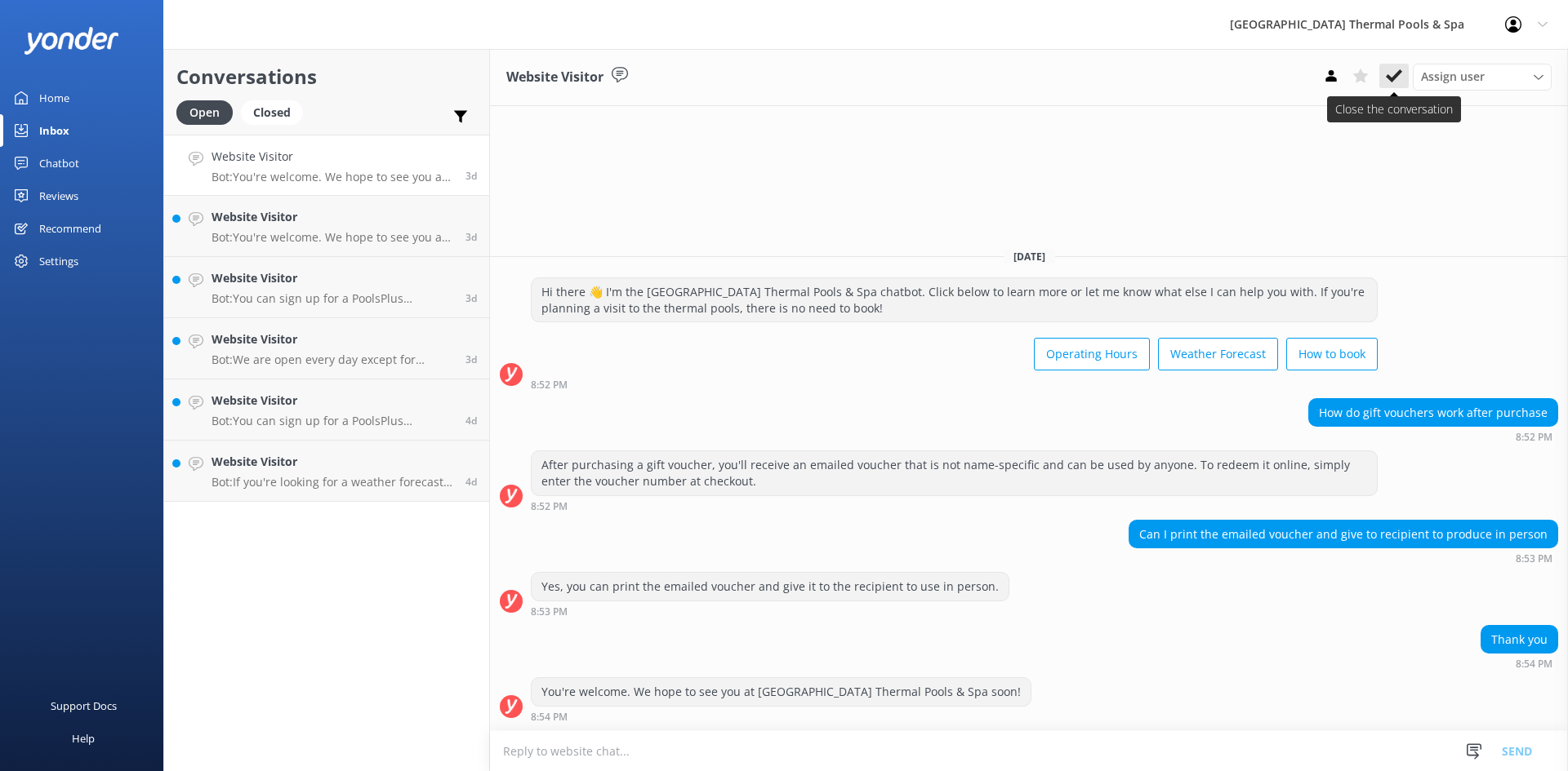
click at [1391, 66] on button at bounding box center [1394, 76] width 30 height 25
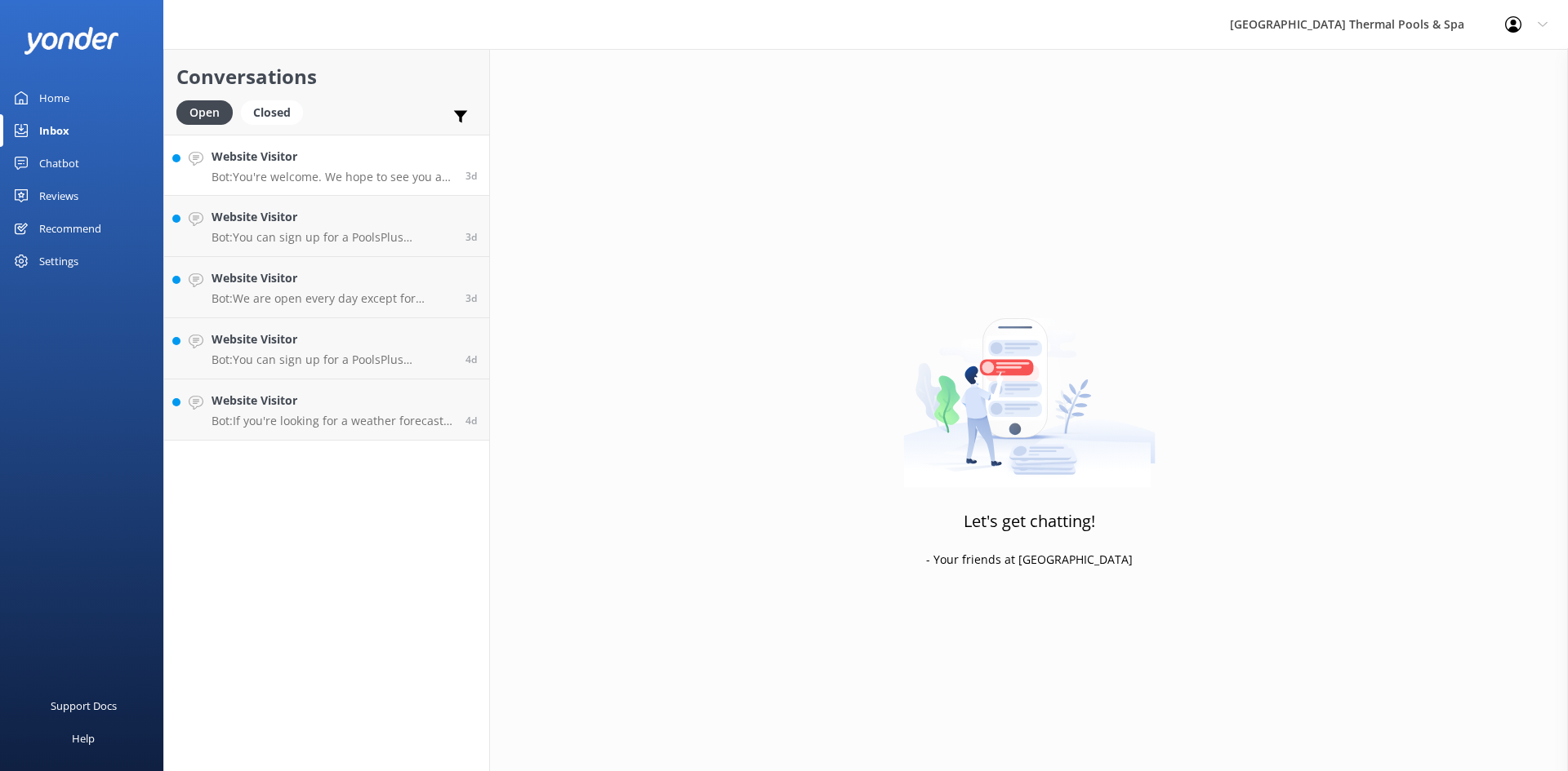
click at [324, 176] on p "Bot: You're welcome. We hope to see you at [GEOGRAPHIC_DATA] Thermal Pools & Sp…" at bounding box center [333, 177] width 242 height 15
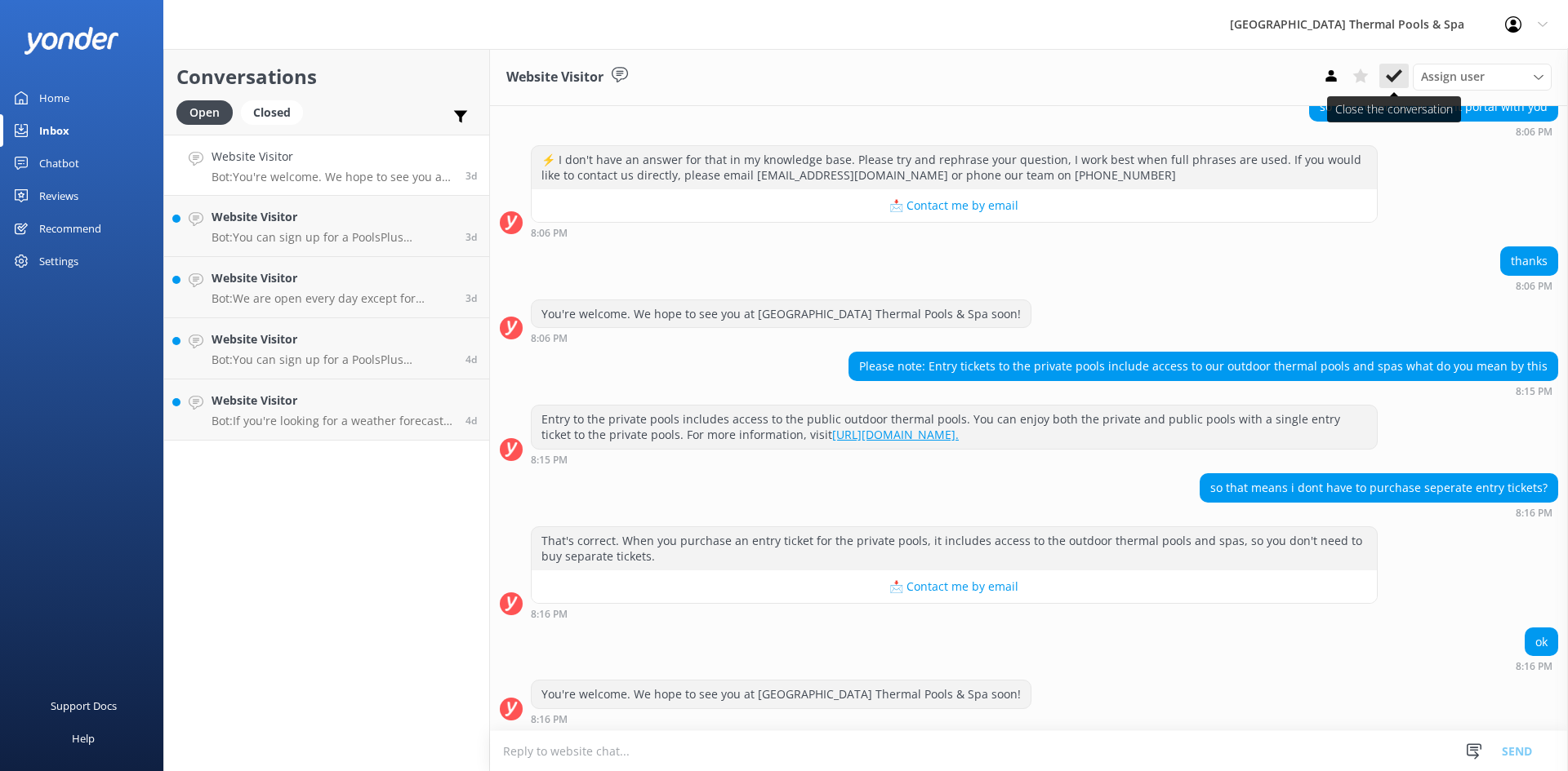
click at [1390, 81] on icon at bounding box center [1394, 75] width 17 height 17
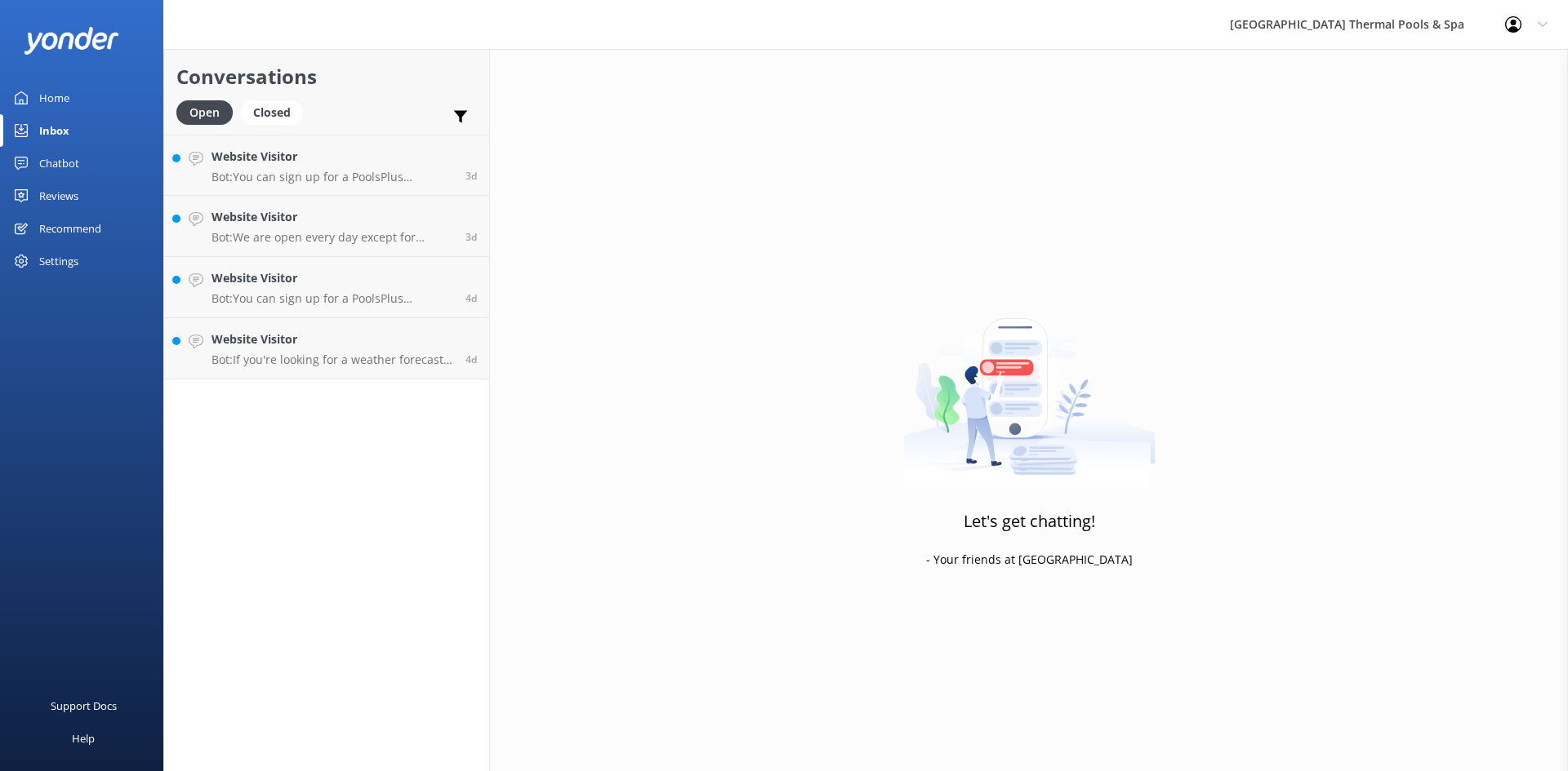
click at [334, 162] on h4 "Website Visitor" at bounding box center [333, 157] width 242 height 18
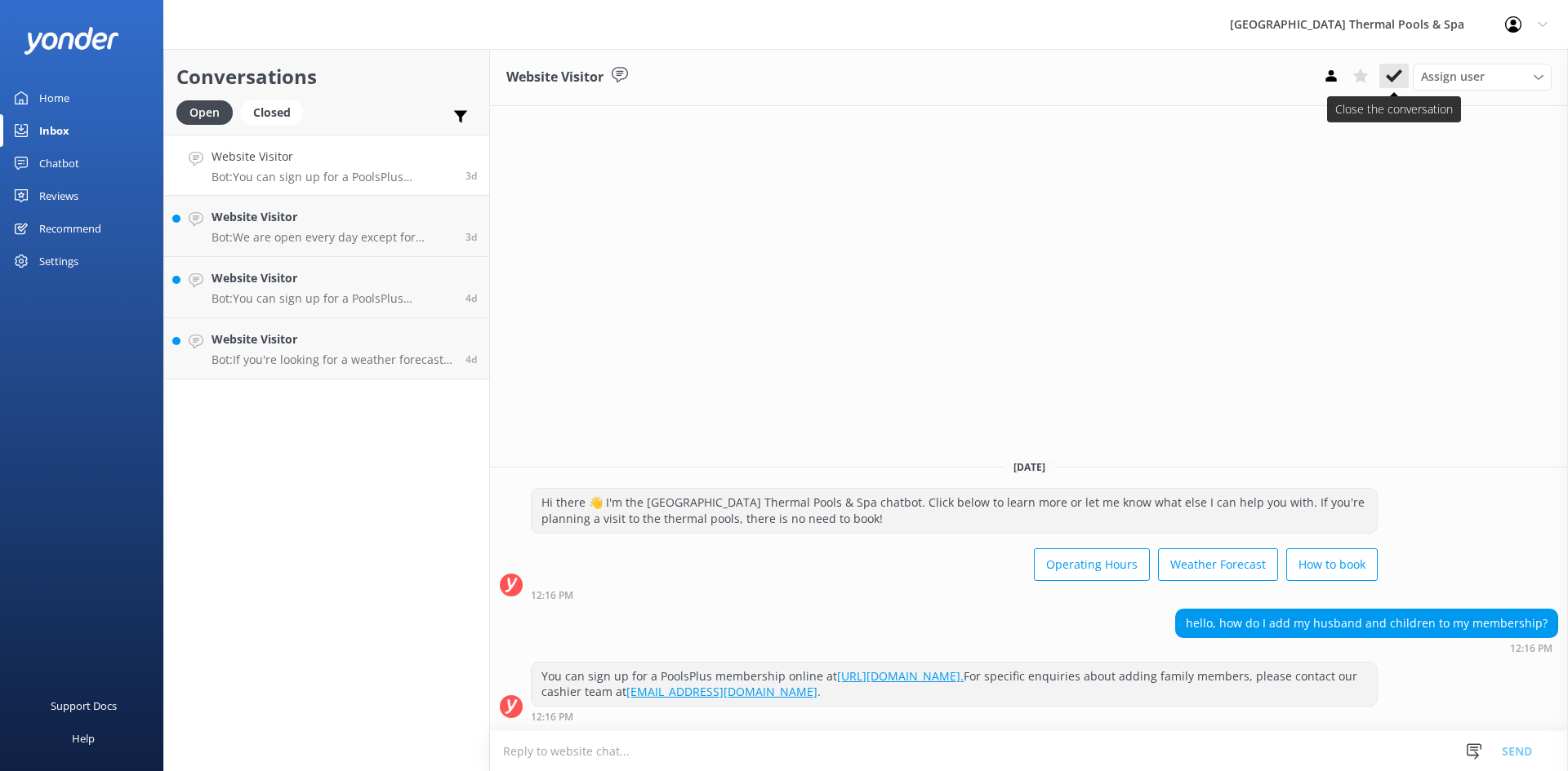
click at [1380, 77] on button at bounding box center [1394, 76] width 30 height 25
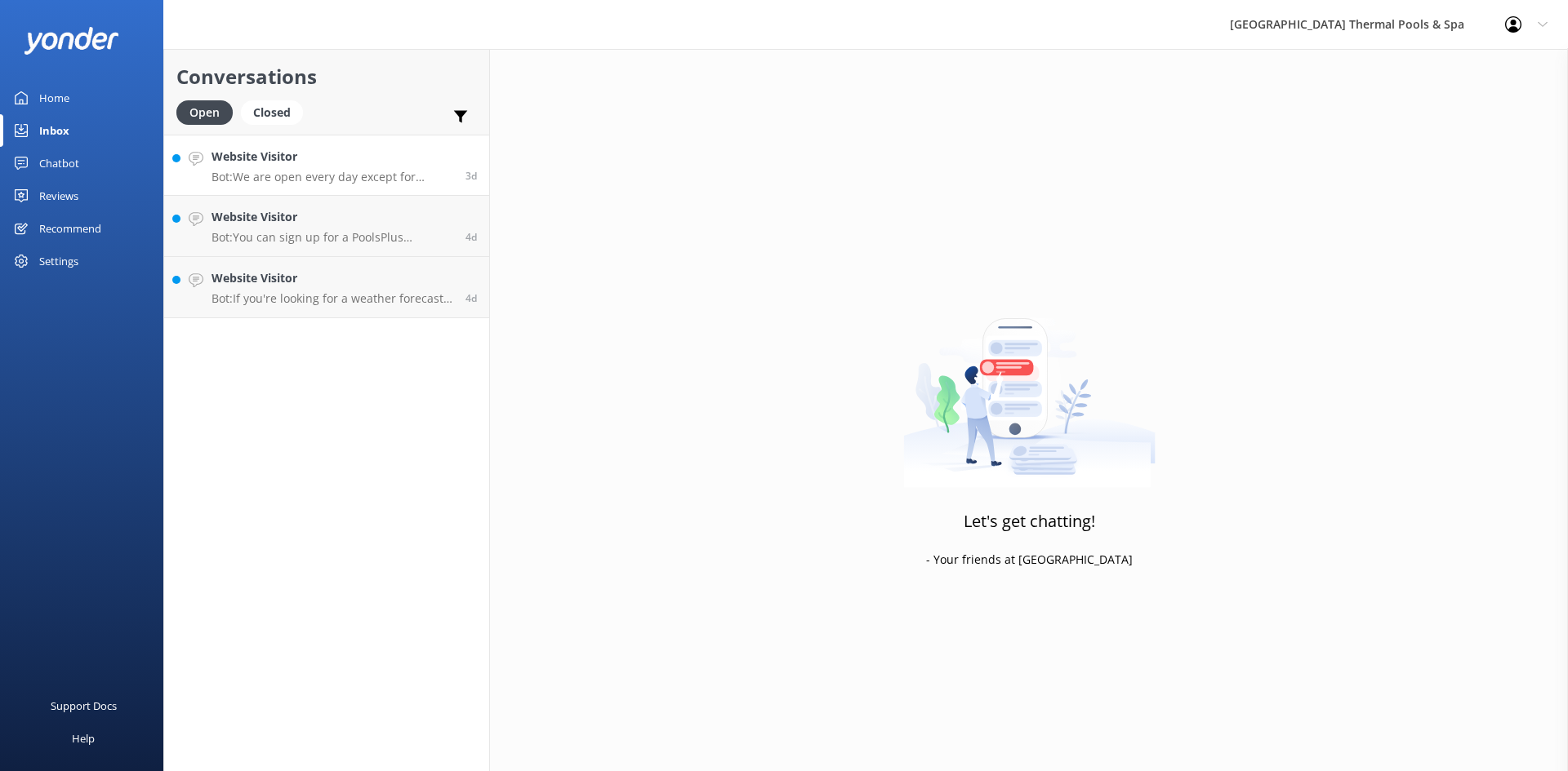
click at [384, 188] on link "Website Visitor Bot: We are open every day except for [DATE]! 3d" at bounding box center [326, 165] width 325 height 61
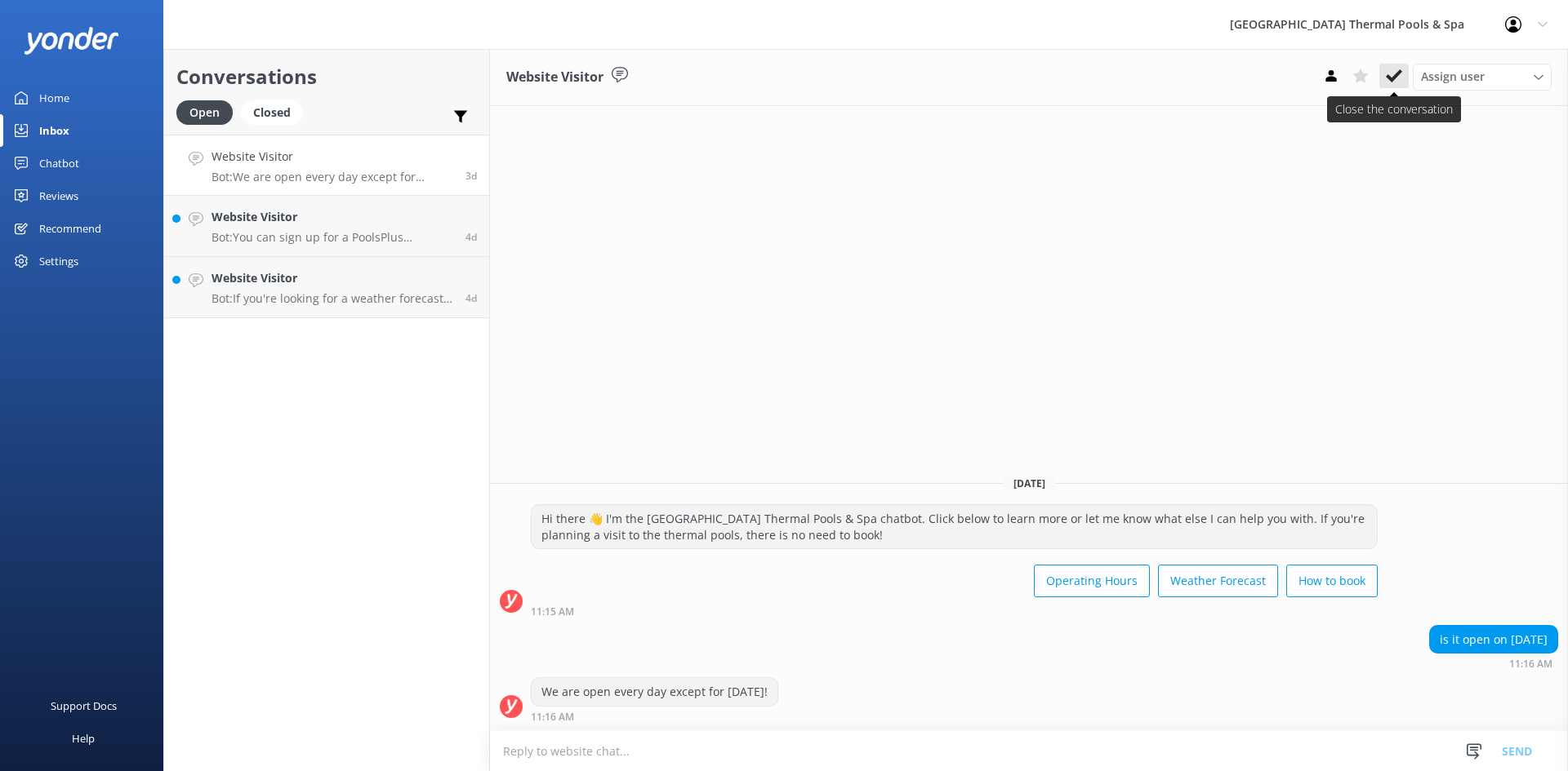
click at [1399, 77] on icon at bounding box center [1394, 75] width 17 height 17
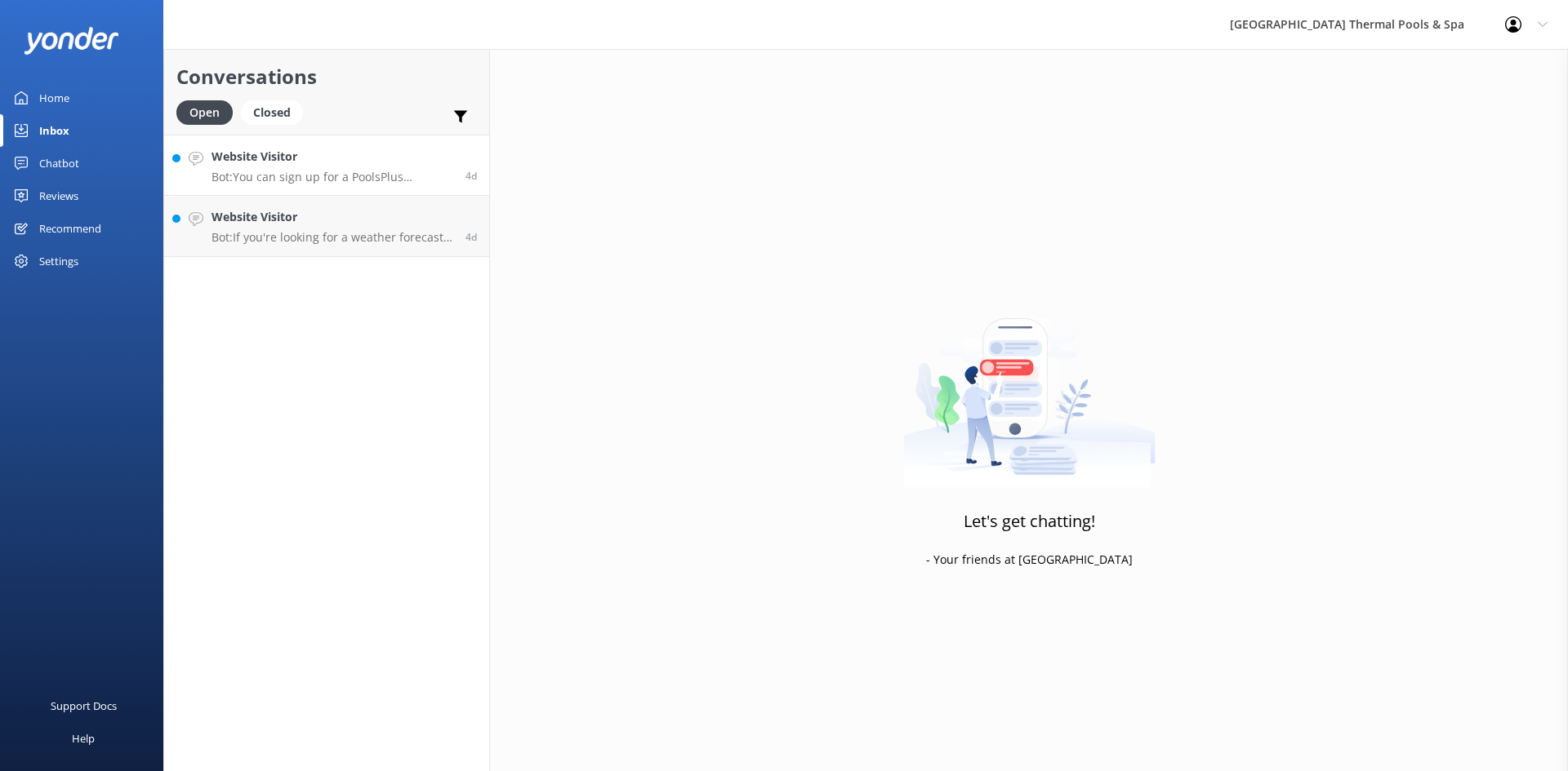
click at [417, 169] on div "Website Visitor Bot: You can sign up for a PoolsPlus membership online at [URL]…" at bounding box center [333, 165] width 242 height 35
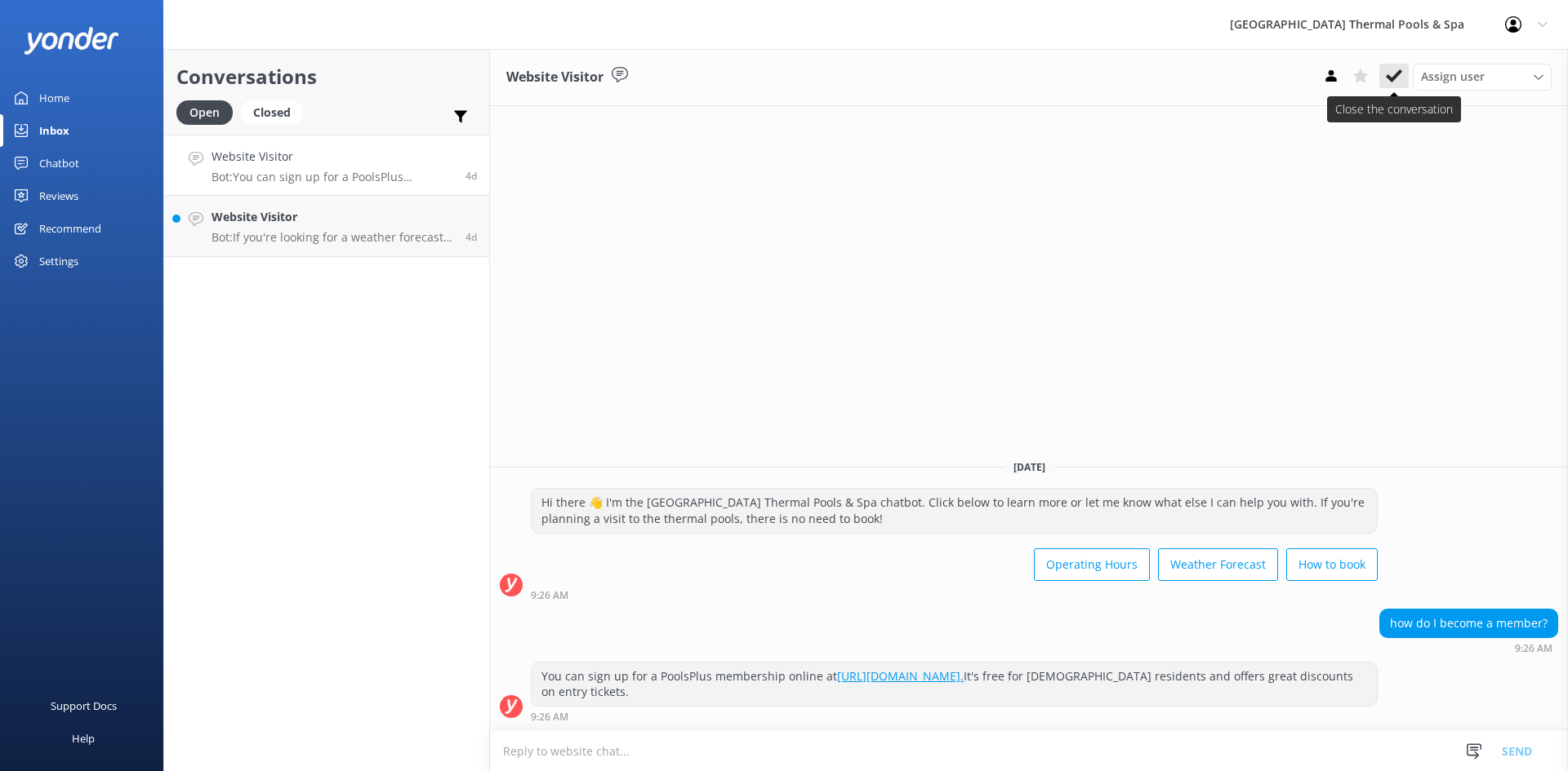
click at [1387, 88] on button at bounding box center [1394, 76] width 30 height 25
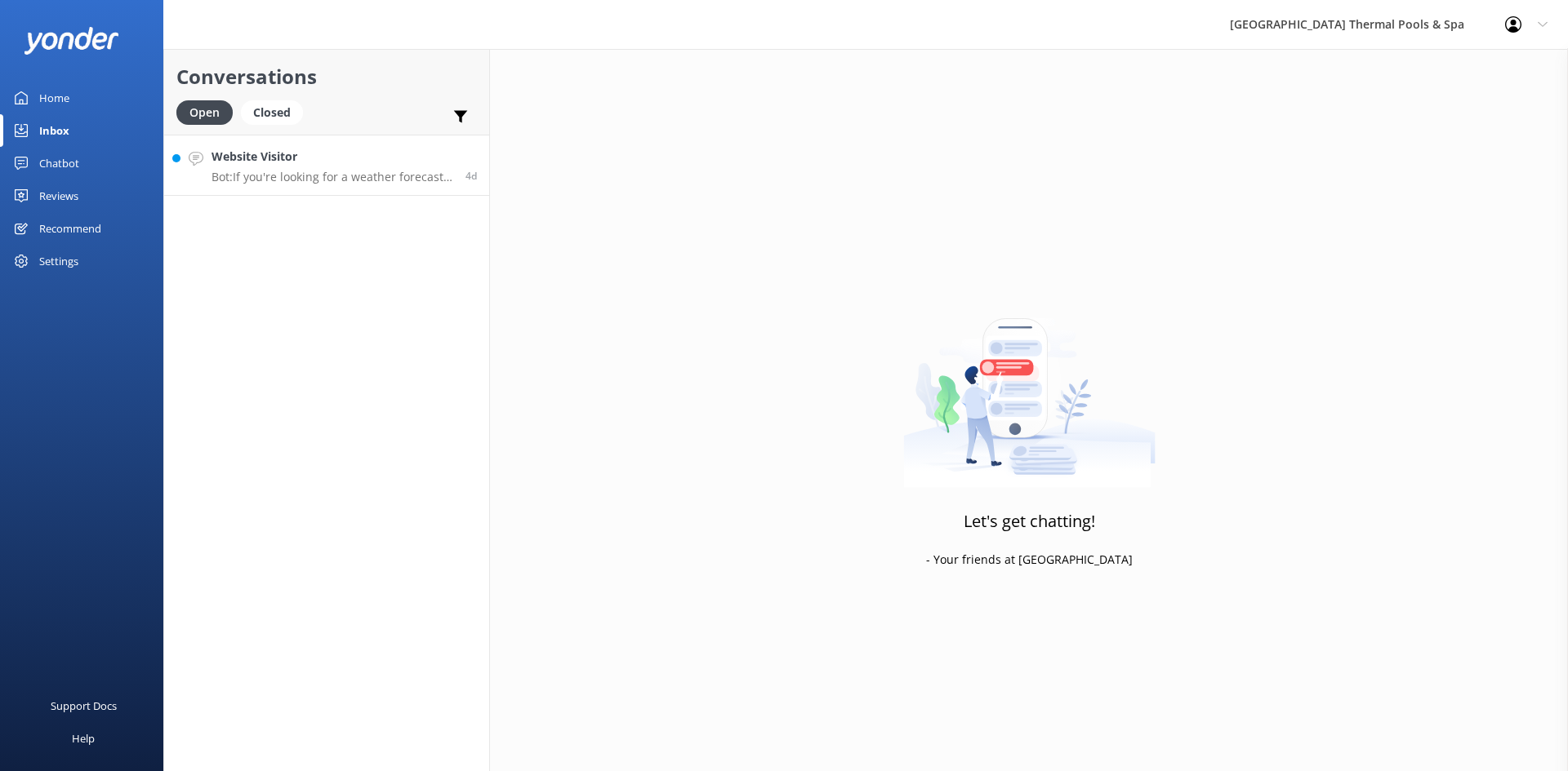
click at [273, 167] on div "Website Visitor Bot: If you're looking for a weather forecast, we recommend vis…" at bounding box center [333, 165] width 242 height 35
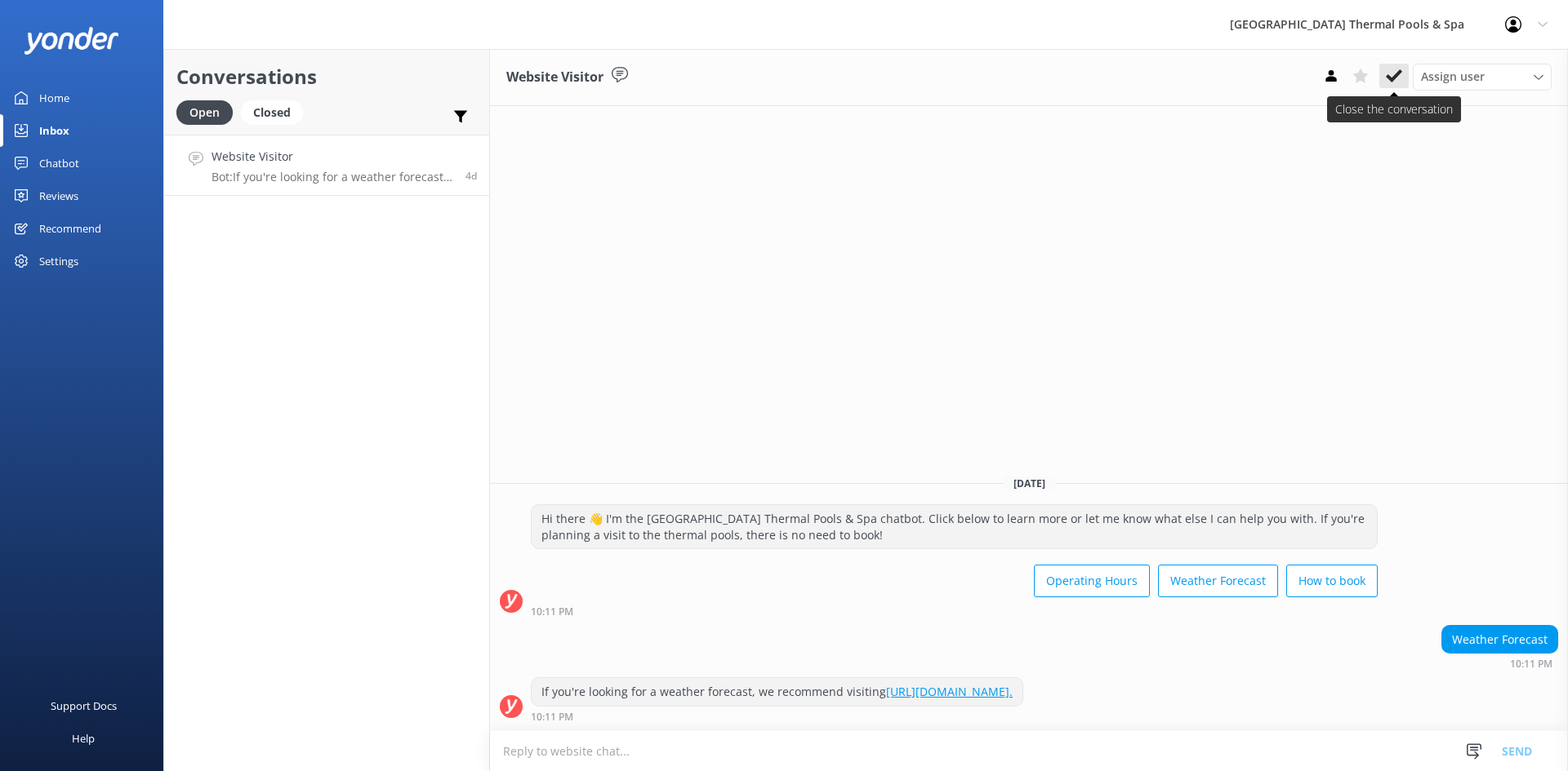
click at [1393, 80] on use at bounding box center [1394, 75] width 17 height 13
